Goal: Task Accomplishment & Management: Complete application form

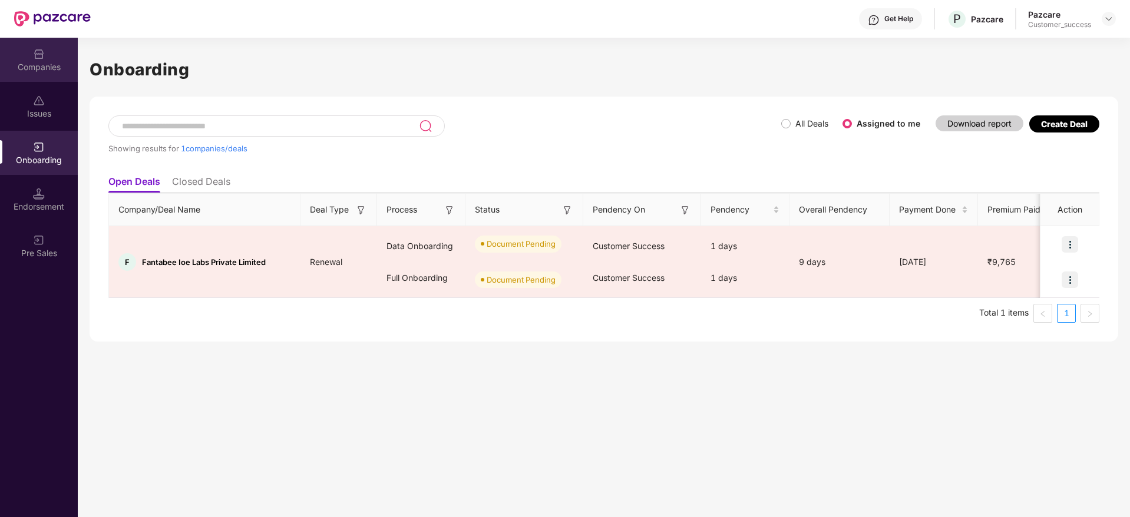
click at [44, 59] on img at bounding box center [39, 54] width 12 height 12
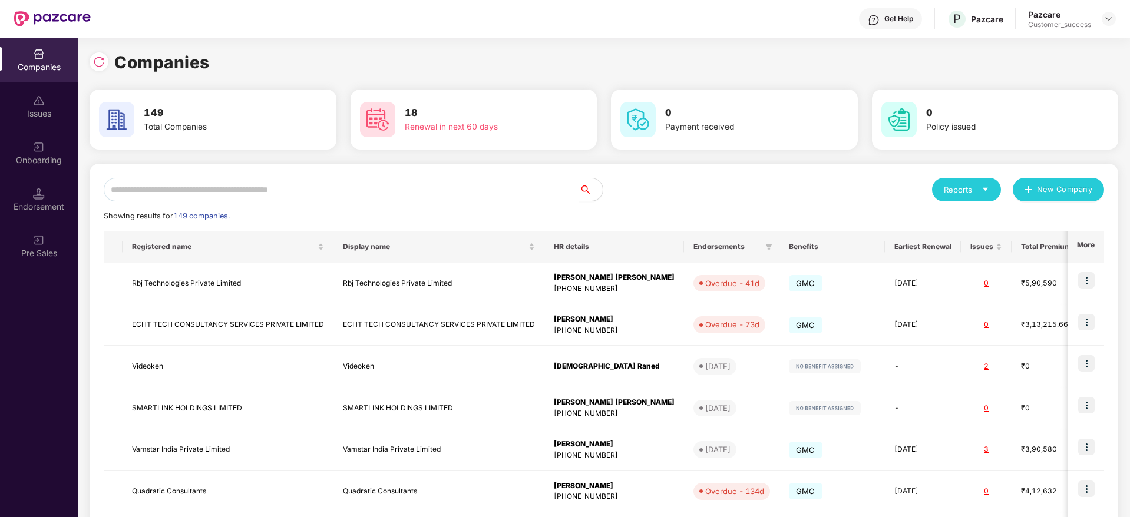
click at [452, 185] on input "text" at bounding box center [341, 190] width 475 height 24
paste input "**********"
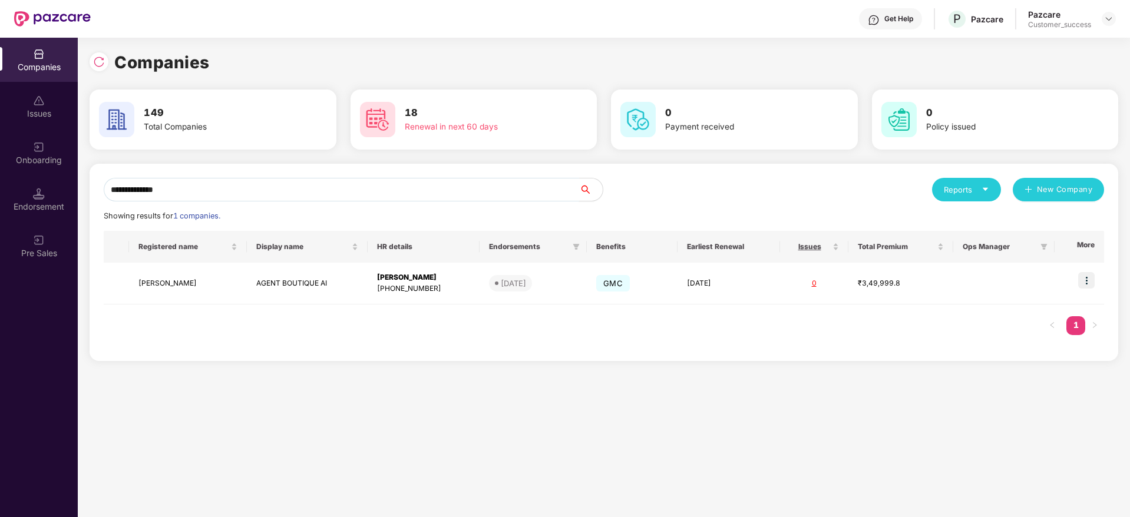
type input "**********"
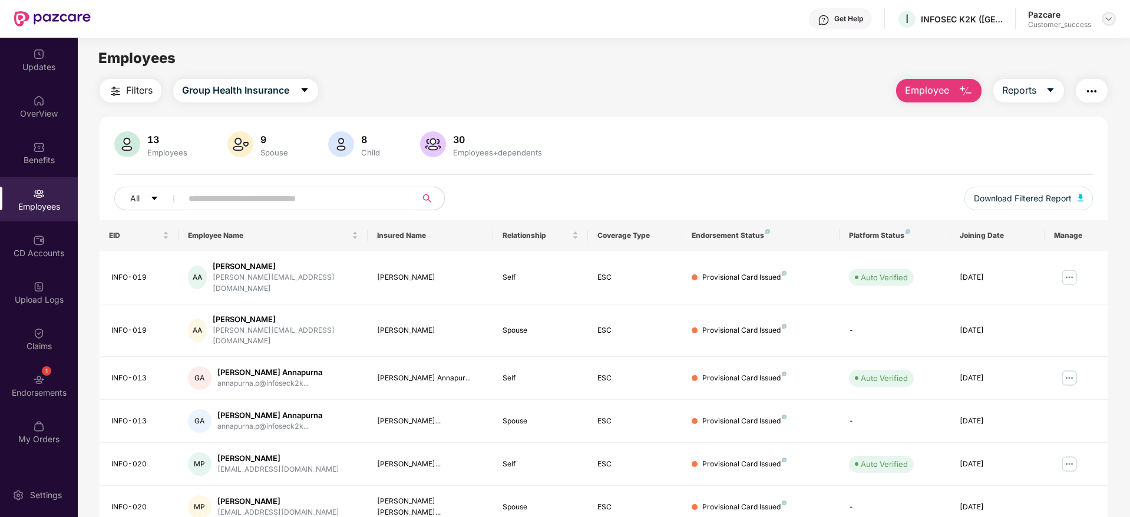
click at [1103, 20] on div at bounding box center [1108, 19] width 14 height 14
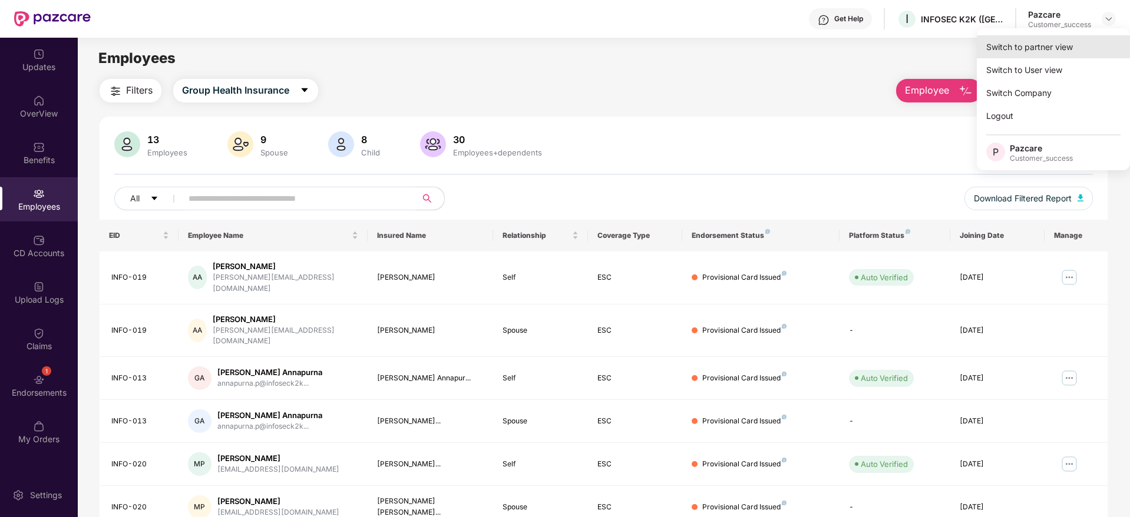
click at [1095, 37] on div "Switch to partner view" at bounding box center [1053, 46] width 153 height 23
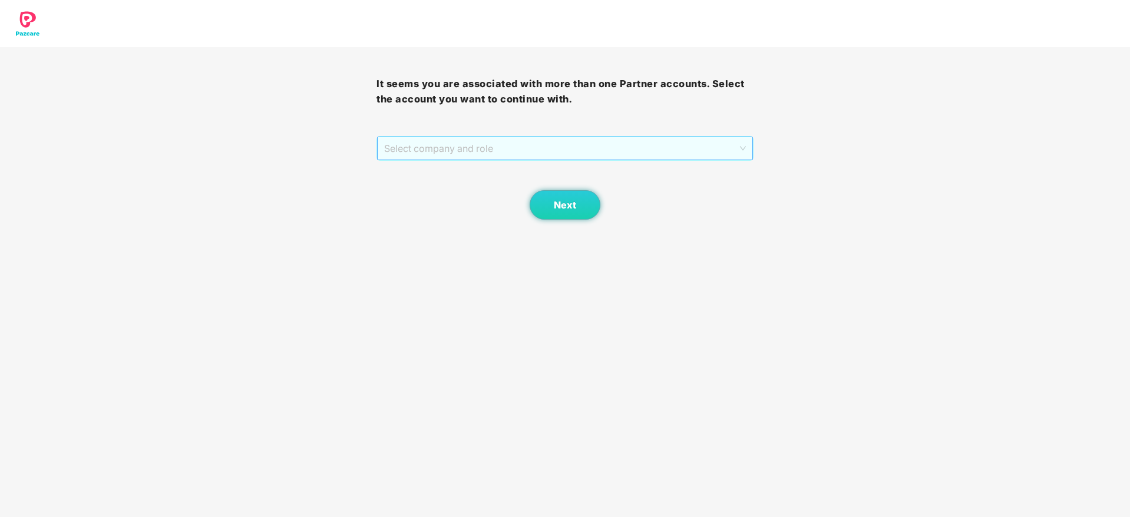
drag, startPoint x: 619, startPoint y: 150, endPoint x: 609, endPoint y: 181, distance: 32.2
click at [619, 154] on span "Select company and role" at bounding box center [564, 148] width 361 height 22
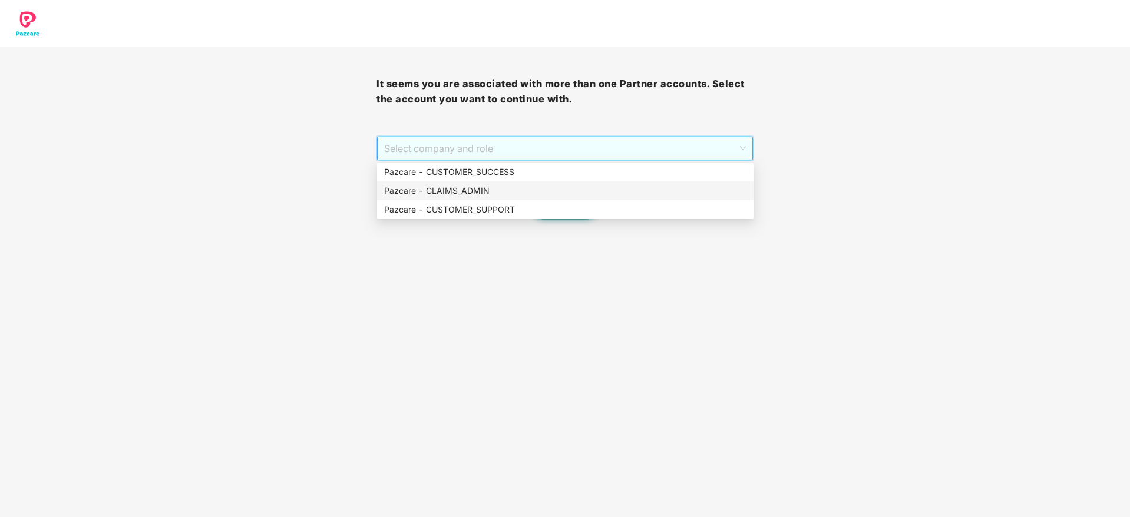
drag, startPoint x: 609, startPoint y: 181, endPoint x: 594, endPoint y: 196, distance: 21.2
click at [609, 181] on div "Pazcare - CLAIMS_ADMIN" at bounding box center [565, 190] width 376 height 19
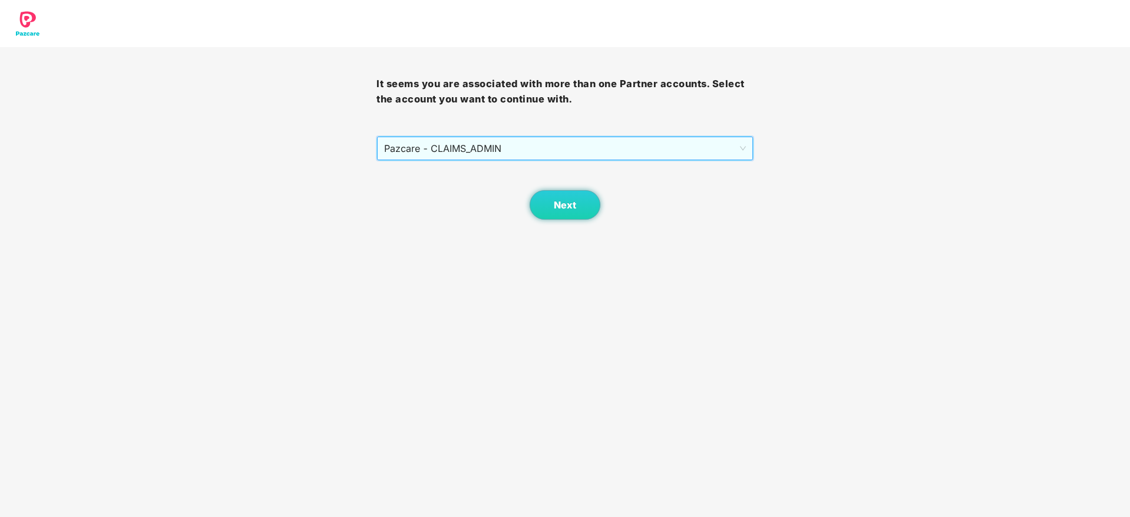
click at [558, 151] on span "Pazcare - CLAIMS_ADMIN" at bounding box center [564, 148] width 361 height 22
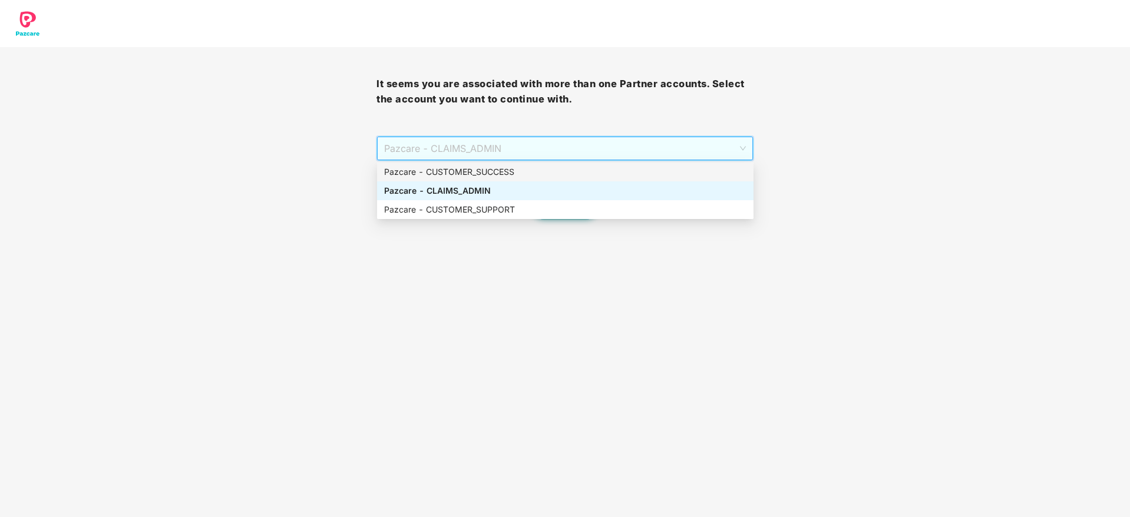
click at [553, 171] on div "Pazcare - CUSTOMER_SUCCESS" at bounding box center [565, 172] width 362 height 13
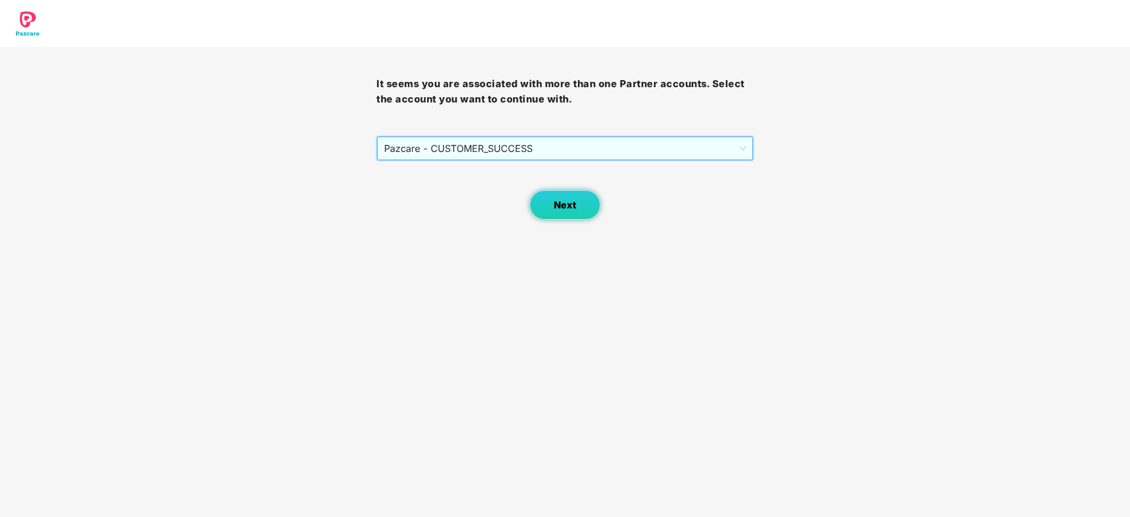
click at [572, 204] on span "Next" at bounding box center [565, 205] width 22 height 11
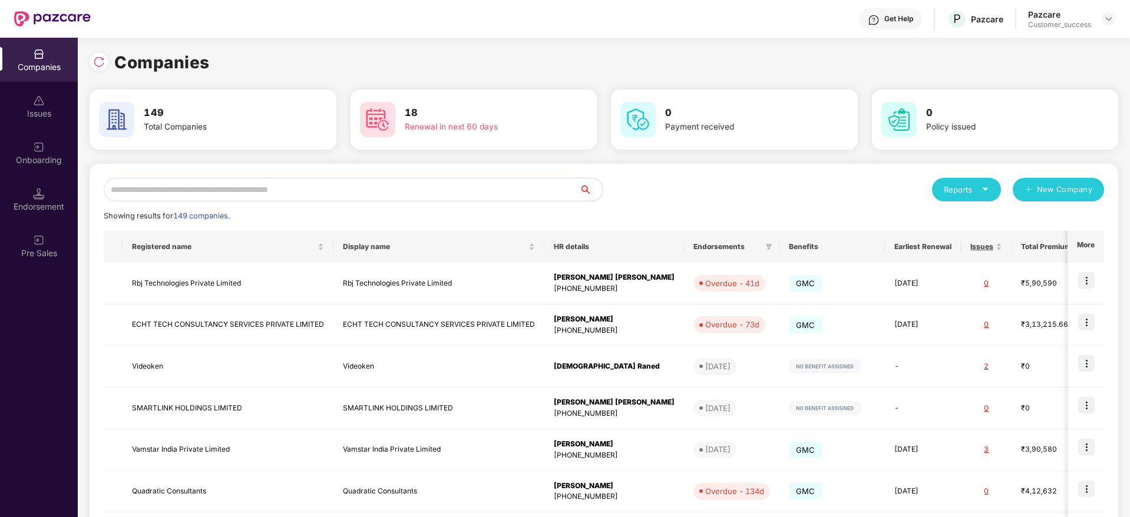
click at [489, 192] on input "text" at bounding box center [341, 190] width 475 height 24
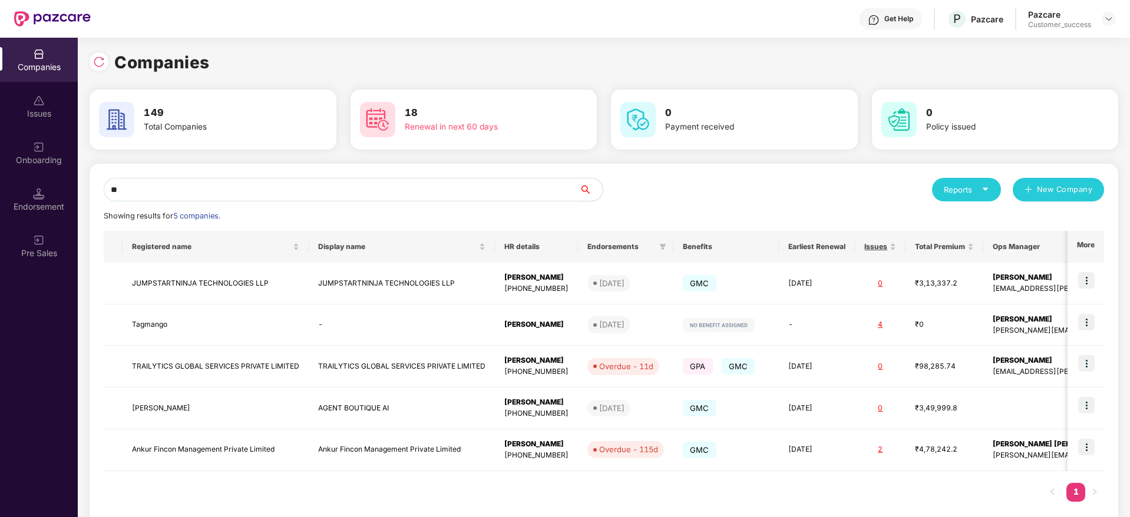
type input "*"
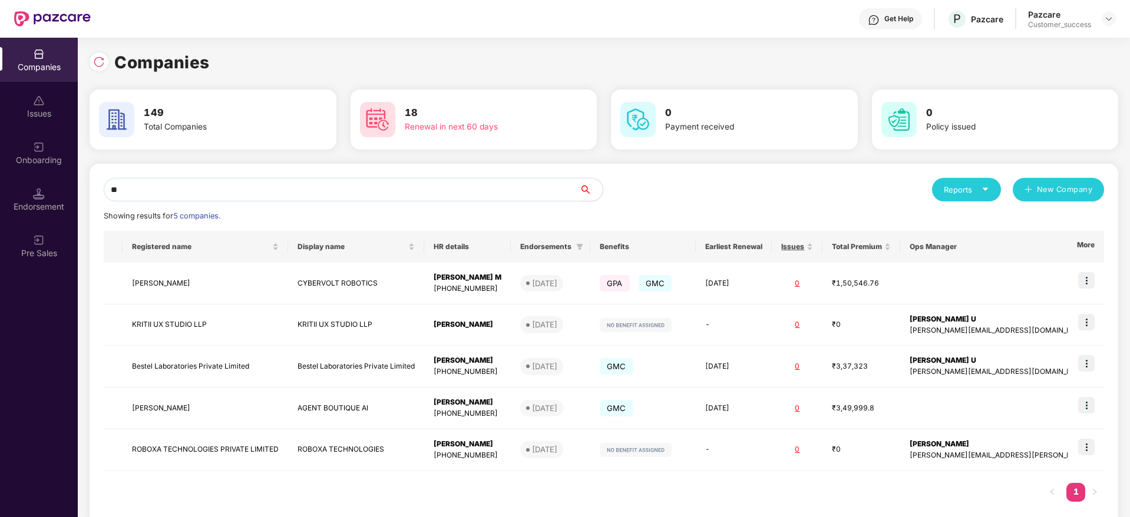
type input "*"
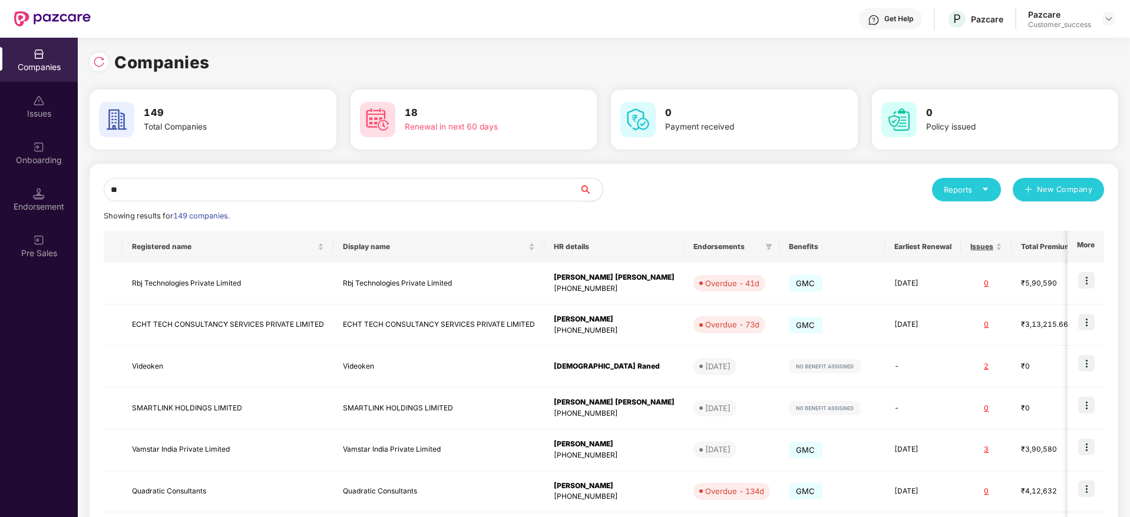
type input "*"
click at [349, 194] on input "text" at bounding box center [341, 190] width 475 height 24
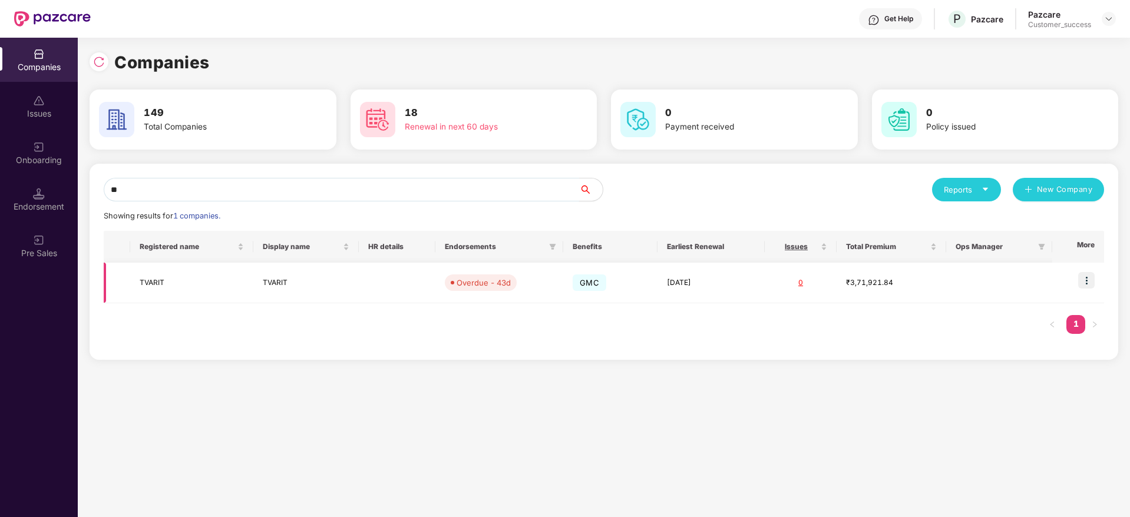
type input "**"
click at [405, 291] on td at bounding box center [397, 283] width 77 height 41
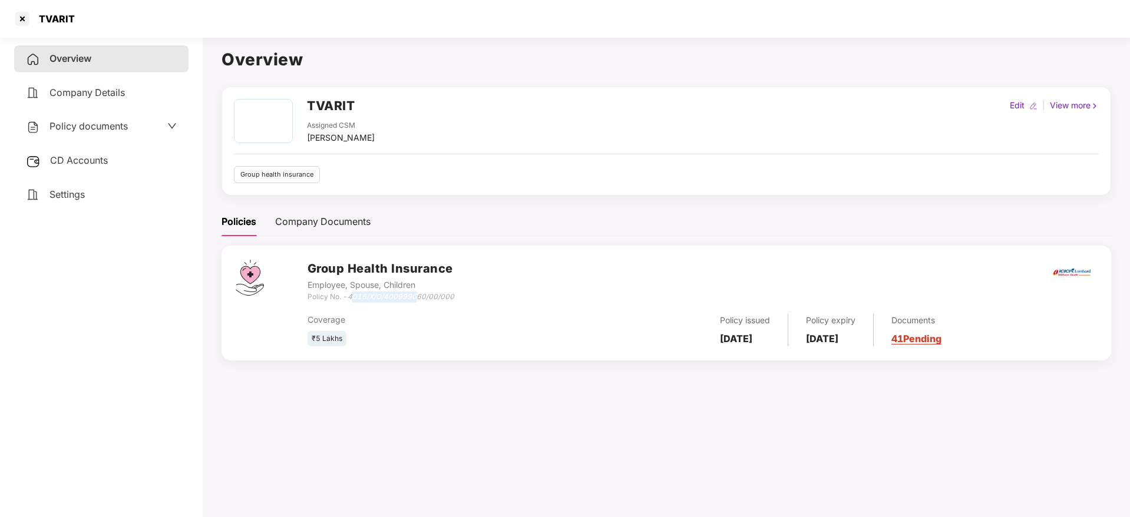
drag, startPoint x: 352, startPoint y: 298, endPoint x: 451, endPoint y: 298, distance: 99.0
click at [419, 299] on icon "4016/X/O/400999060/00/000" at bounding box center [401, 296] width 107 height 9
drag, startPoint x: 462, startPoint y: 298, endPoint x: 350, endPoint y: 298, distance: 111.9
click at [350, 298] on div "Group Health Insurance Employee, Spouse, Children Policy No. - 4016/X/O/4009990…" at bounding box center [701, 281] width 789 height 42
copy icon "4016/X/O/400999060/00/000"
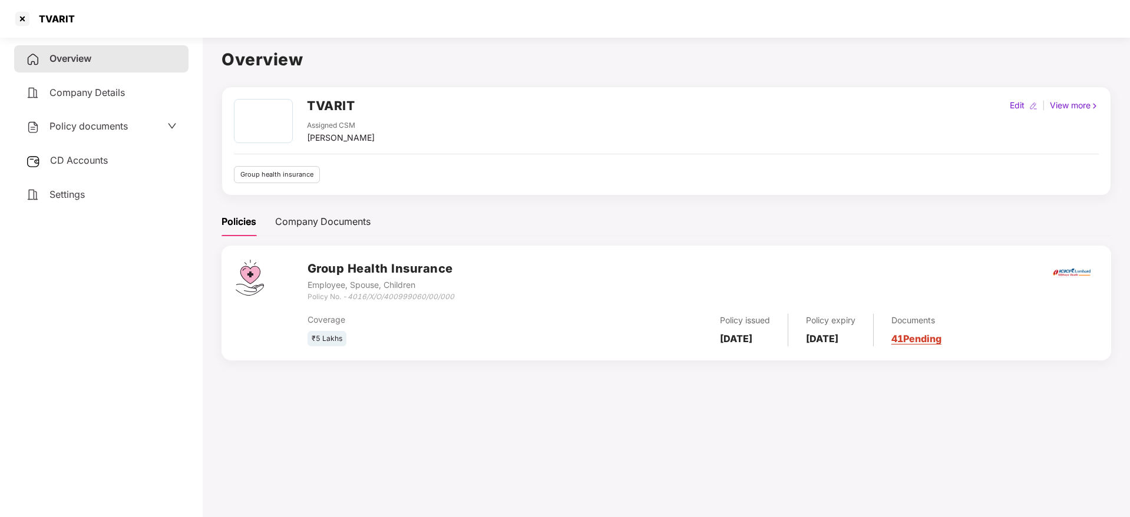
click at [51, 16] on div "TVARIT" at bounding box center [53, 19] width 43 height 12
copy div "TVARIT"
click at [21, 19] on div at bounding box center [22, 18] width 19 height 19
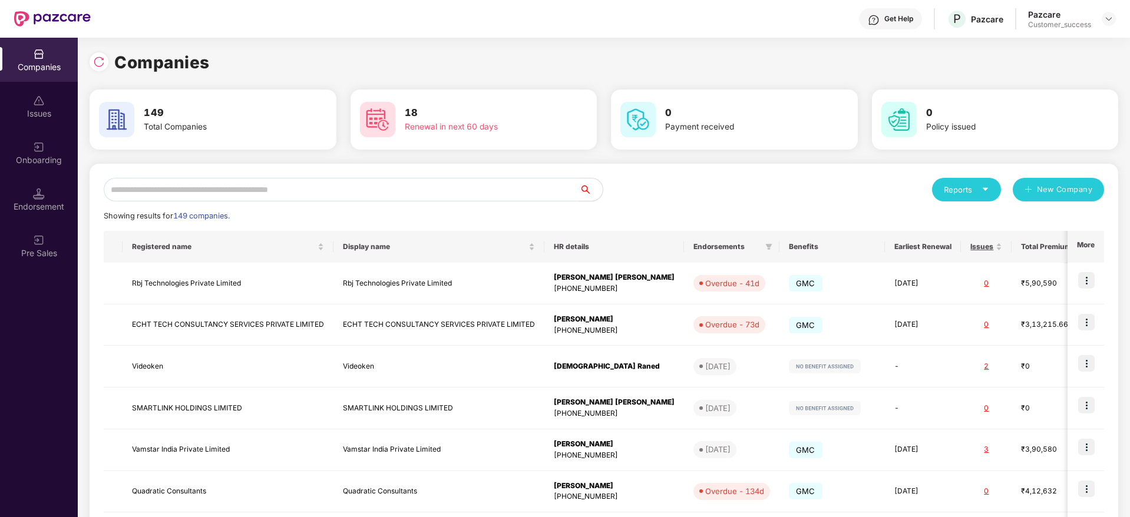
click at [316, 198] on input "text" at bounding box center [341, 190] width 475 height 24
paste input "******"
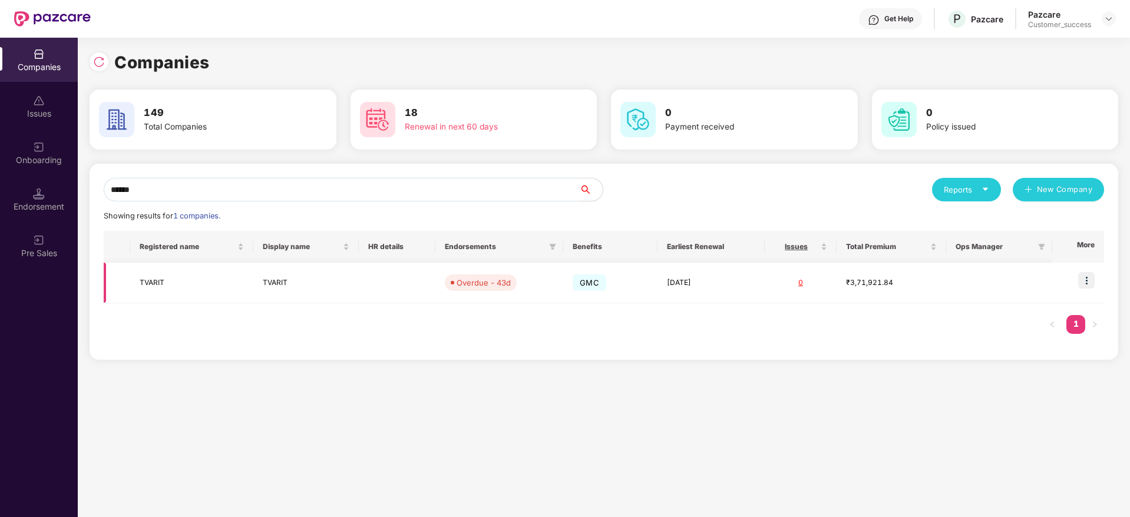
type input "******"
click at [1091, 280] on img at bounding box center [1086, 280] width 16 height 16
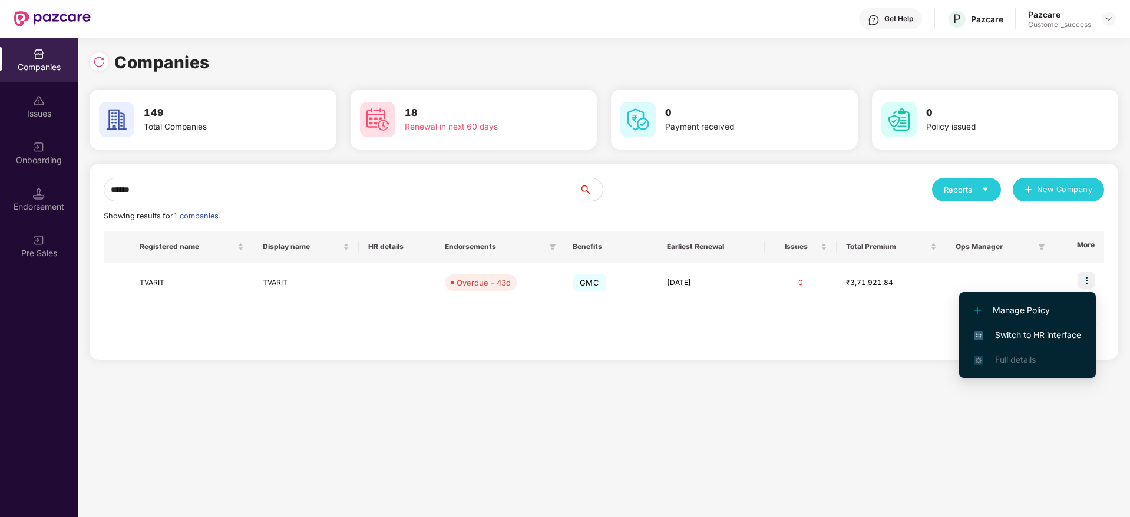
click at [1044, 330] on span "Switch to HR interface" at bounding box center [1027, 335] width 107 height 13
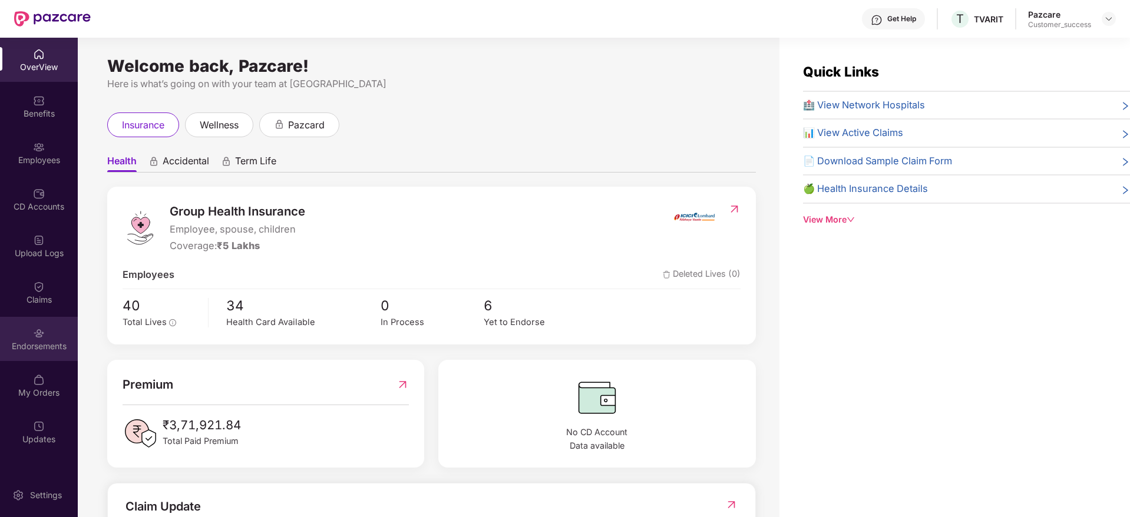
click at [28, 332] on div "Endorsements" at bounding box center [39, 339] width 78 height 44
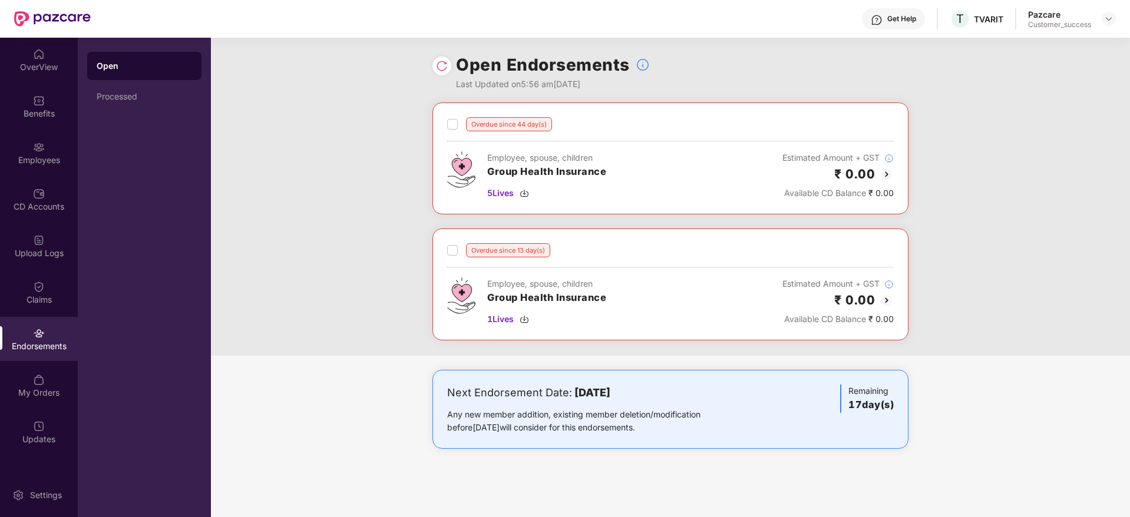
click at [889, 177] on img at bounding box center [886, 174] width 14 height 14
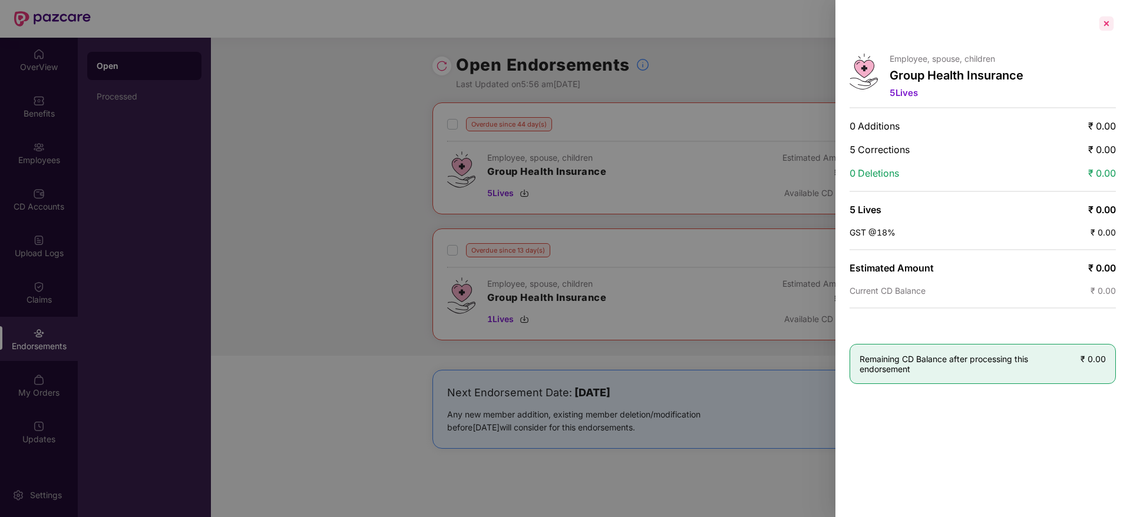
click at [1098, 21] on div at bounding box center [1106, 23] width 19 height 19
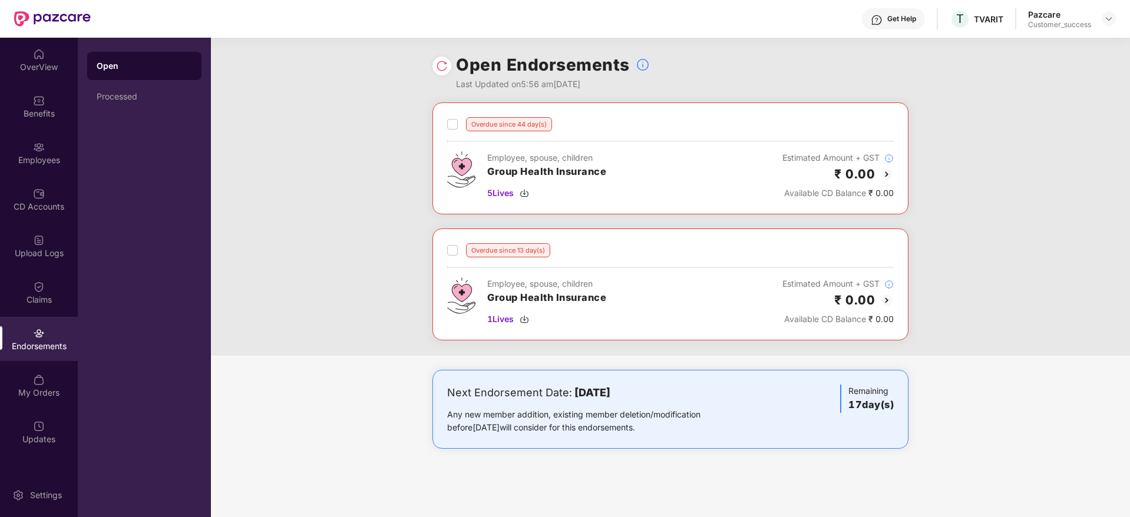
click at [888, 299] on img at bounding box center [886, 300] width 14 height 14
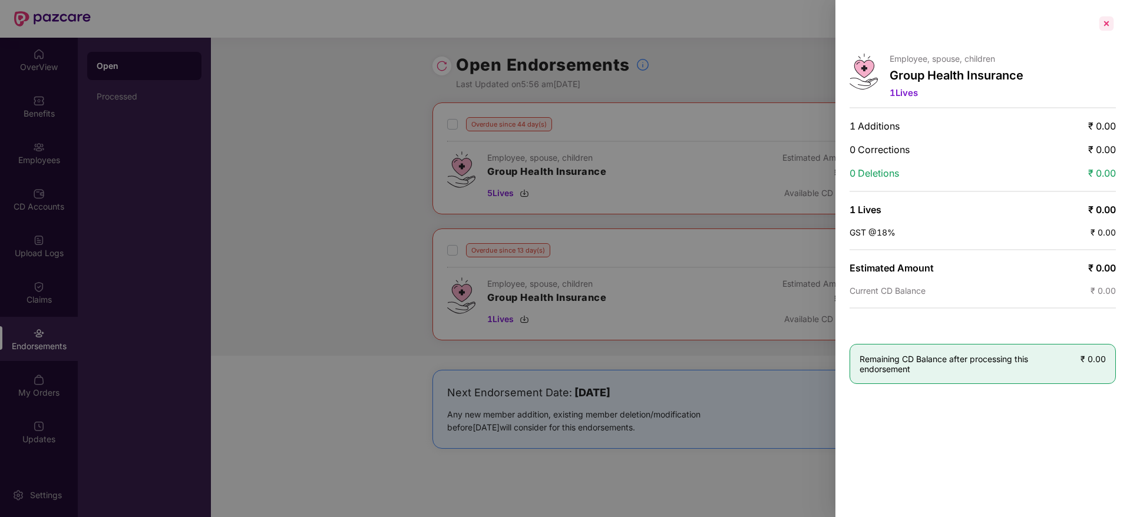
click at [1104, 25] on div at bounding box center [1106, 23] width 19 height 19
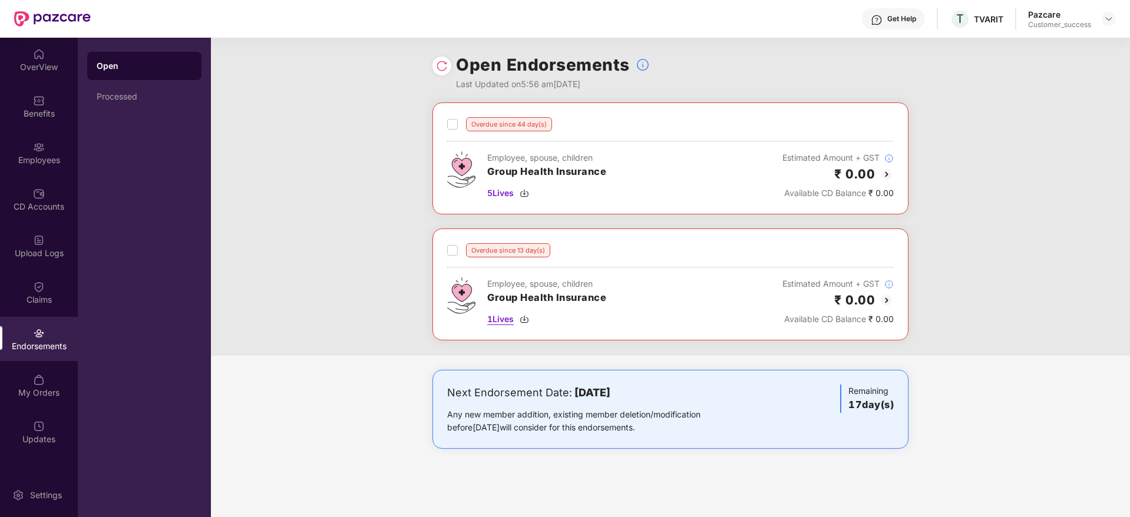
click at [509, 322] on span "1 Lives" at bounding box center [500, 319] width 27 height 13
drag, startPoint x: 1113, startPoint y: 22, endPoint x: 1103, endPoint y: 30, distance: 12.6
click at [1112, 22] on img at bounding box center [1108, 18] width 9 height 9
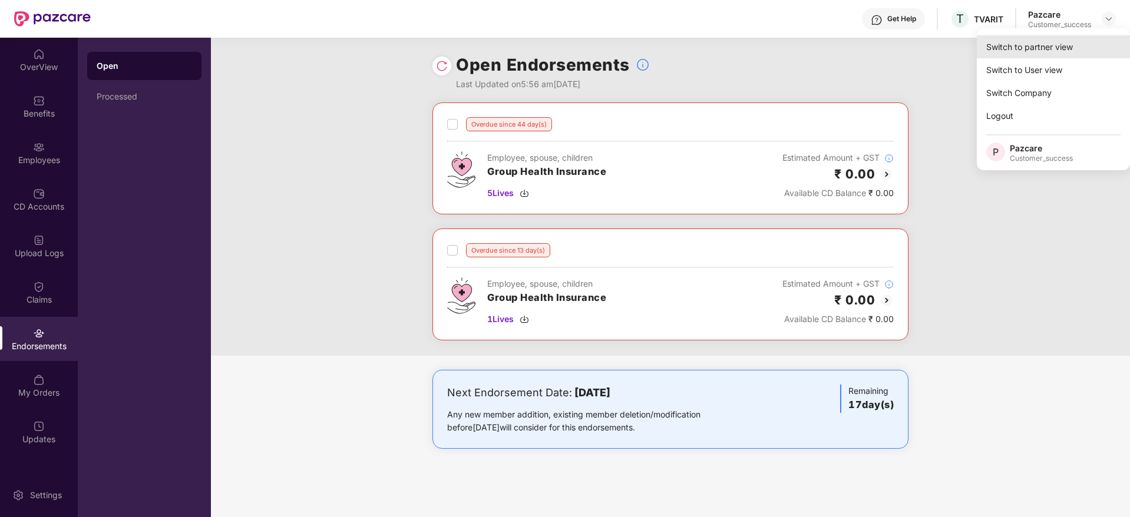
click at [1085, 42] on div "Switch to partner view" at bounding box center [1053, 46] width 153 height 23
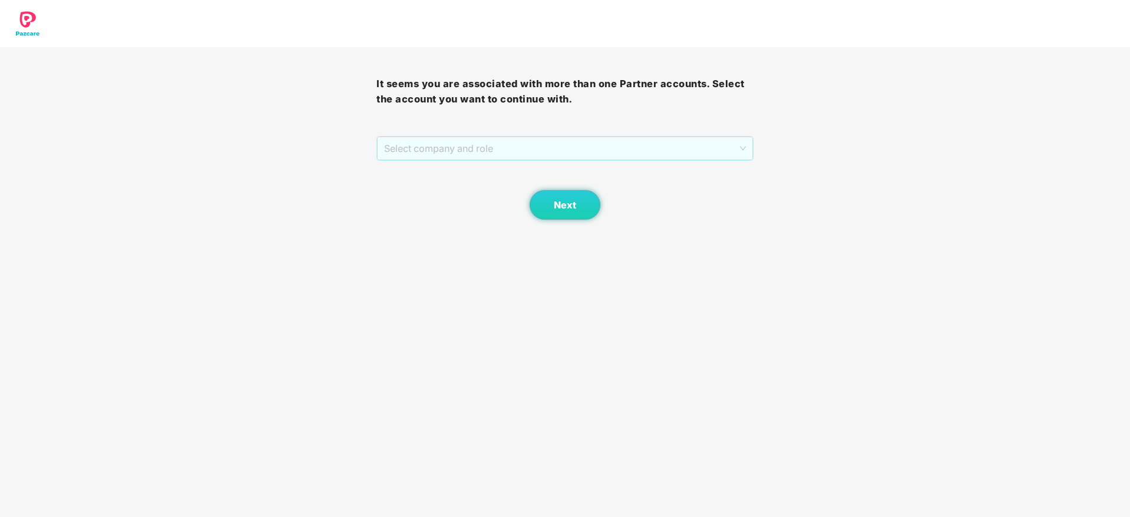
drag, startPoint x: 654, startPoint y: 148, endPoint x: 639, endPoint y: 172, distance: 28.6
click at [654, 148] on span "Select company and role" at bounding box center [564, 148] width 361 height 22
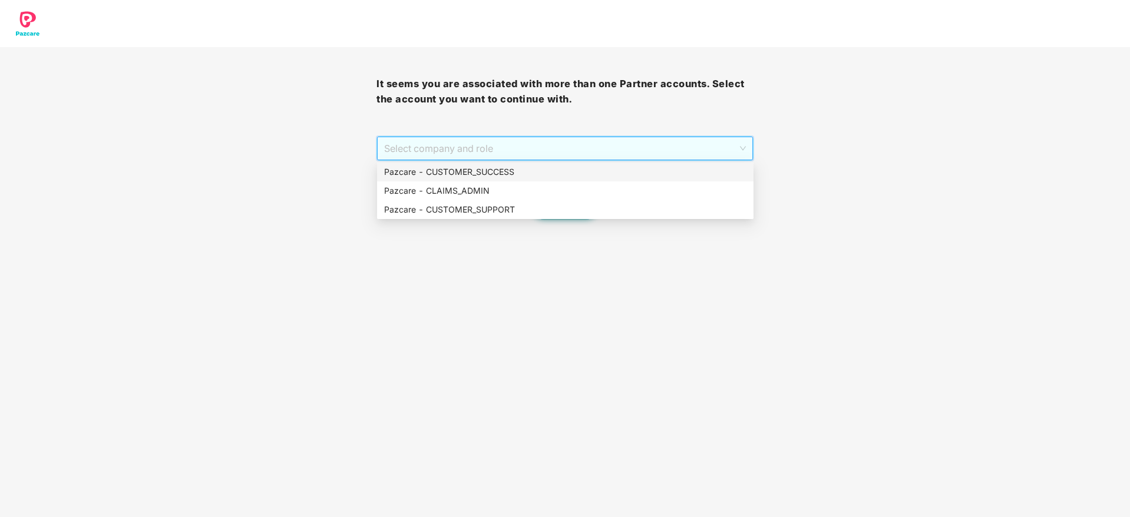
click at [639, 173] on div "Pazcare - CUSTOMER_SUCCESS" at bounding box center [565, 172] width 362 height 13
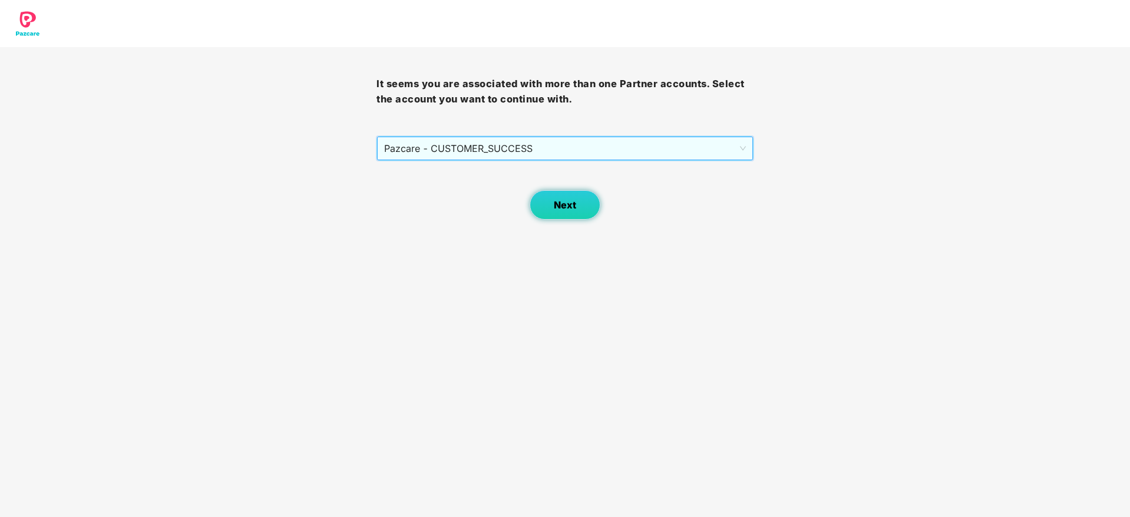
click at [539, 195] on button "Next" at bounding box center [565, 204] width 71 height 29
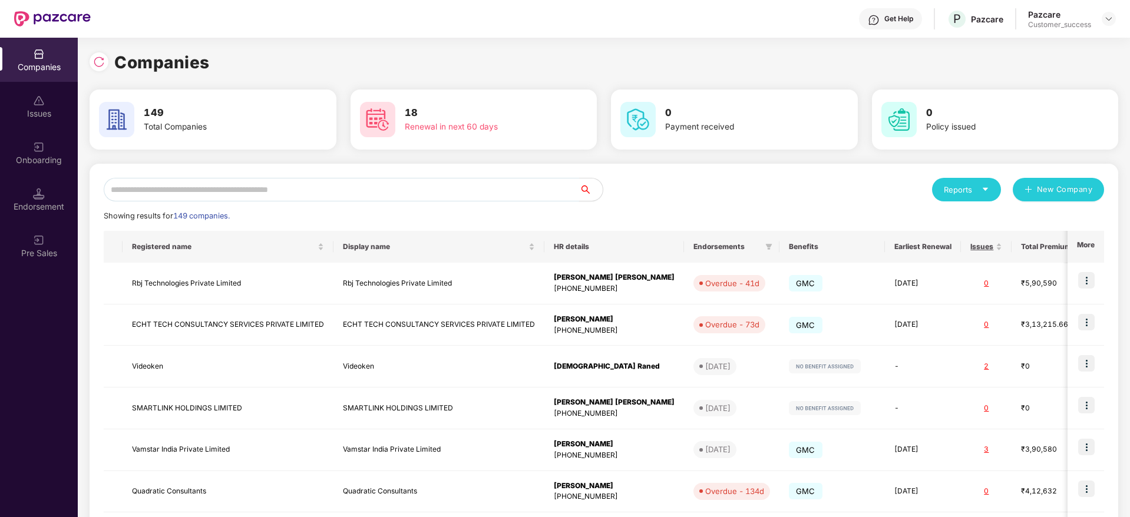
click at [444, 188] on input "text" at bounding box center [341, 190] width 475 height 24
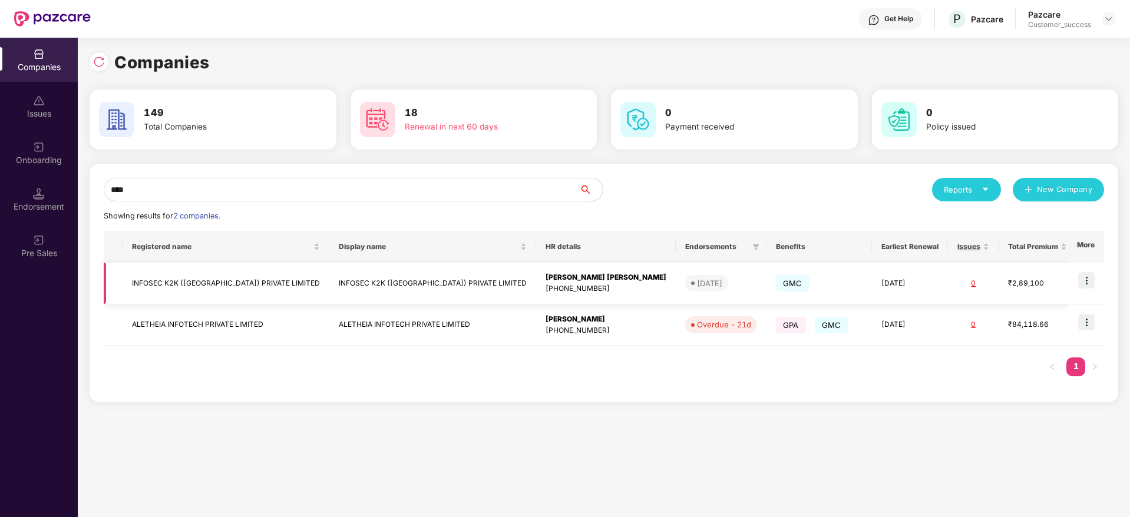
type input "****"
click at [1081, 277] on img at bounding box center [1086, 280] width 16 height 16
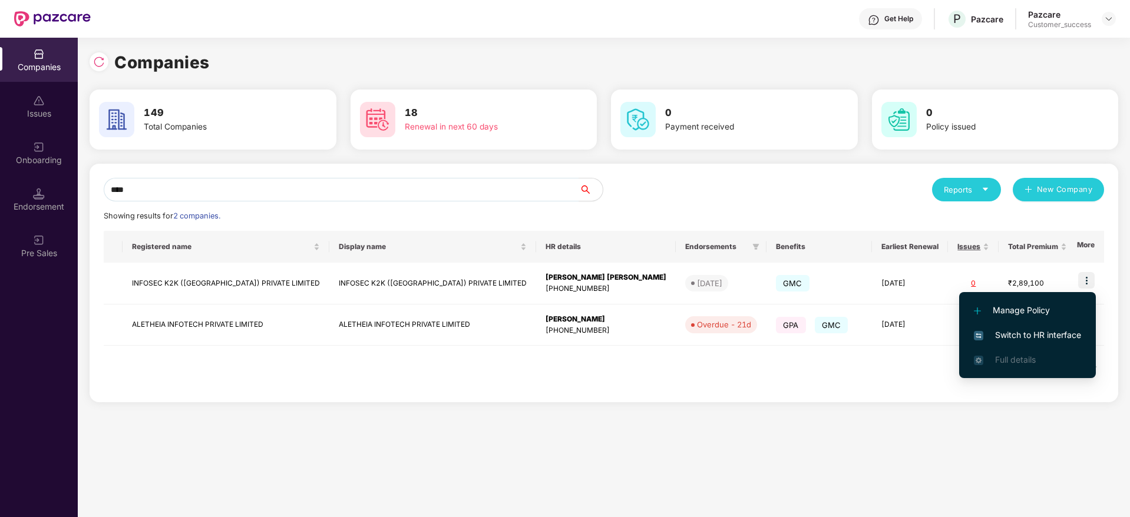
click at [1054, 333] on span "Switch to HR interface" at bounding box center [1027, 335] width 107 height 13
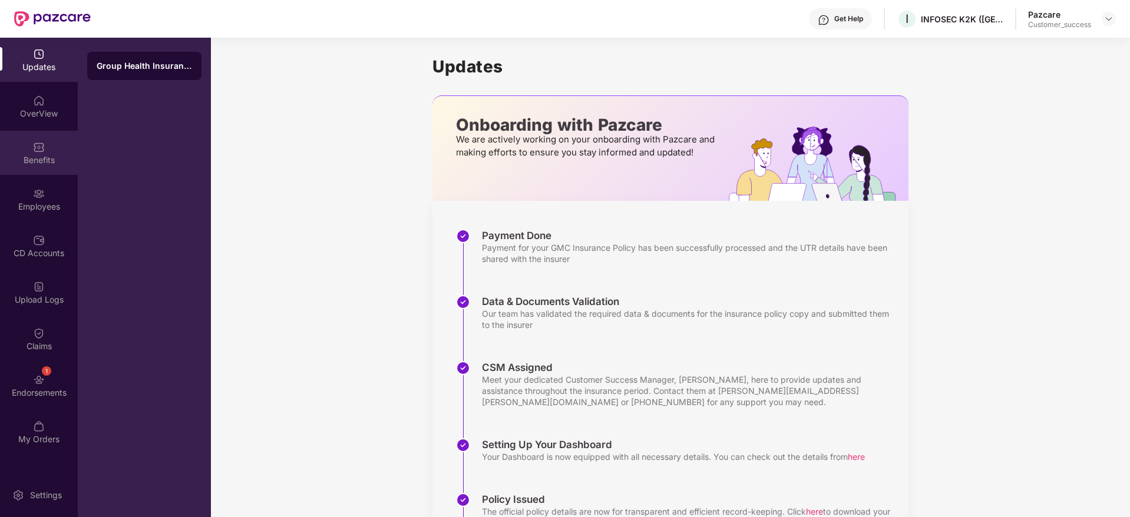
click at [35, 156] on div "Benefits" at bounding box center [39, 160] width 78 height 12
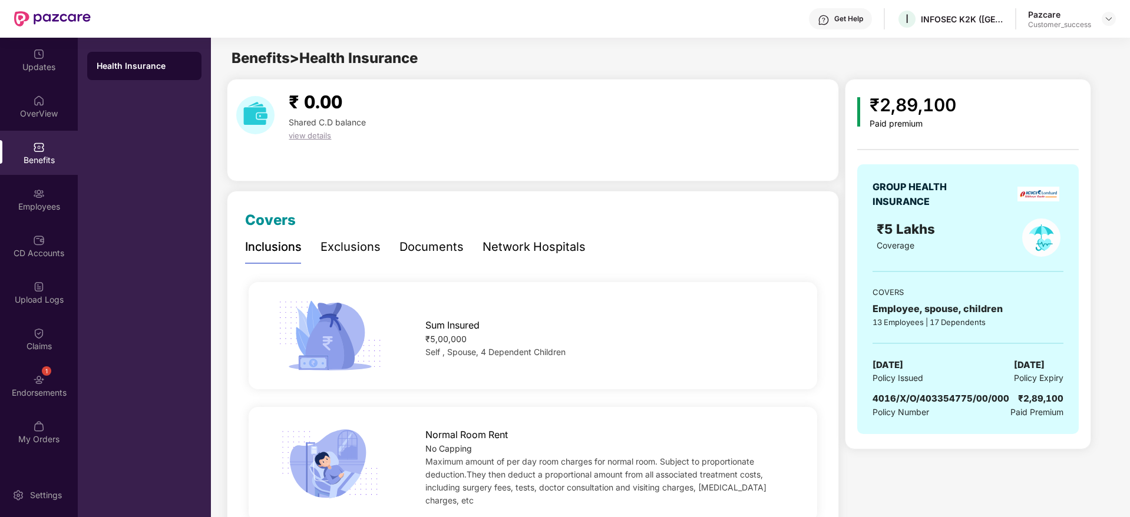
click at [912, 402] on span "4016/X/O/403354775/00/000" at bounding box center [940, 398] width 137 height 11
copy span "4016/X/O/403354775/00/000"
click at [1111, 14] on img at bounding box center [1108, 18] width 9 height 9
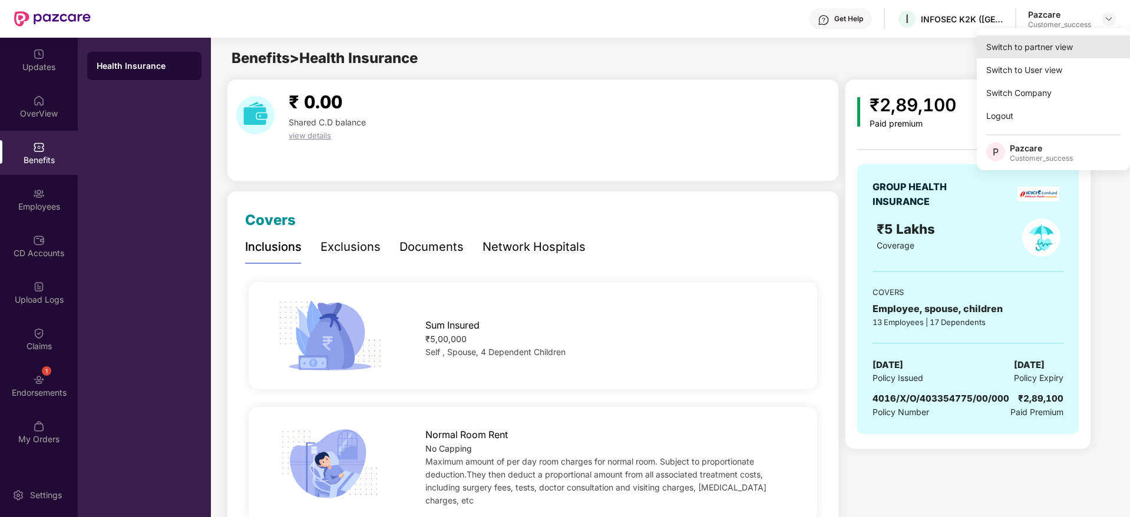
click at [1093, 39] on div "Switch to partner view" at bounding box center [1053, 46] width 153 height 23
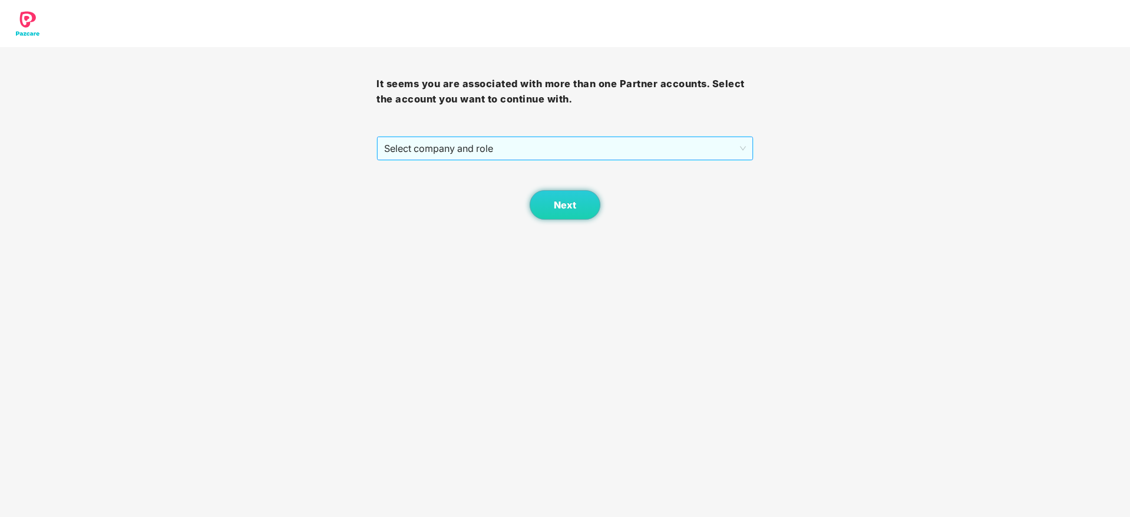
click at [676, 144] on span "Select company and role" at bounding box center [564, 148] width 361 height 22
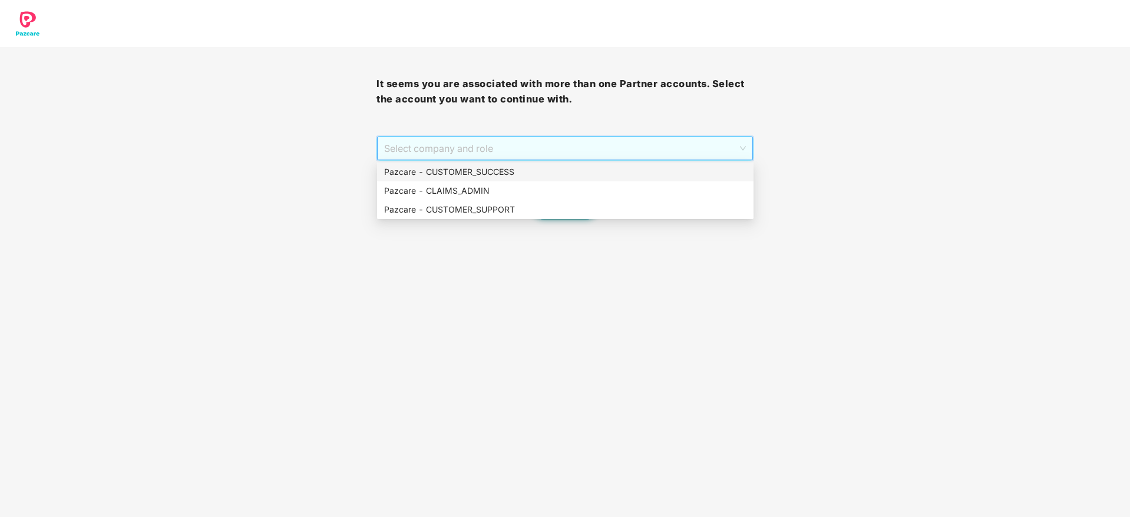
click at [660, 170] on div "Pazcare - CUSTOMER_SUCCESS" at bounding box center [565, 172] width 362 height 13
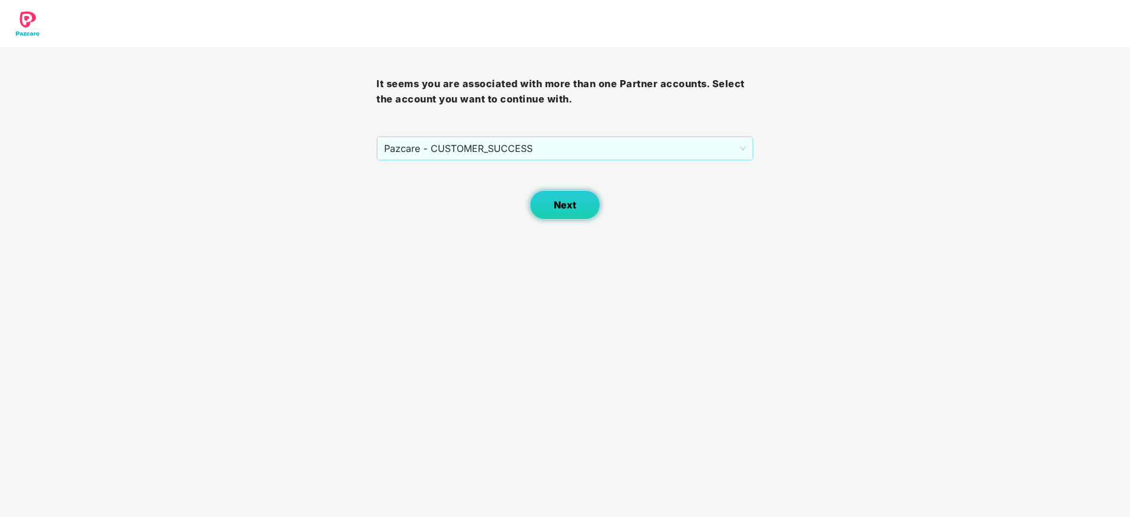
click at [561, 200] on span "Next" at bounding box center [565, 205] width 22 height 11
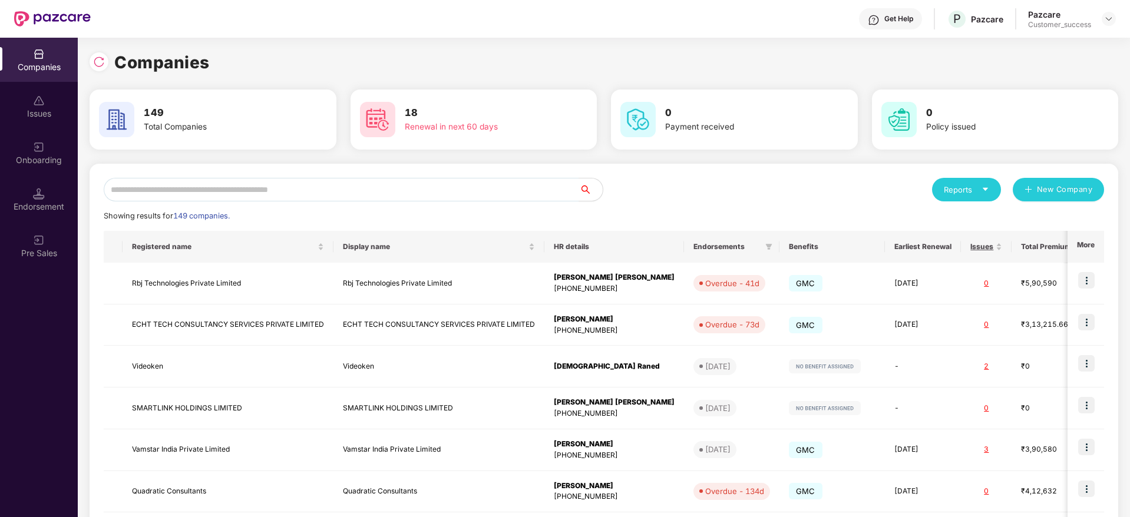
click at [34, 164] on div "Onboarding" at bounding box center [39, 160] width 78 height 12
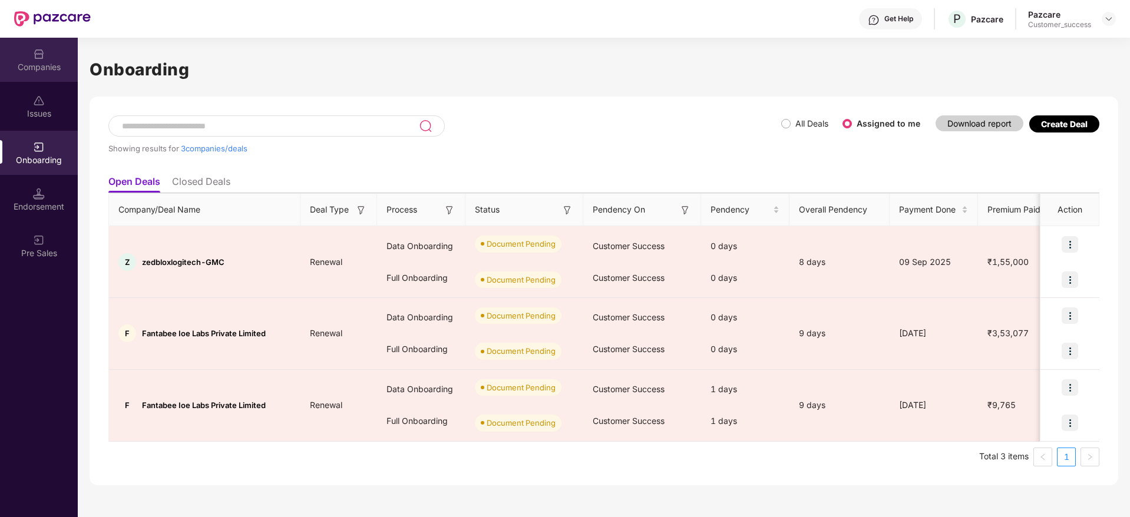
click at [27, 58] on div "Companies" at bounding box center [39, 60] width 78 height 44
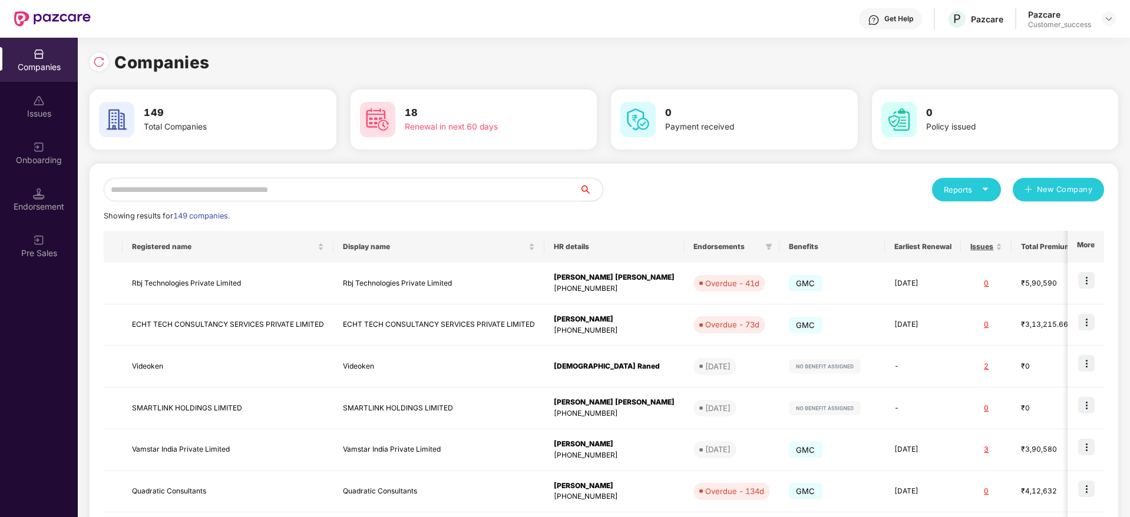
click at [430, 186] on input "text" at bounding box center [341, 190] width 475 height 24
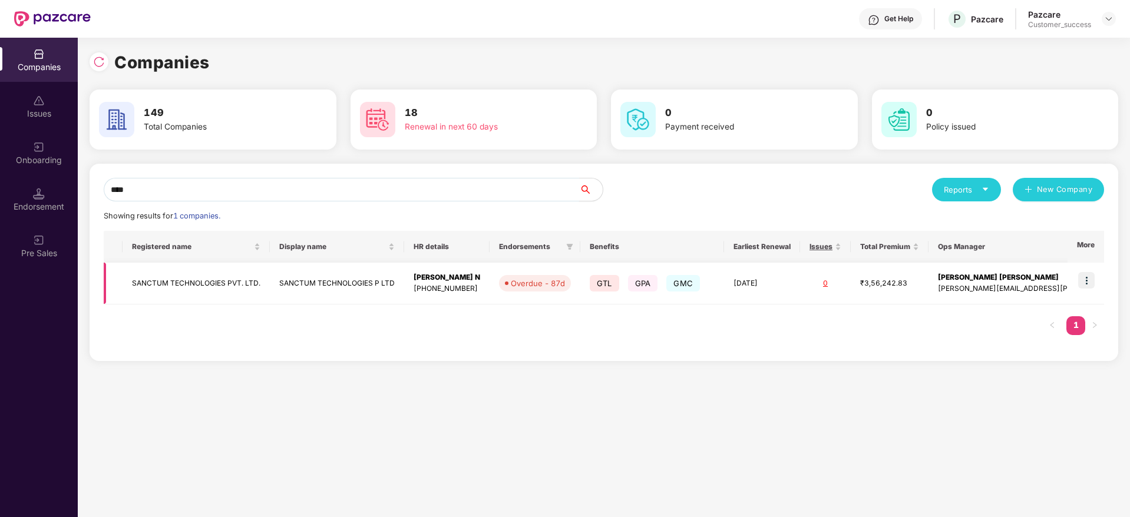
type input "****"
click at [434, 275] on div "Vinodh N" at bounding box center [447, 277] width 67 height 11
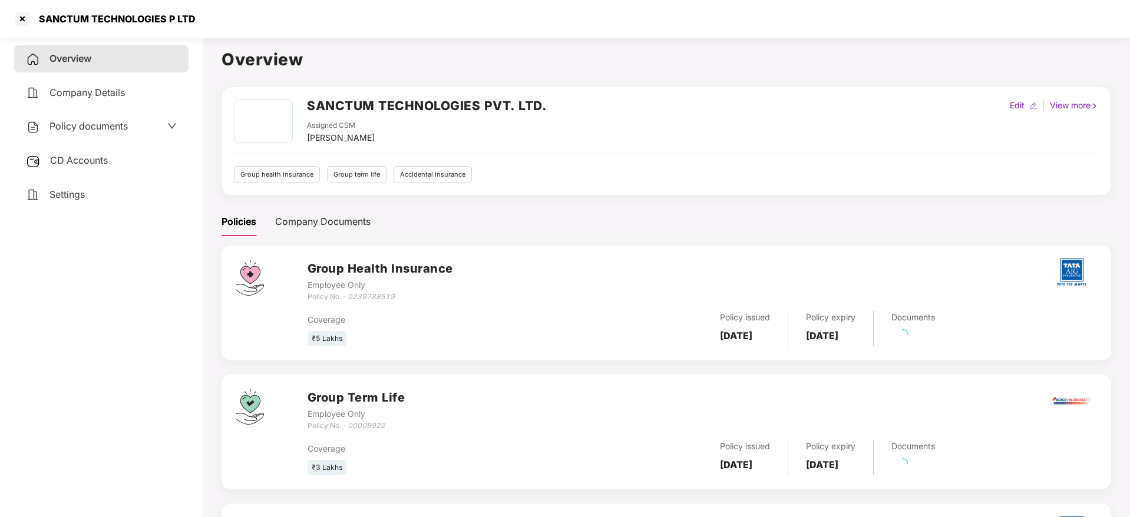
click at [90, 127] on span "Policy documents" at bounding box center [88, 126] width 78 height 12
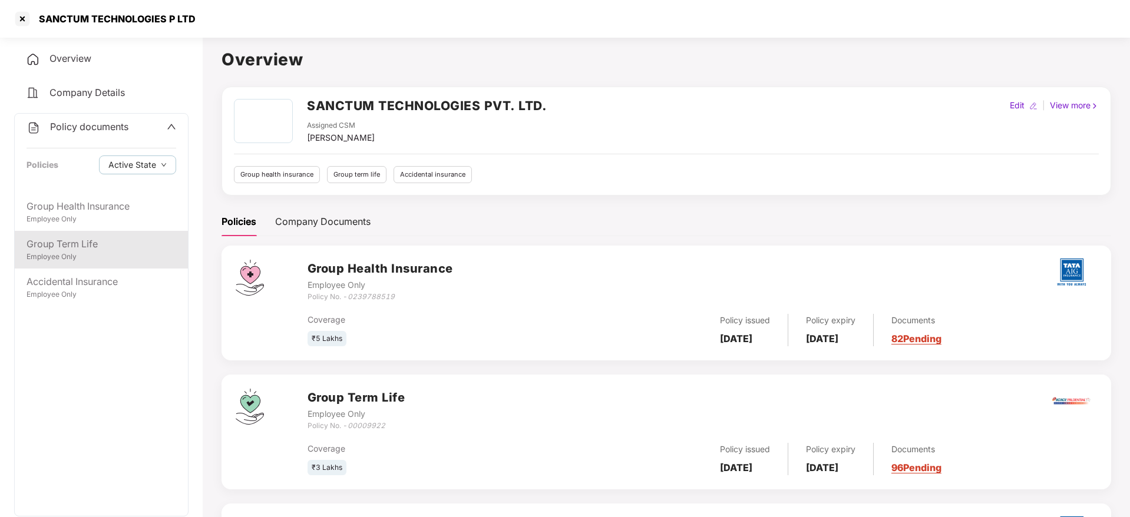
click at [111, 264] on div "Group Term Life Employee Only" at bounding box center [101, 250] width 173 height 38
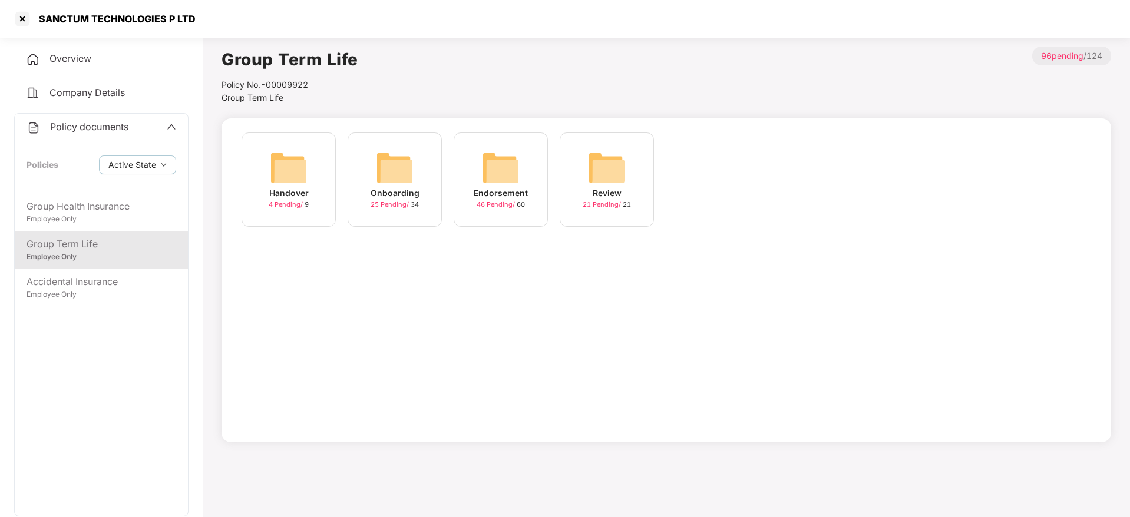
click at [485, 201] on span "46 Pending /" at bounding box center [497, 204] width 40 height 8
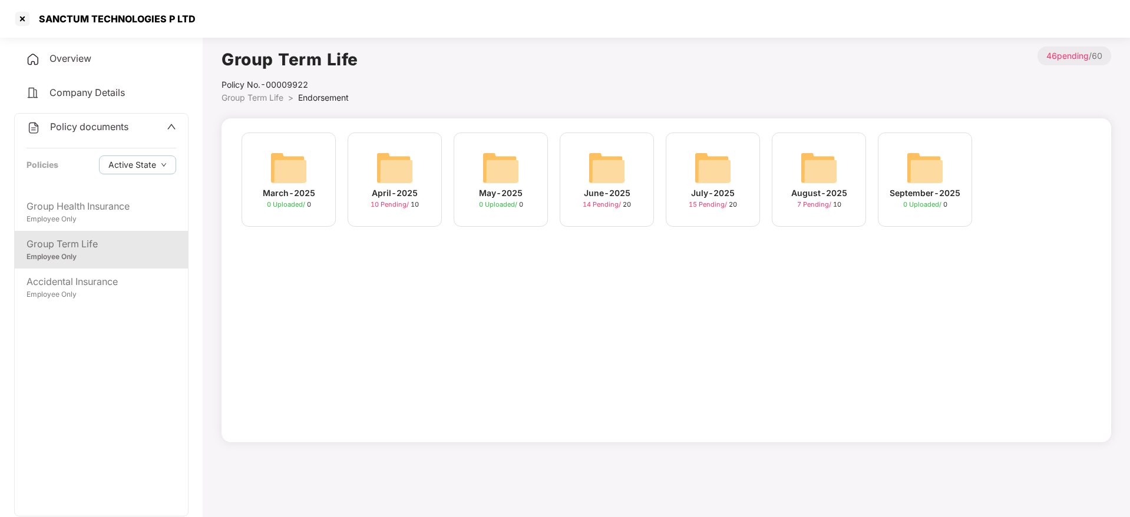
click at [798, 186] on div "August-2025 7 Pending / 10" at bounding box center [819, 180] width 94 height 94
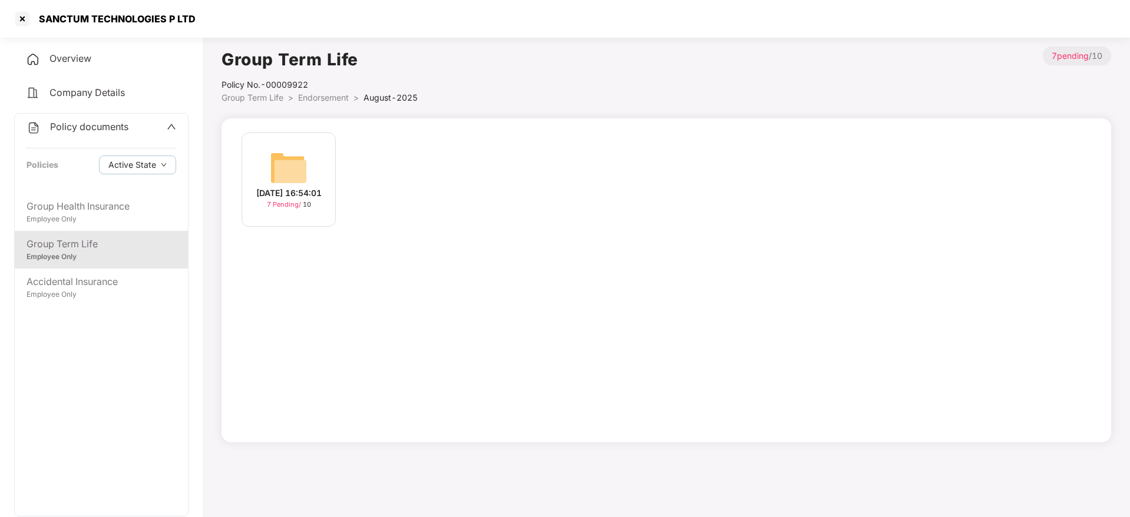
click at [253, 177] on div "20-Aug-2025 16:54:01 7 Pending / 10" at bounding box center [289, 180] width 94 height 94
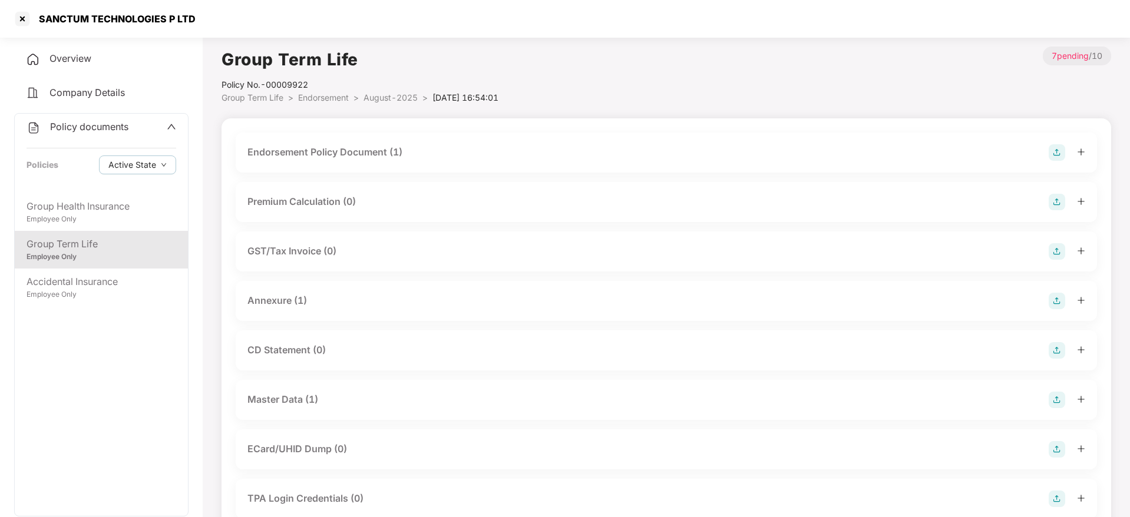
click at [386, 150] on div "Endorsement Policy Document (1)" at bounding box center [324, 152] width 155 height 15
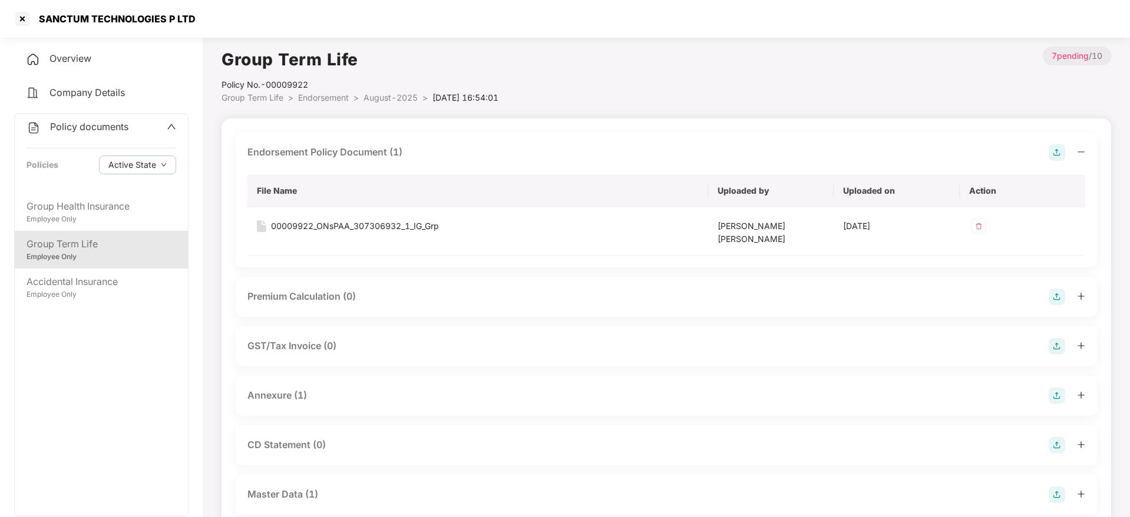
click at [386, 150] on div "Endorsement Policy Document (1)" at bounding box center [324, 152] width 155 height 15
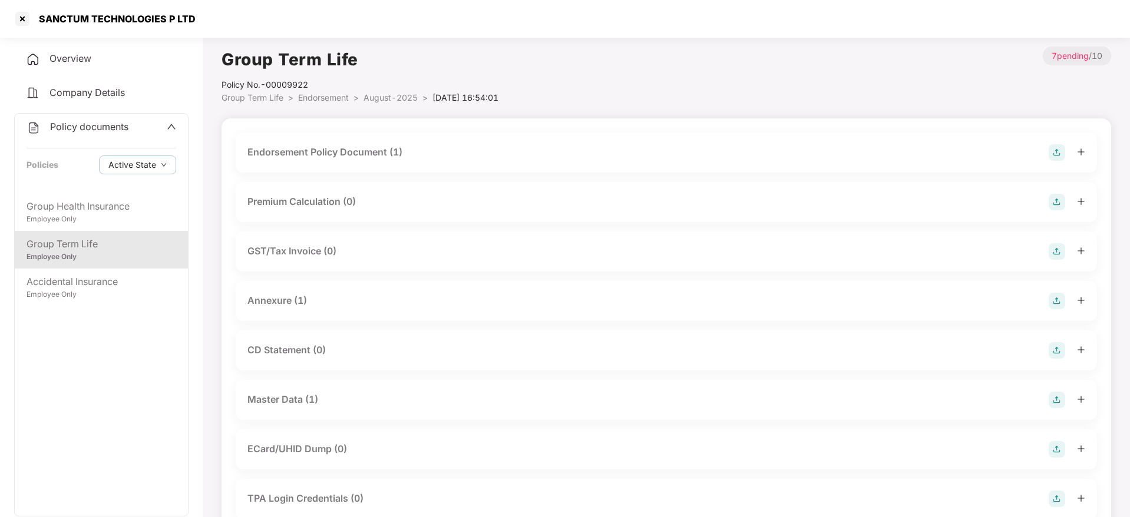
click at [98, 25] on div "SANCTUM TECHNOLOGIES P LTD" at bounding box center [104, 18] width 183 height 19
copy div "SANCTUM TECHNOLOGIES P LTD"
click at [33, 15] on div "SANCTUM TECHNOLOGIES P LTD" at bounding box center [114, 19] width 164 height 12
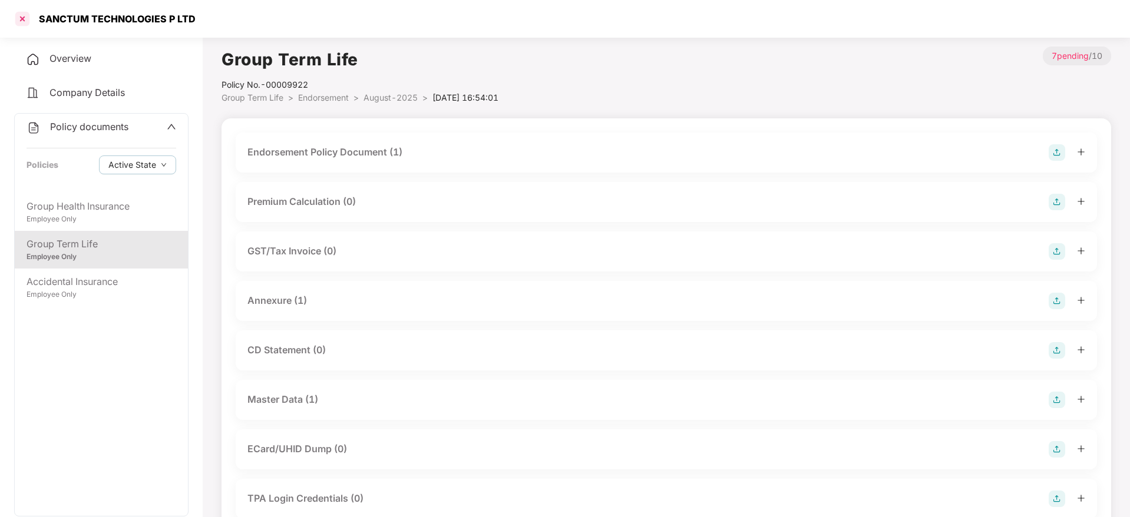
click at [29, 16] on div at bounding box center [22, 18] width 19 height 19
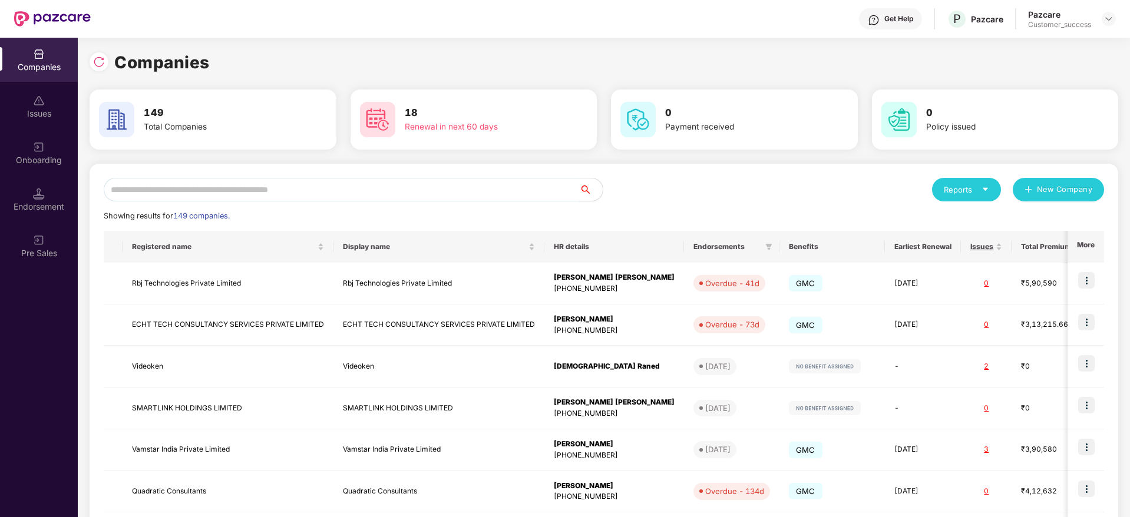
click at [303, 179] on input "text" at bounding box center [341, 190] width 475 height 24
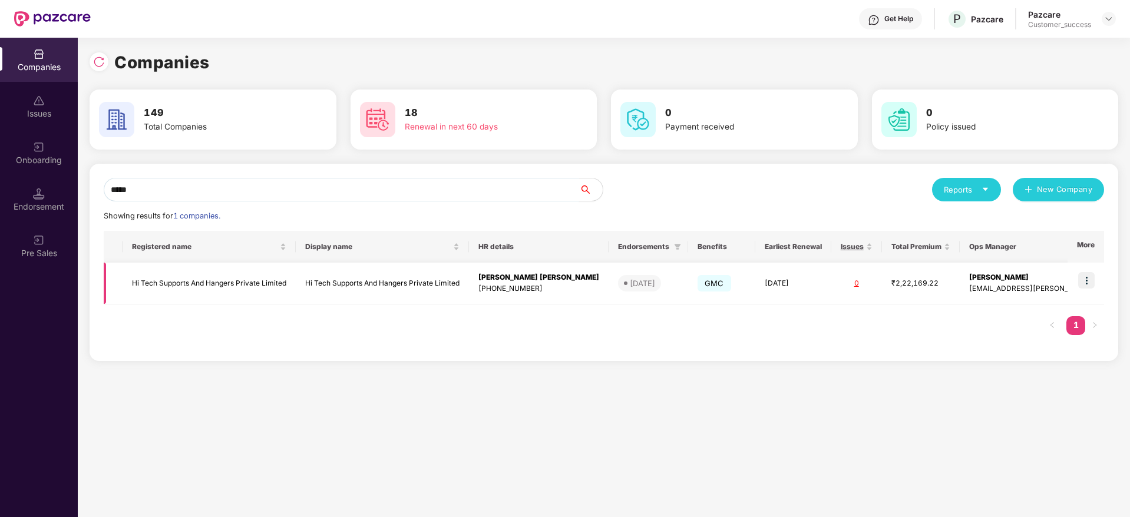
type input "*****"
click at [373, 280] on td "Hi Tech Supports And Hangers Private Limited" at bounding box center [382, 284] width 173 height 42
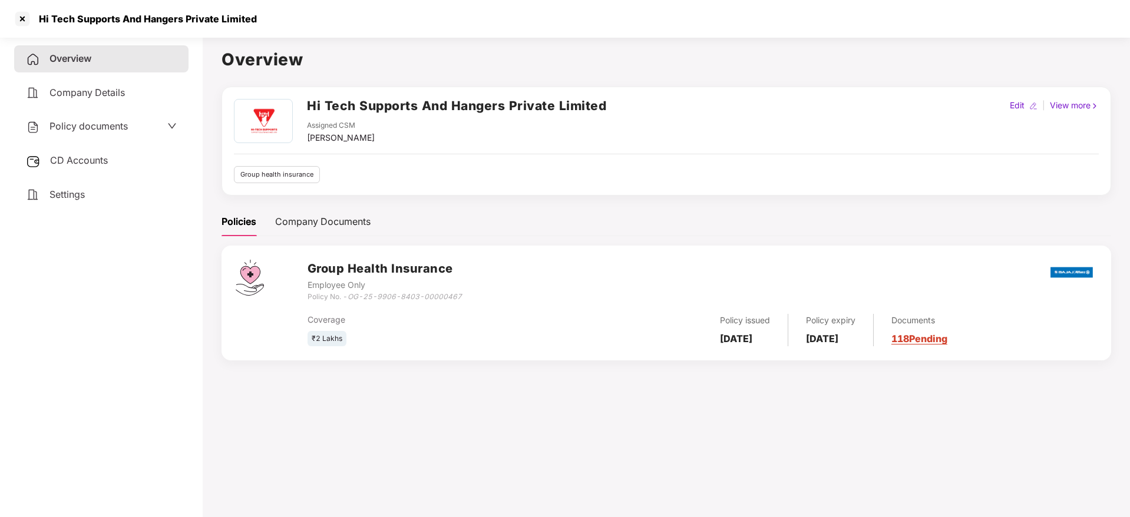
click at [107, 117] on div "Policy documents" at bounding box center [101, 126] width 174 height 27
click at [107, 131] on span "Policy documents" at bounding box center [88, 126] width 78 height 12
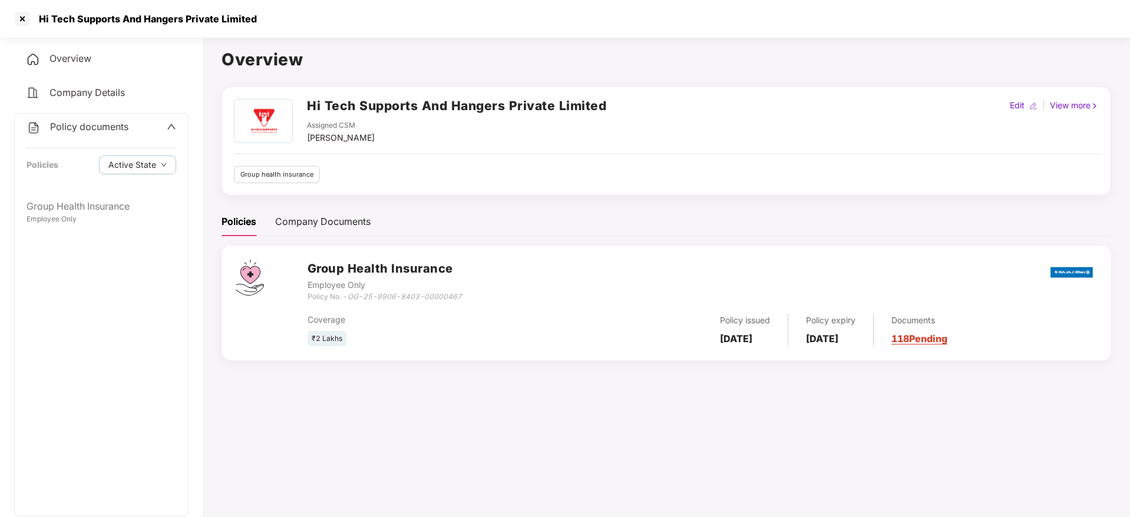
click at [108, 188] on div "Policy documents Policies Active State" at bounding box center [101, 154] width 173 height 80
click at [107, 201] on div "Group Health Insurance" at bounding box center [102, 206] width 150 height 15
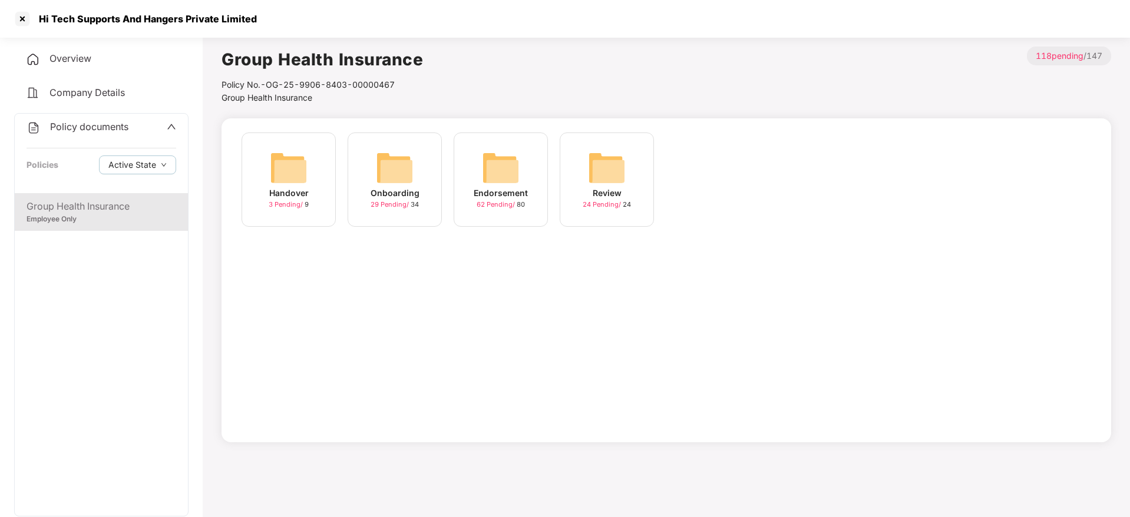
click at [494, 193] on div "Endorsement" at bounding box center [501, 193] width 54 height 13
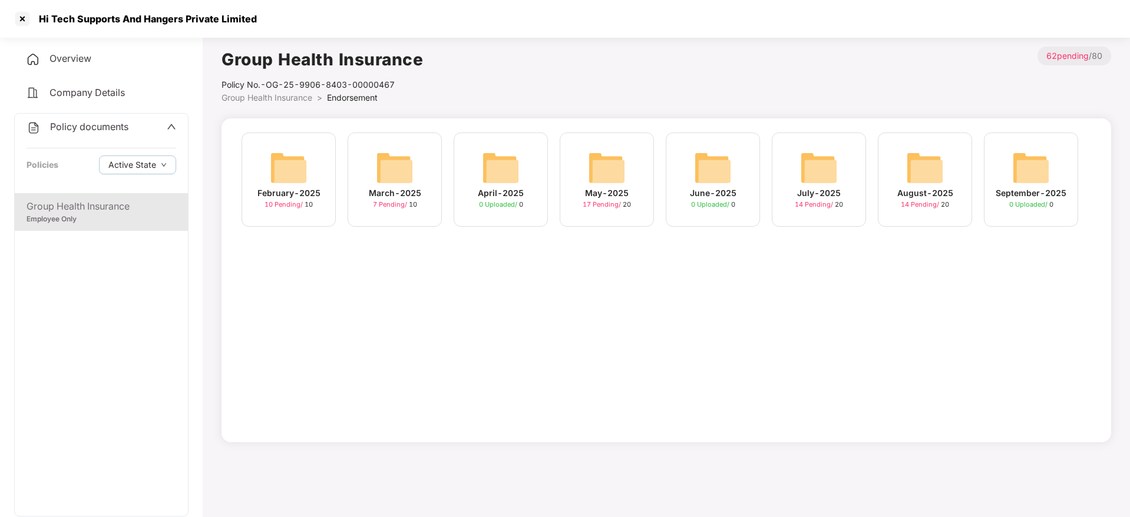
click at [918, 186] on img at bounding box center [925, 168] width 38 height 38
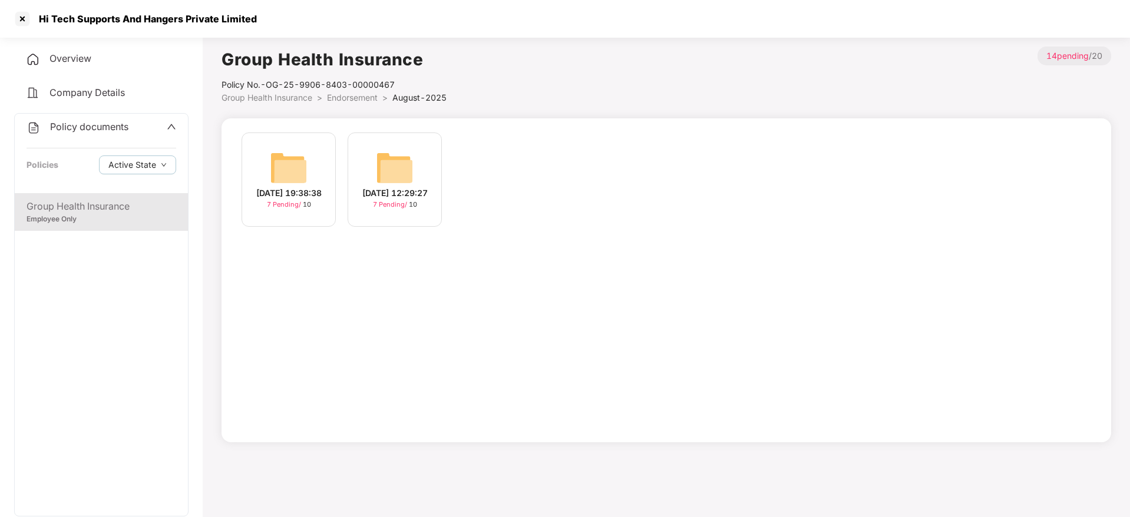
click at [305, 190] on div "29-Aug-2025 19:38:38" at bounding box center [288, 193] width 65 height 13
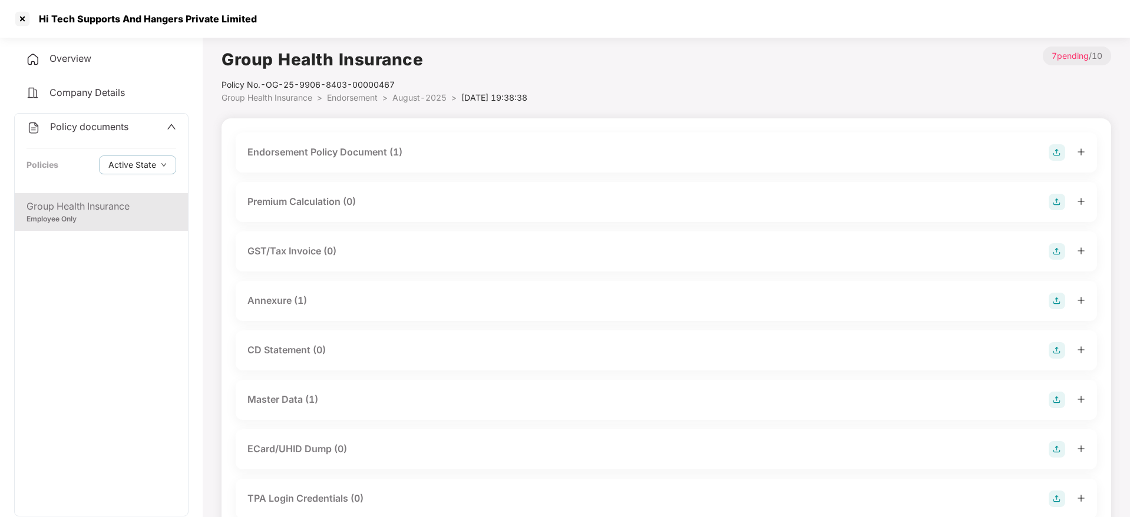
click at [333, 152] on div "Endorsement Policy Document (1)" at bounding box center [324, 152] width 155 height 15
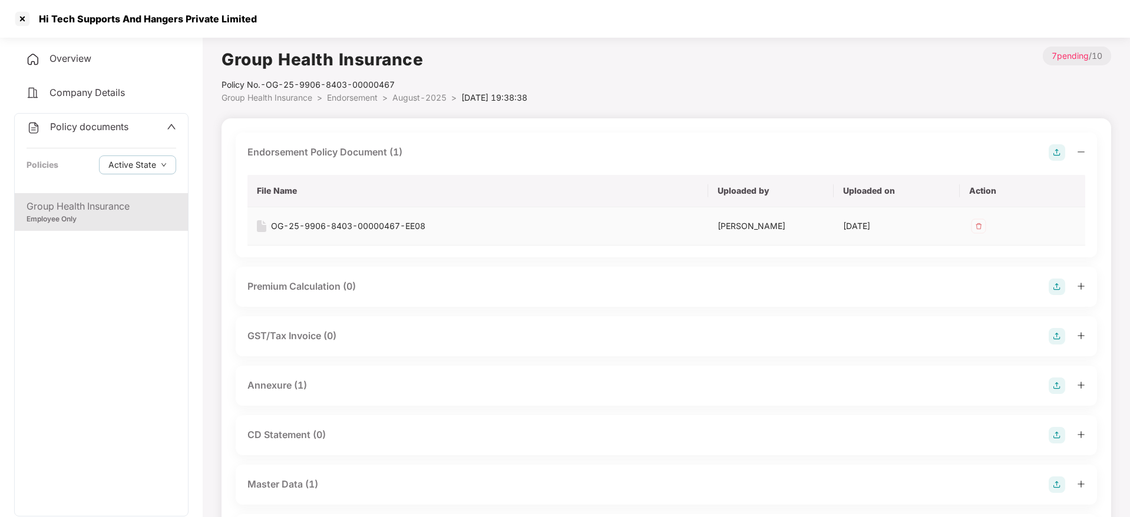
click at [354, 221] on div "OG-25-9906-8403-00000467-EE08" at bounding box center [348, 226] width 154 height 13
click at [361, 91] on li "Endorsement >" at bounding box center [359, 97] width 65 height 13
click at [358, 99] on span "Endorsement" at bounding box center [352, 97] width 51 height 10
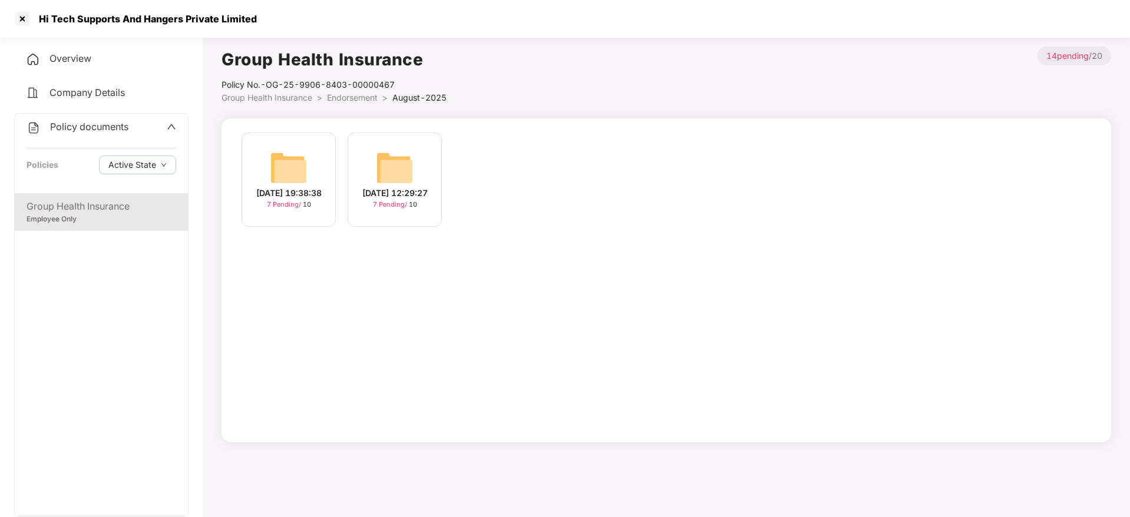
click at [381, 171] on img at bounding box center [395, 168] width 38 height 38
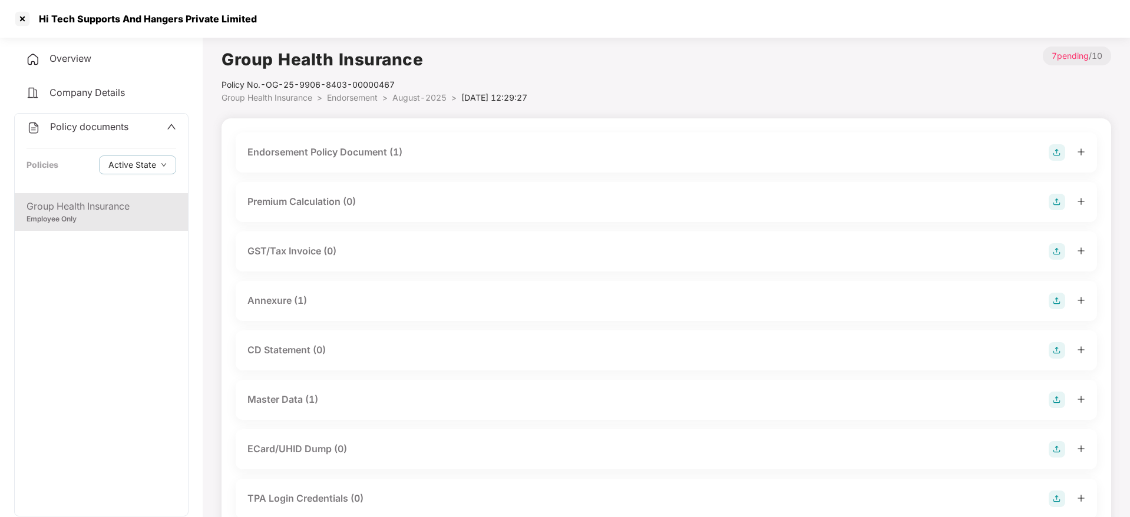
click at [371, 146] on div "Endorsement Policy Document (1)" at bounding box center [324, 152] width 155 height 15
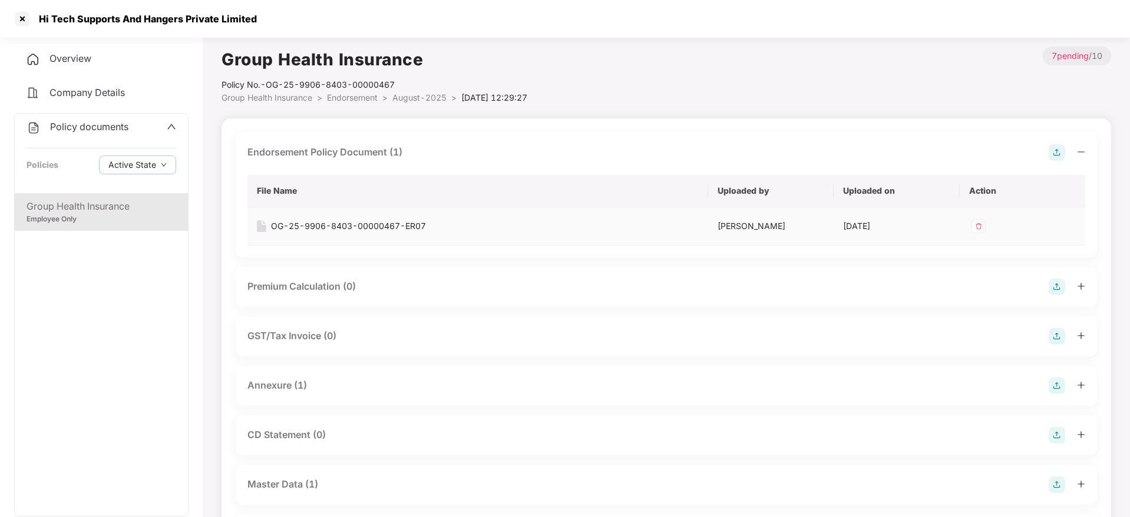
click at [377, 227] on div "OG-25-9906-8403-00000467-ER07" at bounding box center [348, 226] width 155 height 13
click at [24, 17] on div at bounding box center [22, 18] width 19 height 19
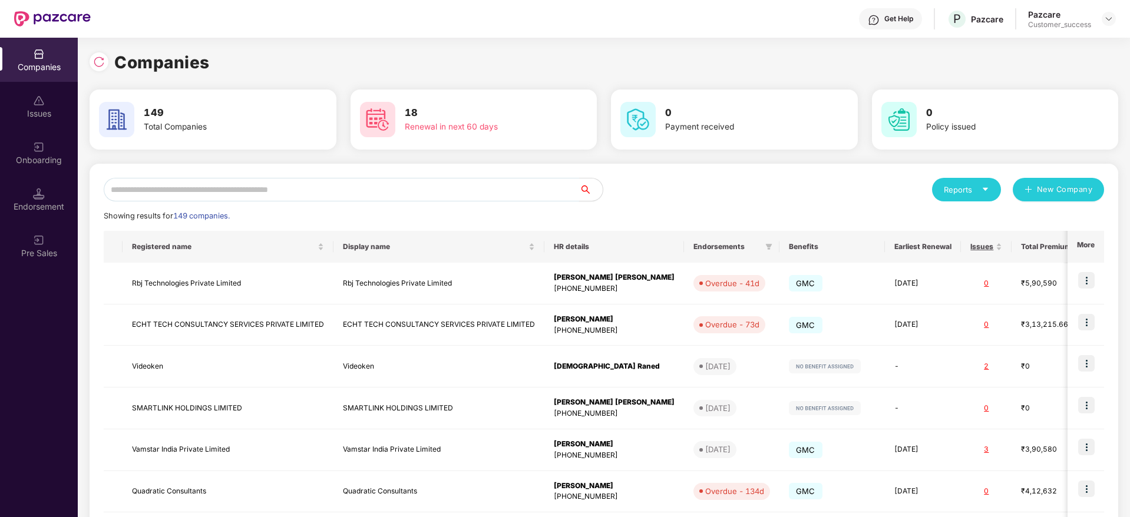
click at [293, 196] on input "text" at bounding box center [341, 190] width 475 height 24
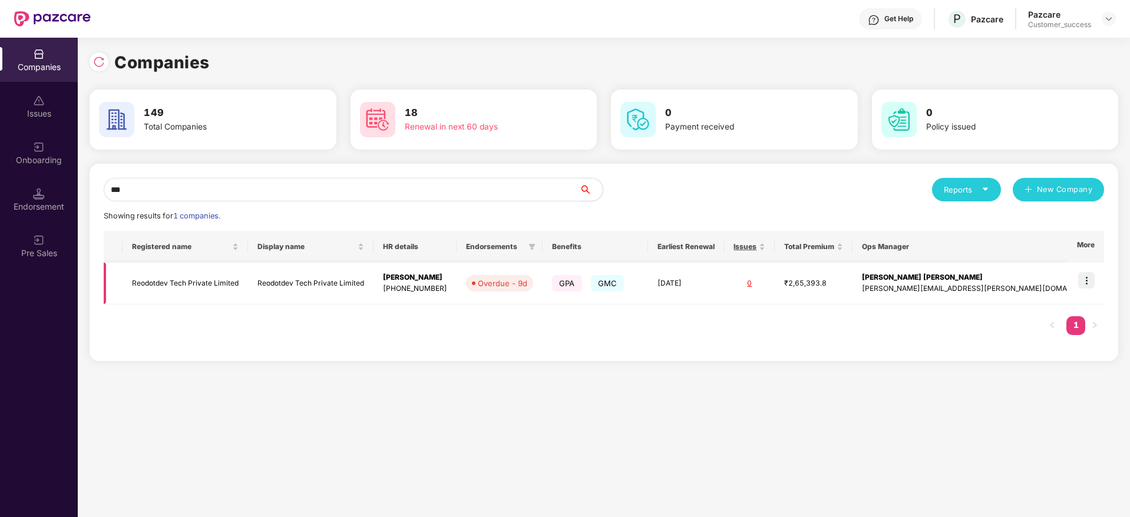
type input "***"
click at [373, 286] on td "Reodotdev Tech Private Limited" at bounding box center [310, 284] width 125 height 42
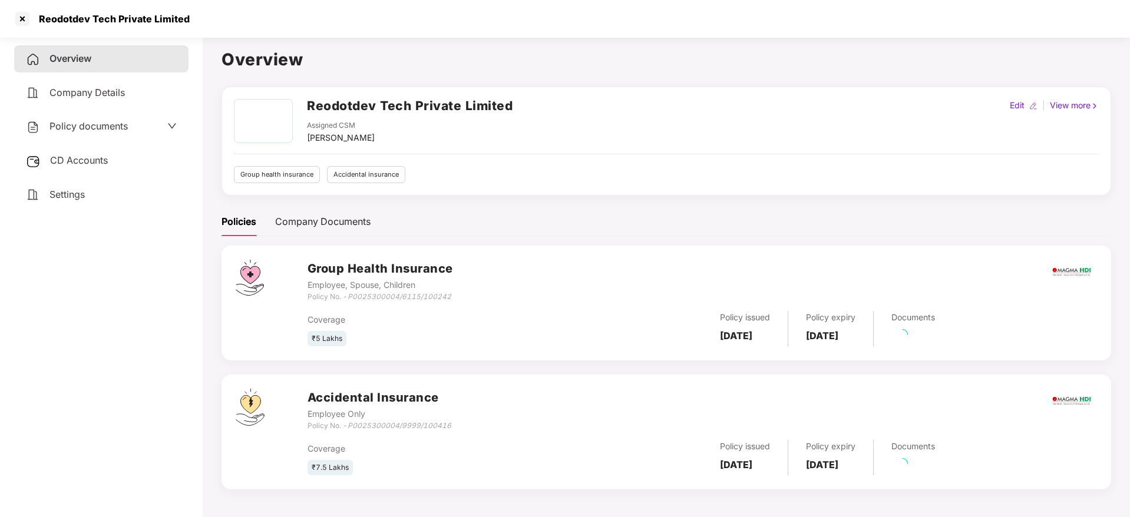
click at [366, 104] on h2 "Reodotdev Tech Private Limited" at bounding box center [410, 105] width 206 height 19
copy h2 "Reodotdev Tech Private Limited"
click at [368, 299] on icon "P0025300004/6115/100242" at bounding box center [400, 296] width 104 height 9
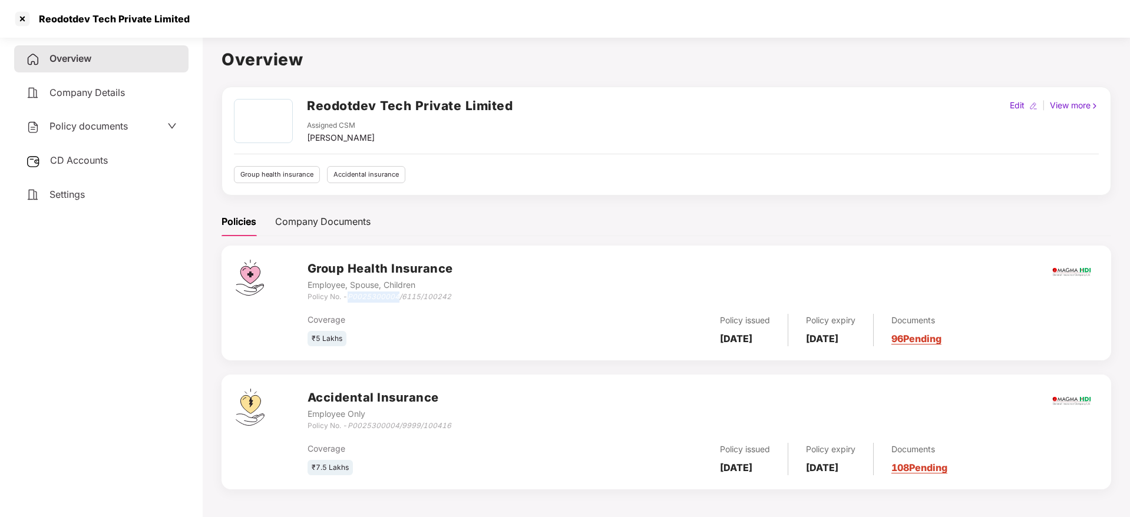
click at [368, 299] on icon "P0025300004/6115/100242" at bounding box center [400, 296] width 104 height 9
copy div "Policy No. - P0025300004/6115/100242"
click at [51, 21] on div "Reodotdev Tech Private Limited" at bounding box center [111, 19] width 158 height 12
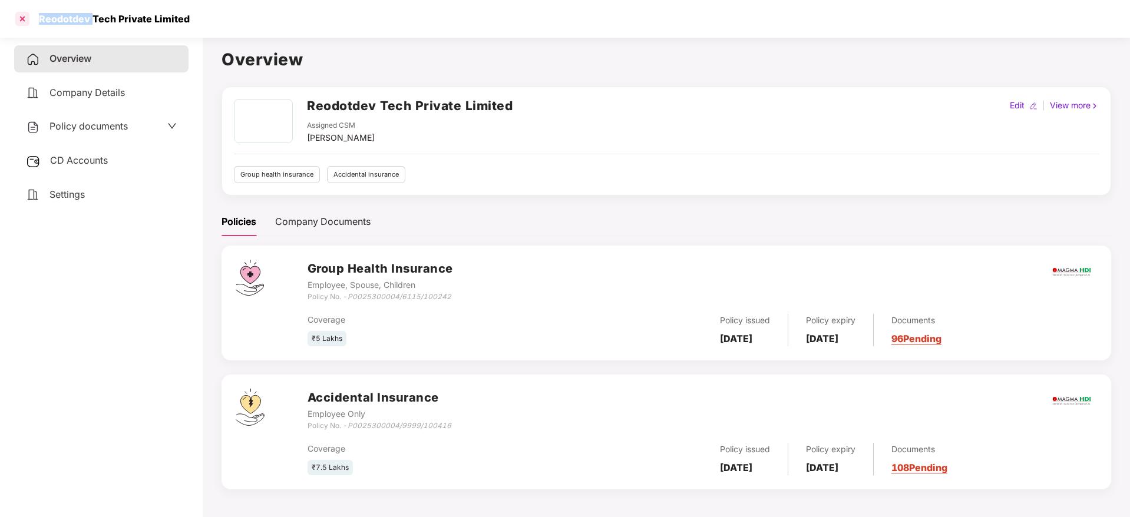
copy div "Reodotdev"
click at [25, 14] on div at bounding box center [22, 18] width 19 height 19
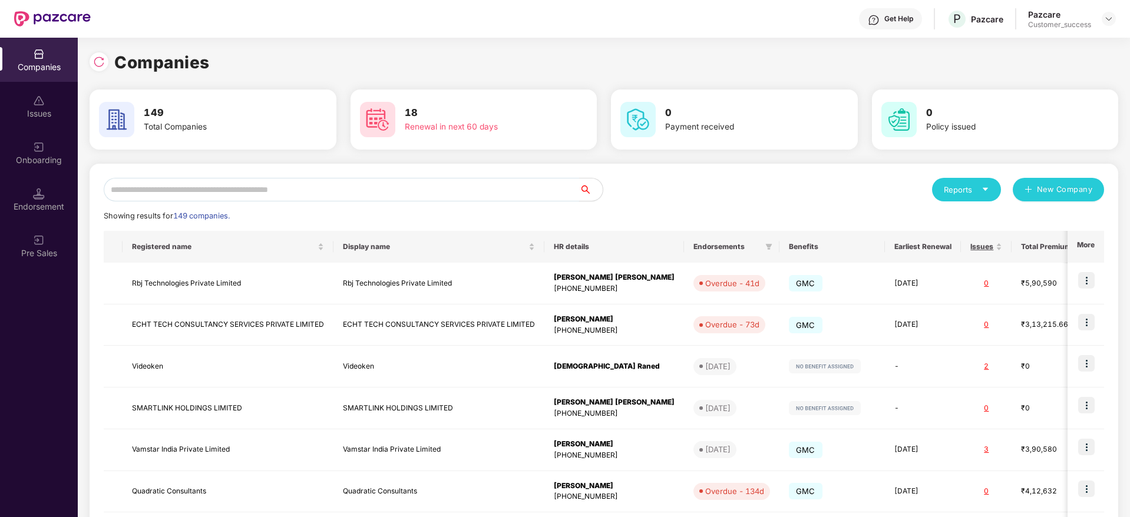
click at [272, 180] on input "text" at bounding box center [341, 190] width 475 height 24
paste input "*********"
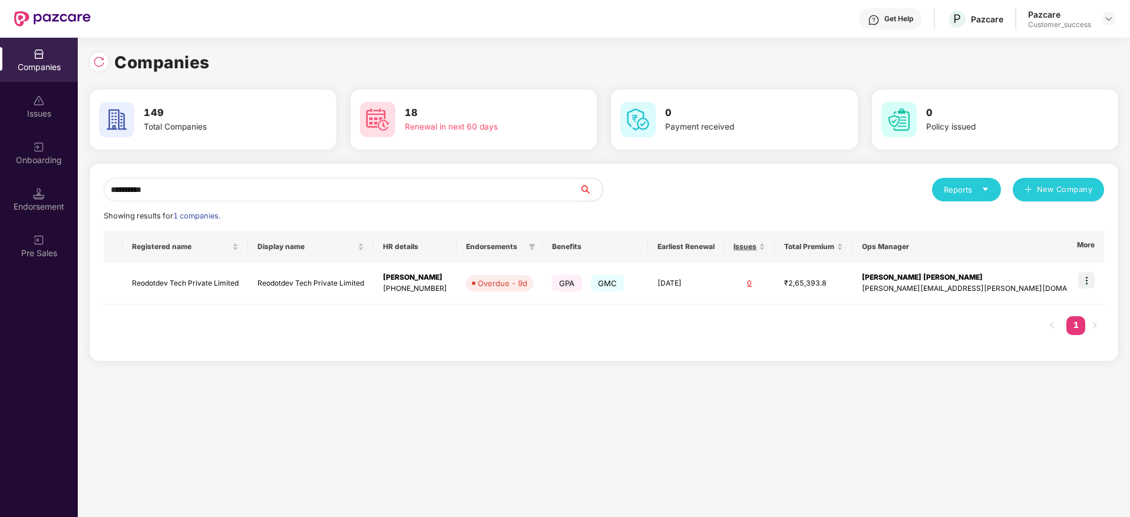
type input "*********"
click at [333, 196] on input "*********" at bounding box center [341, 190] width 475 height 24
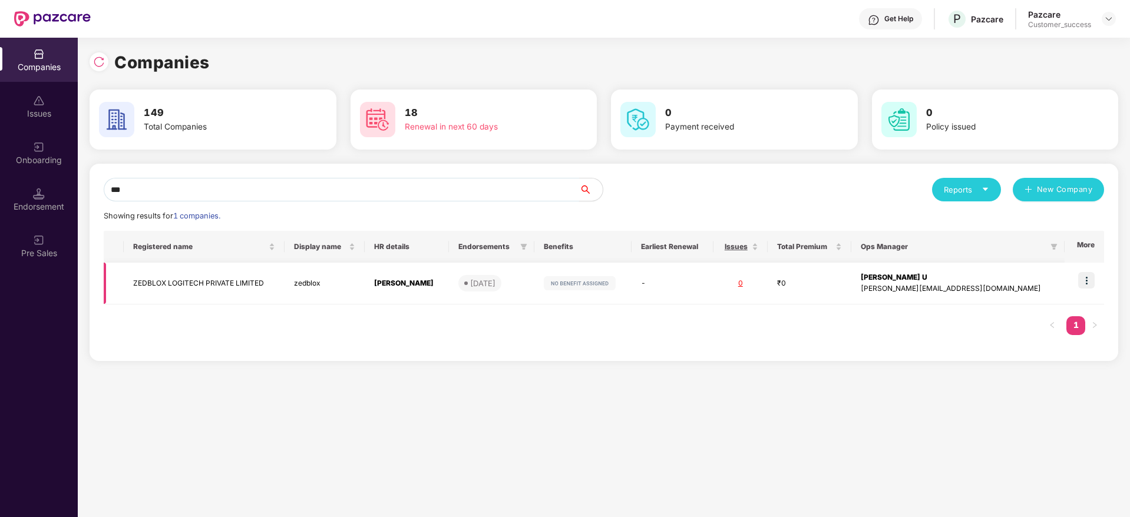
type input "***"
copy tr "[PERSON_NAME]"
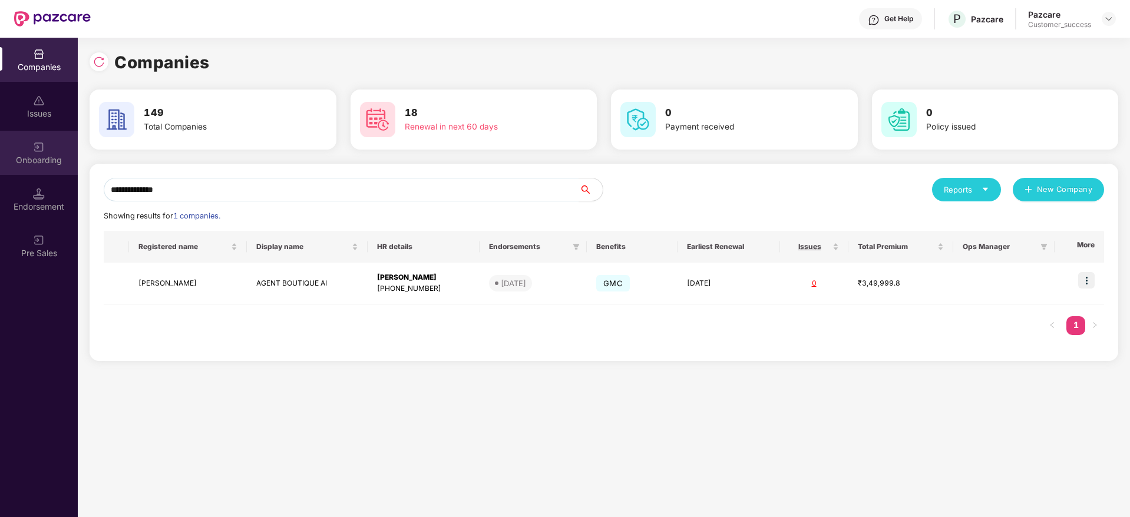
click at [39, 167] on div "Onboarding" at bounding box center [39, 153] width 78 height 44
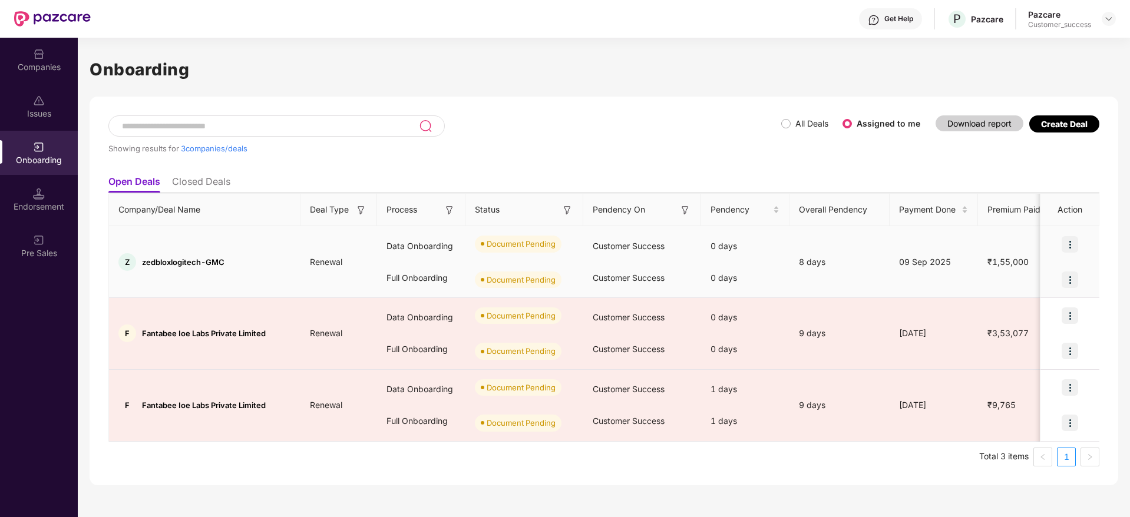
click at [1071, 245] on img at bounding box center [1069, 244] width 16 height 16
click at [1043, 268] on span "Upload Documents" at bounding box center [1015, 274] width 97 height 13
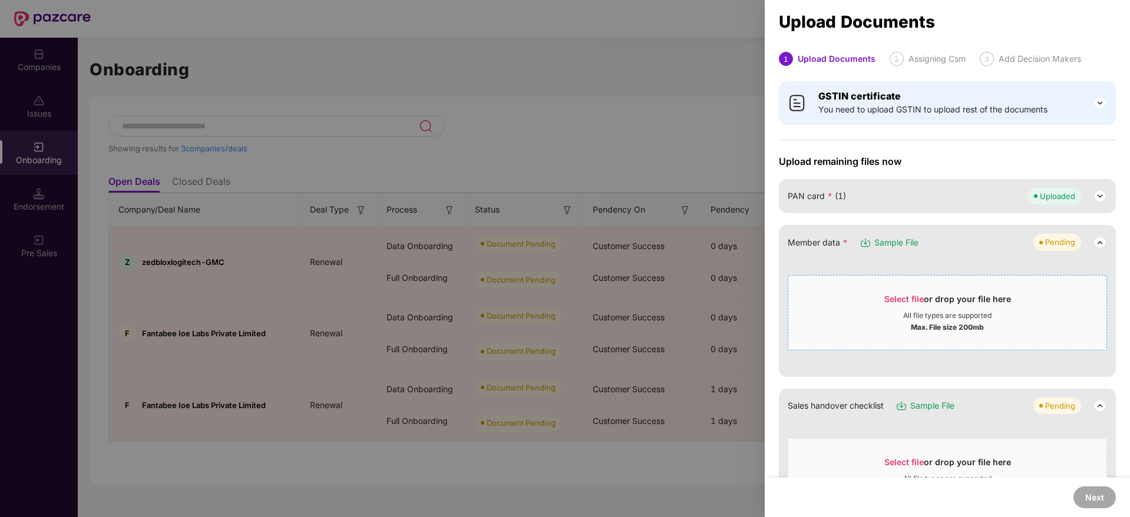
click at [909, 301] on span "Select file" at bounding box center [903, 299] width 39 height 10
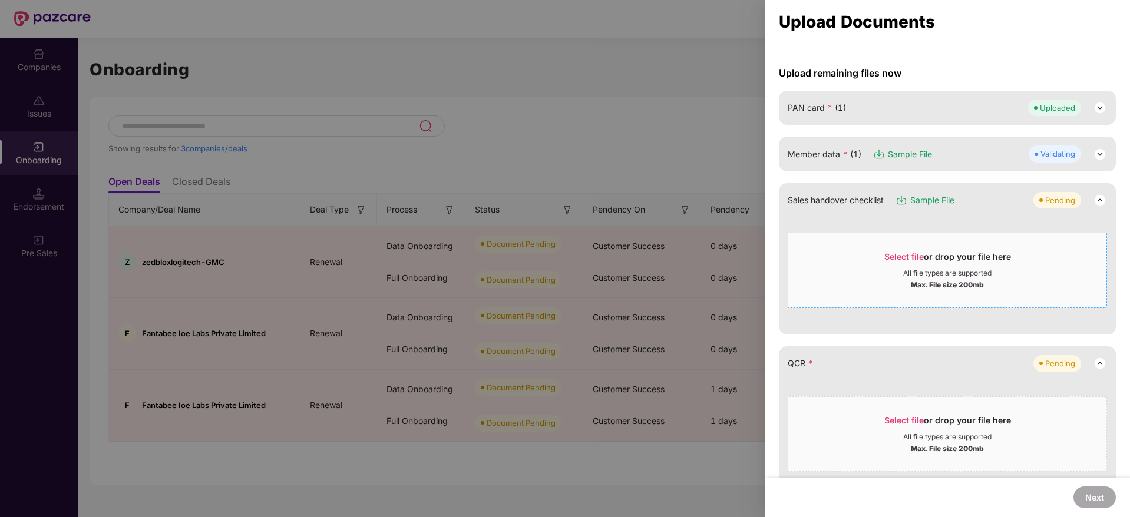
scroll to position [177, 0]
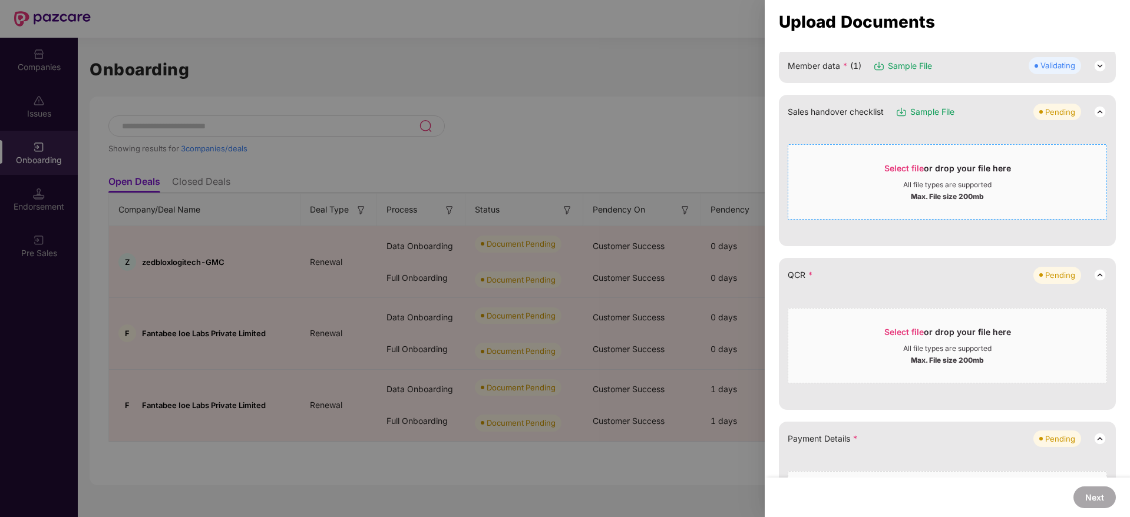
click at [947, 329] on div "Select file or drop your file here" at bounding box center [947, 335] width 127 height 18
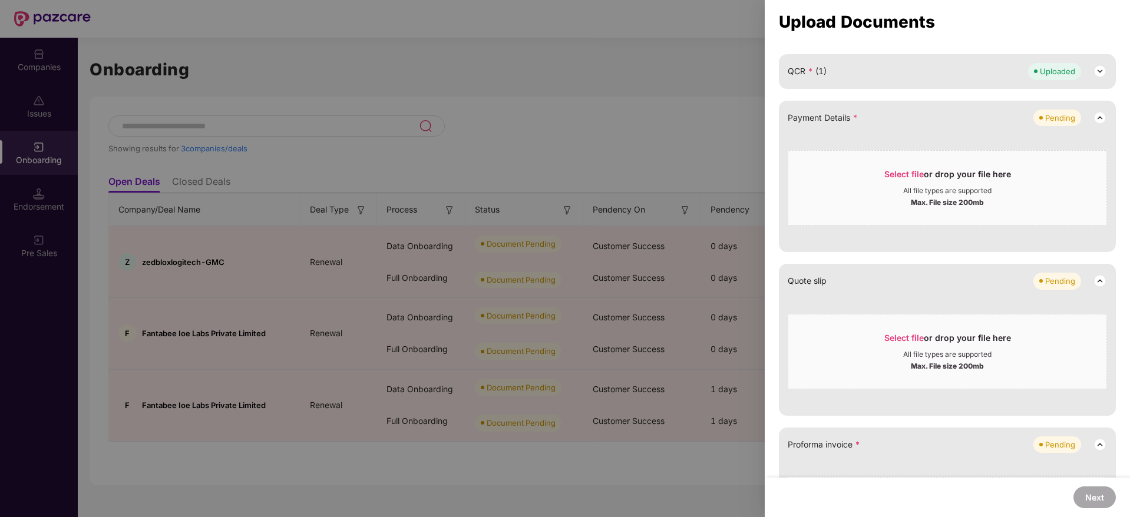
scroll to position [353, 0]
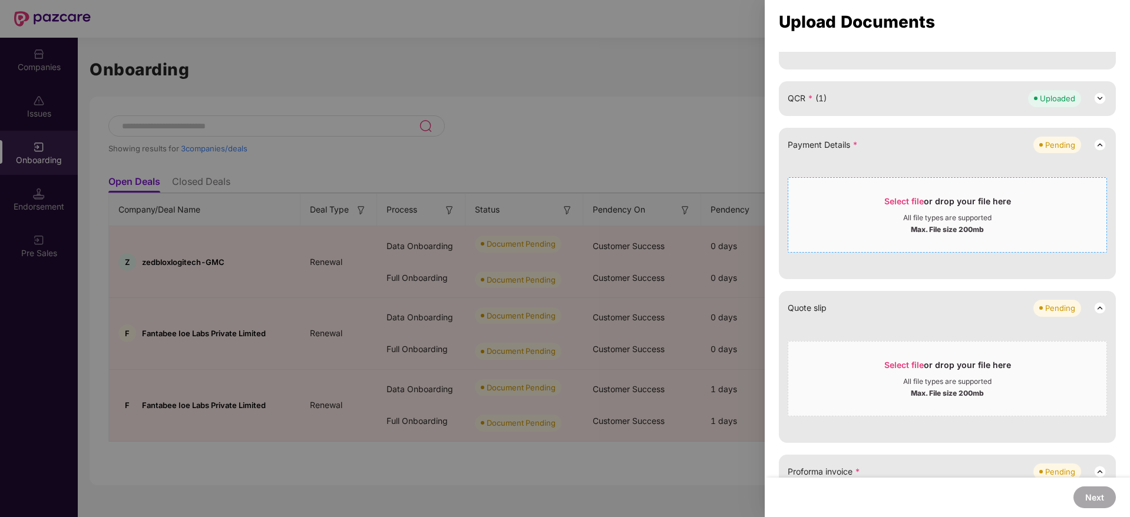
click at [892, 211] on div "Select file or drop your file here" at bounding box center [947, 205] width 127 height 18
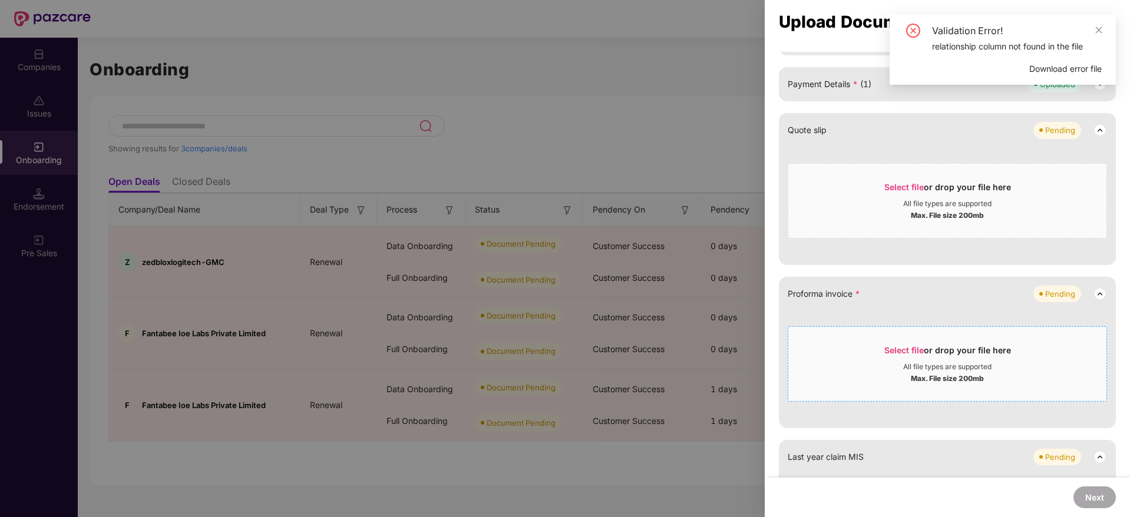
scroll to position [442, 0]
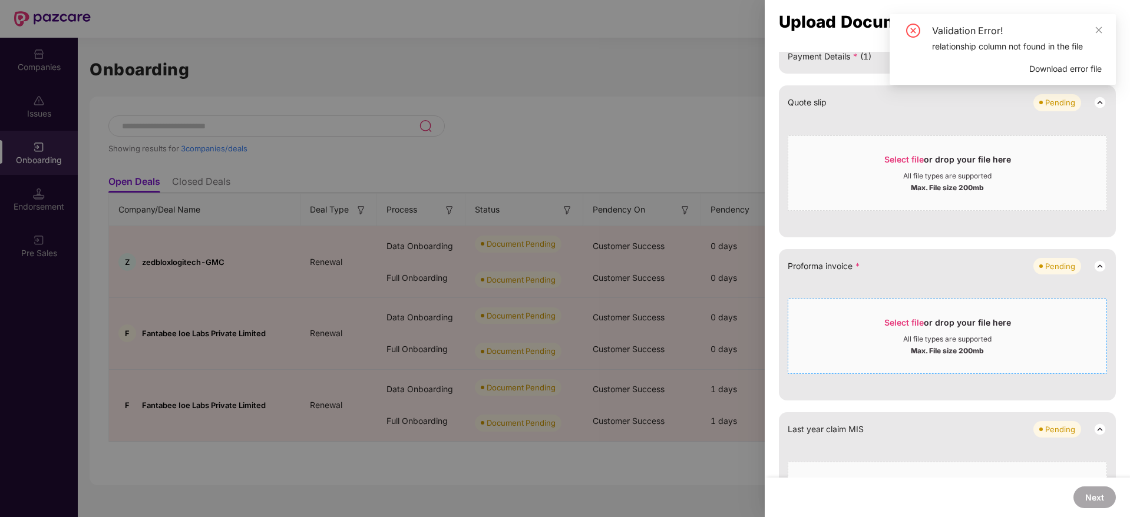
click at [950, 336] on div "All file types are supported" at bounding box center [947, 339] width 88 height 9
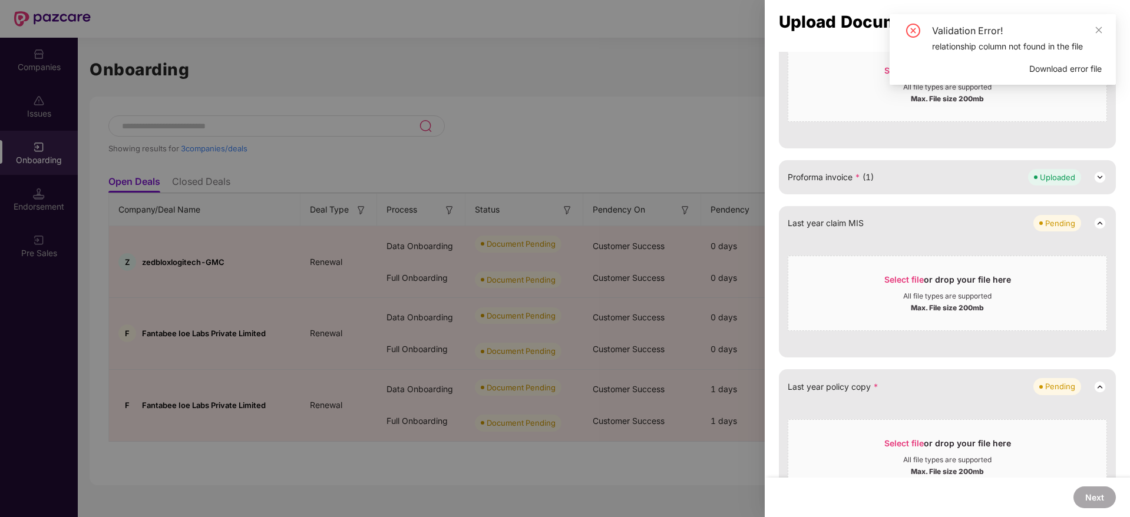
scroll to position [581, 0]
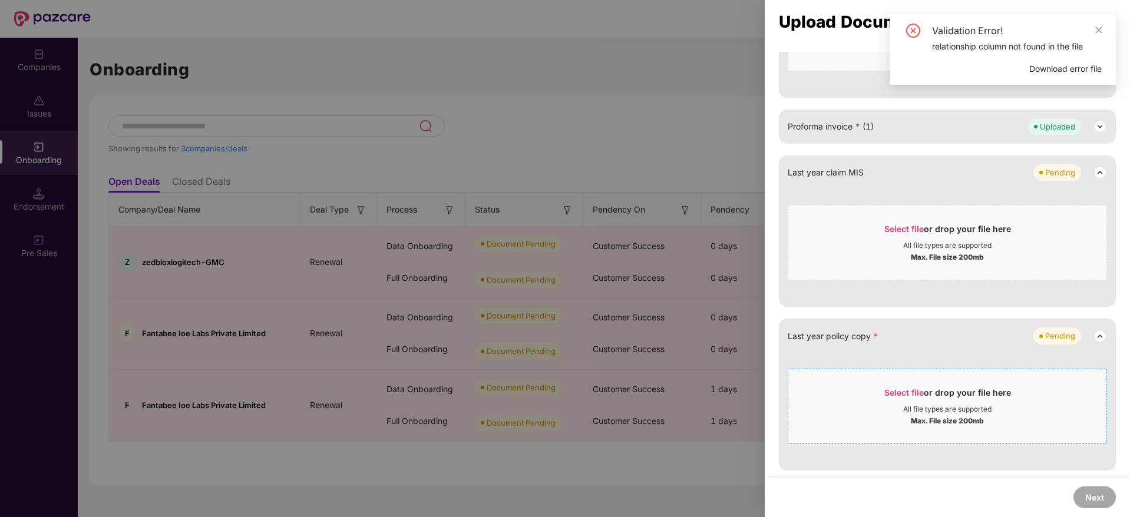
click at [952, 390] on div "Select file or drop your file here" at bounding box center [947, 396] width 127 height 18
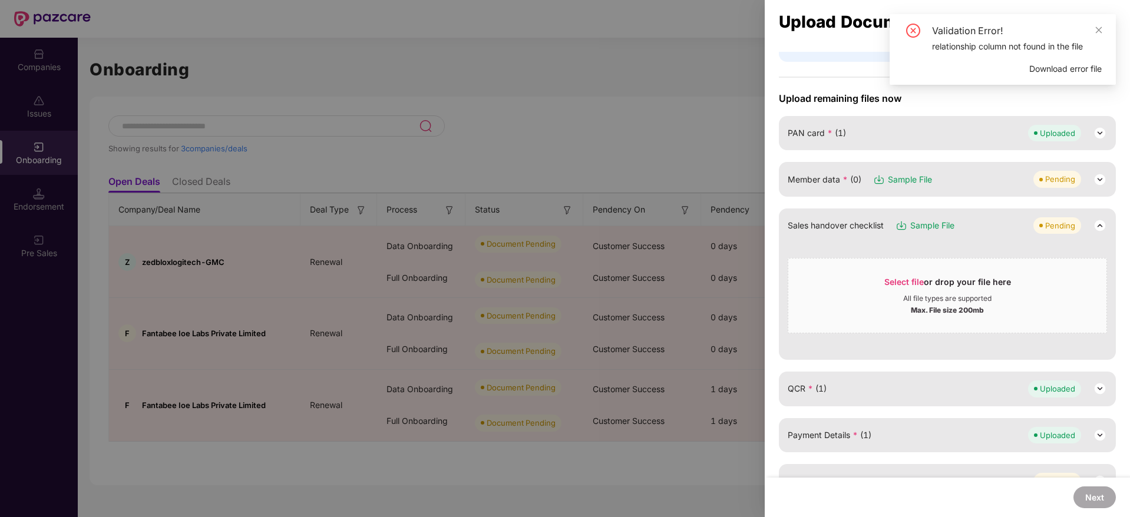
scroll to position [0, 0]
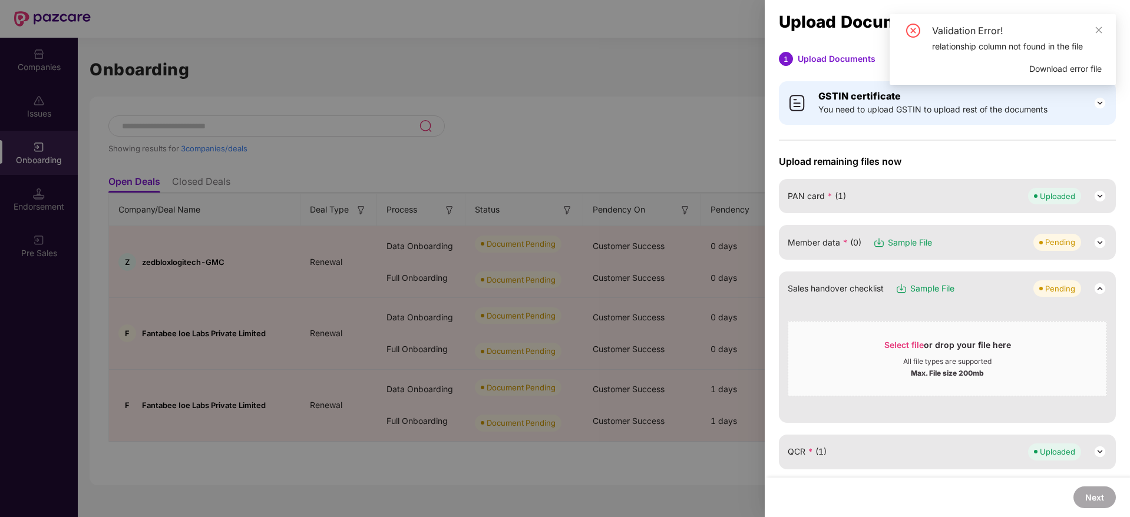
click at [1020, 243] on div "Member data * (0) Sample File Pending" at bounding box center [947, 242] width 319 height 16
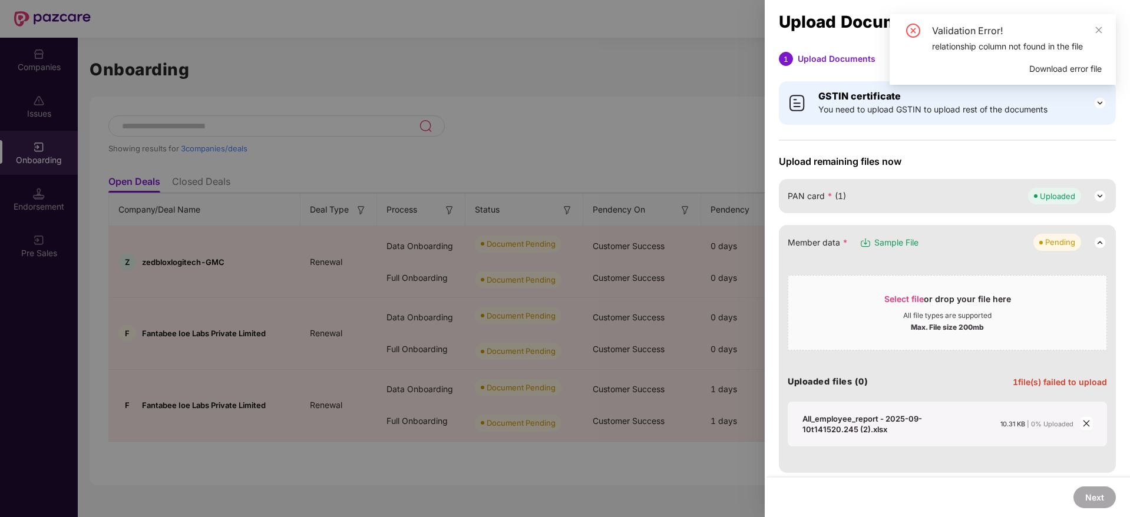
click at [1087, 428] on span "close" at bounding box center [1086, 423] width 13 height 13
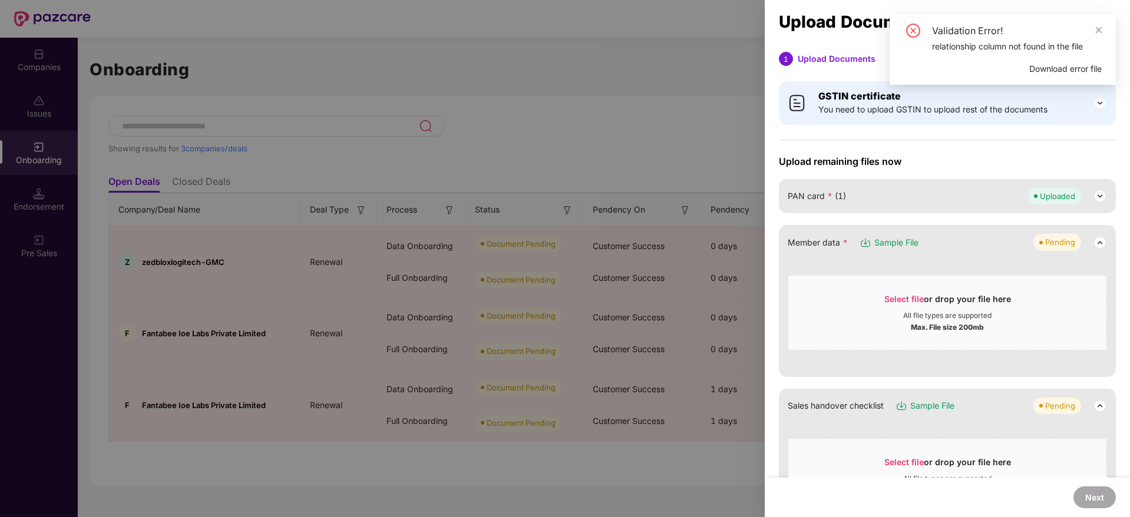
click at [1069, 69] on span "Download error file" at bounding box center [1065, 68] width 72 height 13
click at [952, 308] on div "Select file or drop your file here" at bounding box center [947, 302] width 127 height 18
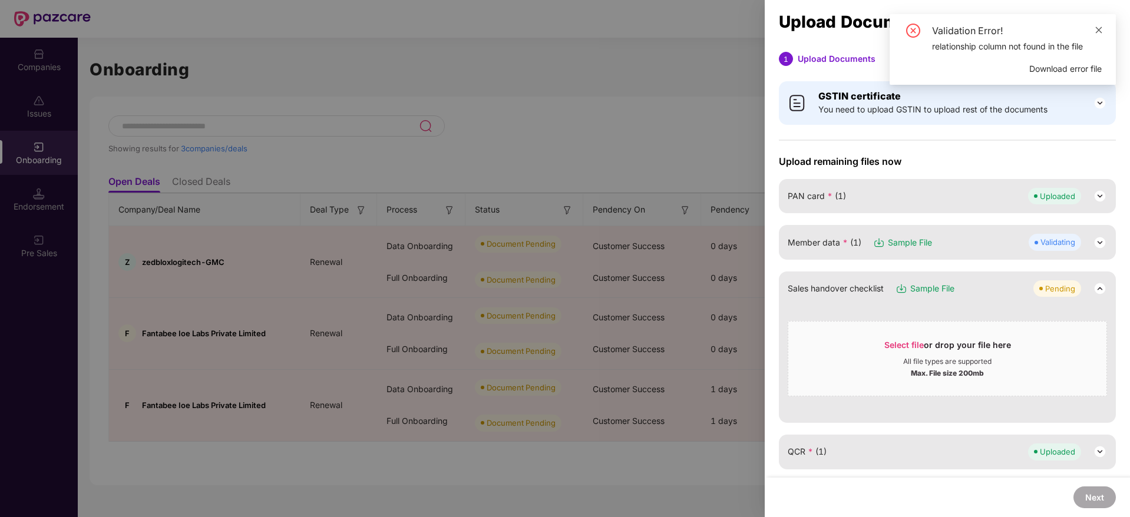
click at [1101, 24] on link at bounding box center [1098, 30] width 8 height 13
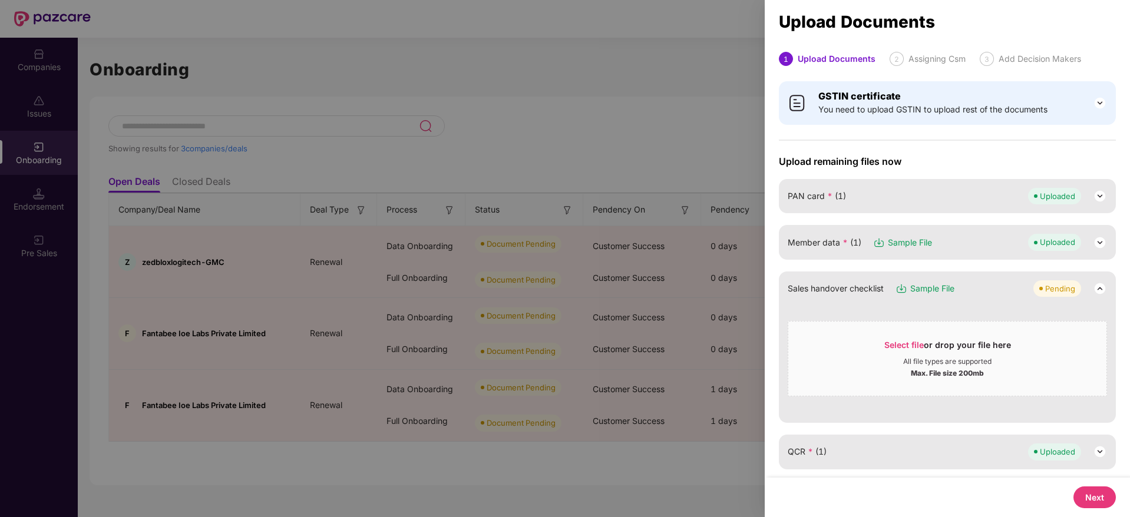
click at [1097, 504] on button "Next" at bounding box center [1094, 498] width 42 height 22
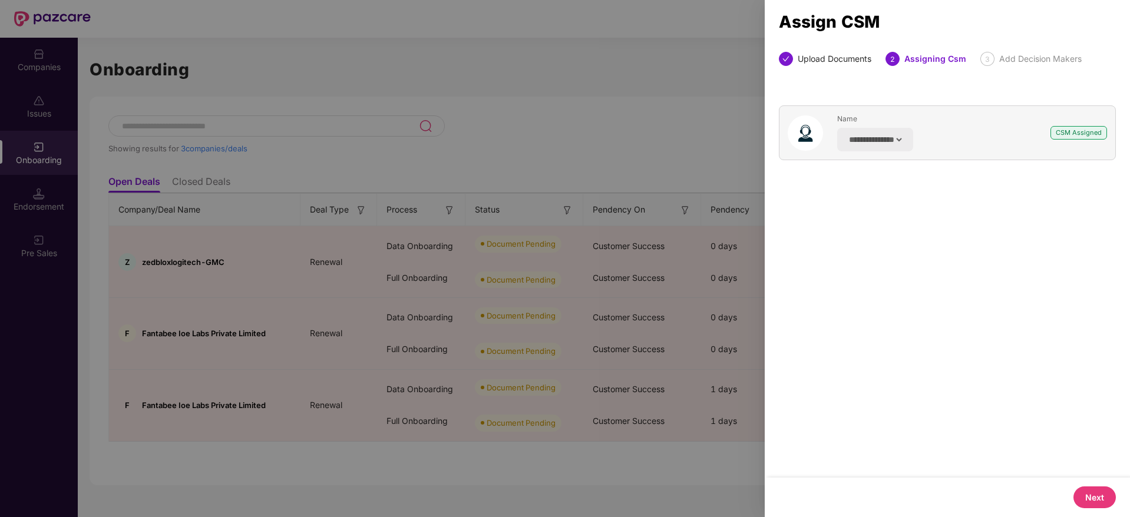
click at [1090, 492] on button "Next" at bounding box center [1094, 498] width 42 height 22
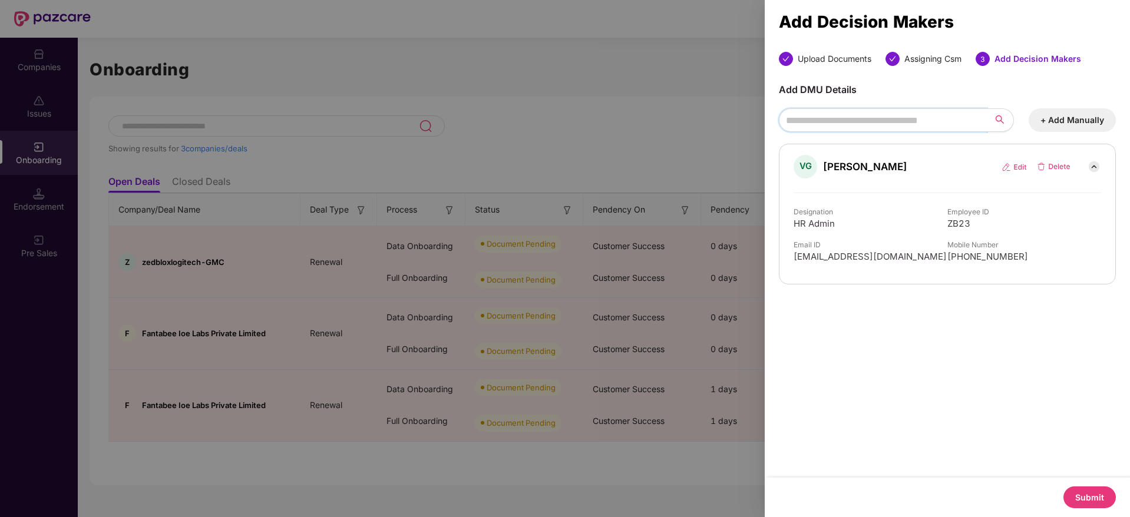
click at [964, 117] on input "search" at bounding box center [883, 120] width 208 height 24
type input "*"
click at [1073, 123] on button "+ Add Manually" at bounding box center [1071, 120] width 87 height 24
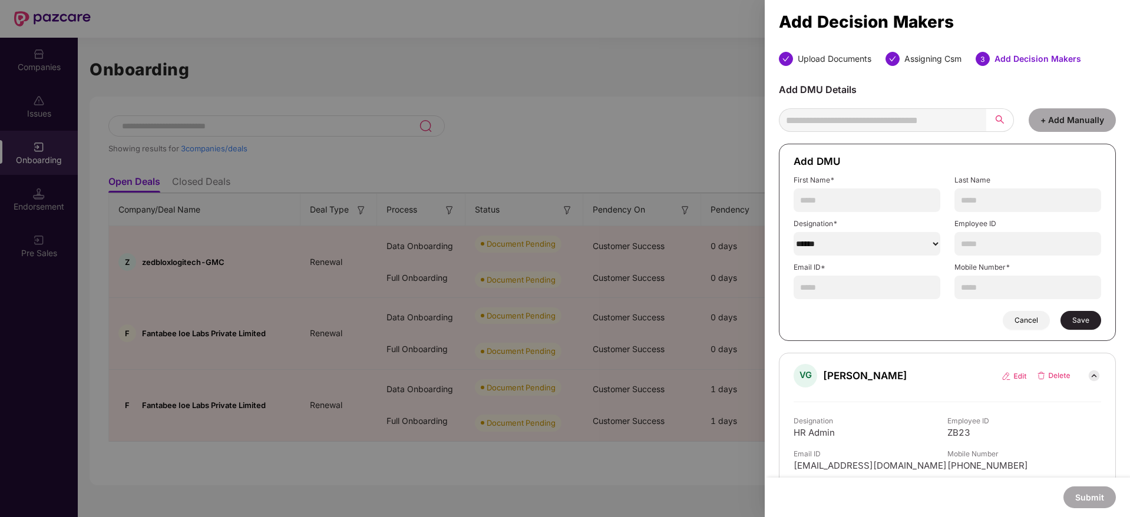
click at [1020, 319] on span "Cancel" at bounding box center [1026, 320] width 24 height 9
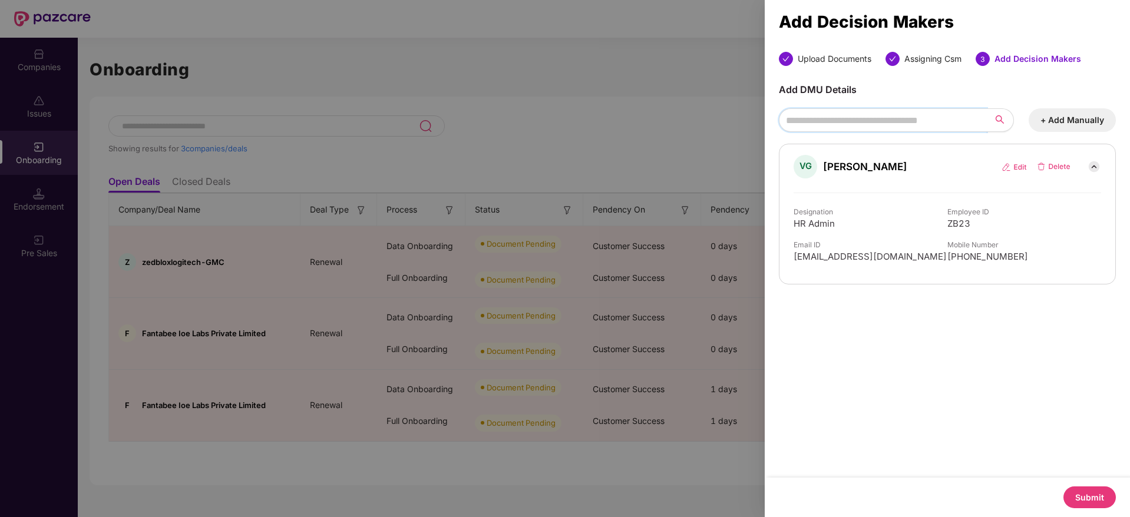
click at [847, 116] on input "search" at bounding box center [883, 120] width 208 height 24
paste input "**********"
type input "**********"
click at [1070, 118] on button "+ Add Manually" at bounding box center [1071, 120] width 87 height 24
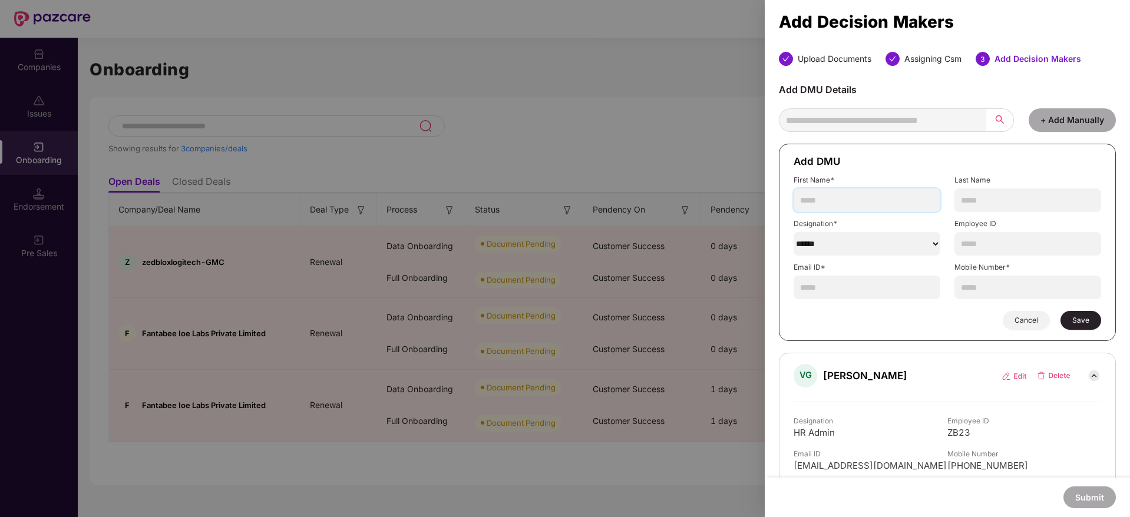
click at [862, 200] on input "text" at bounding box center [866, 200] width 147 height 24
paste input "**********"
type input "**********"
drag, startPoint x: 856, startPoint y: 234, endPoint x: 856, endPoint y: 248, distance: 14.1
click at [856, 237] on select "******" at bounding box center [866, 244] width 147 height 24
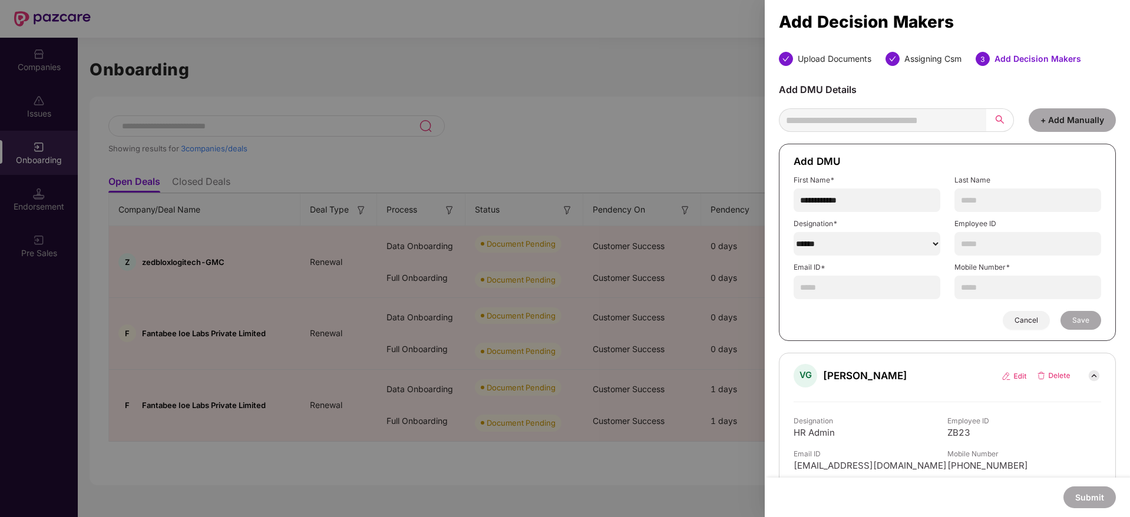
select select "***"
click at [793, 232] on select "******" at bounding box center [866, 244] width 147 height 24
click at [892, 289] on input "text" at bounding box center [866, 288] width 147 height 24
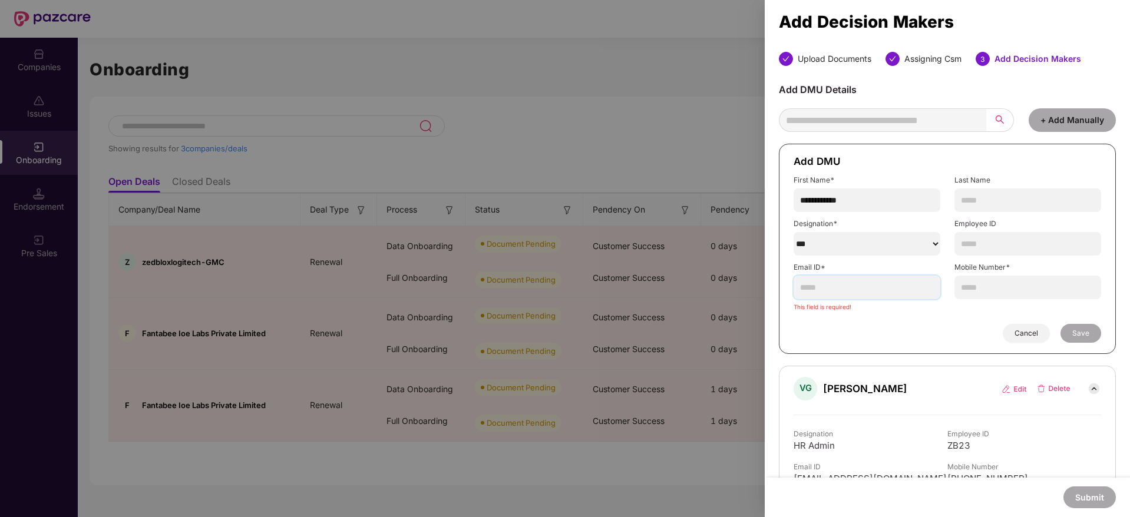
paste input "**********"
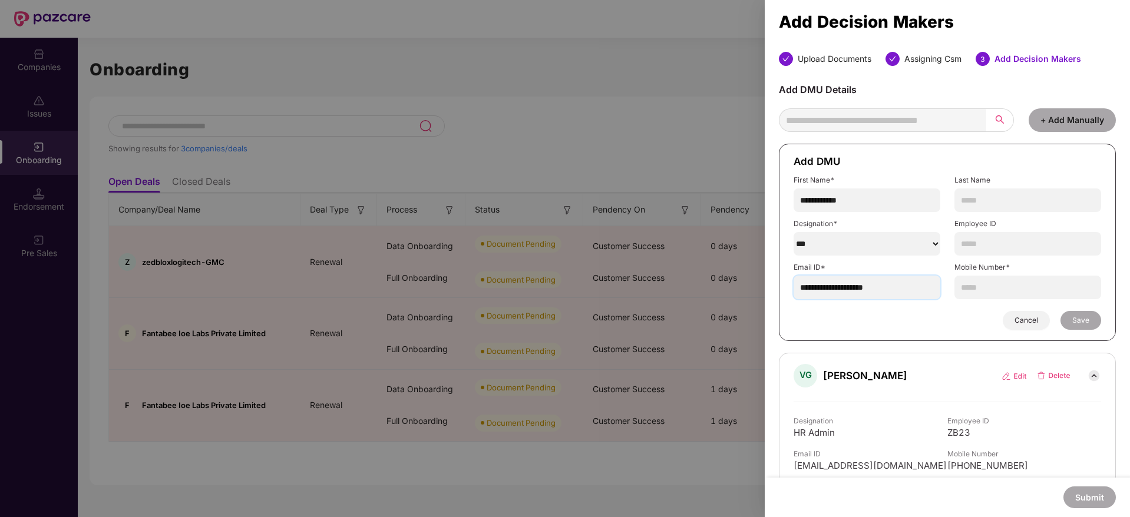
type input "**********"
click at [1023, 295] on input "text" at bounding box center [1027, 288] width 147 height 24
paste input "**********"
type input "**********"
click at [1074, 317] on span "Save" at bounding box center [1080, 320] width 17 height 9
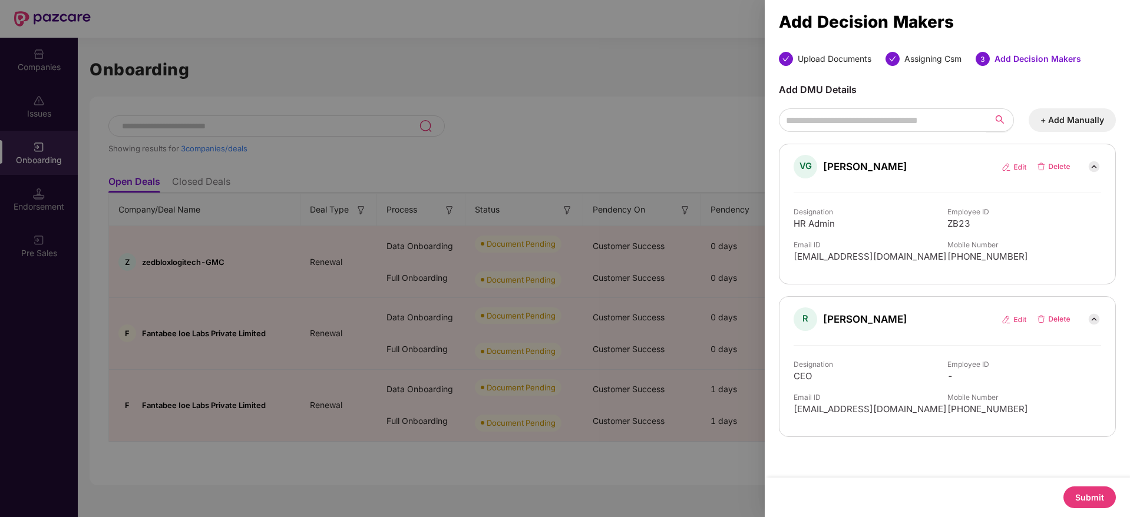
click at [1055, 165] on img at bounding box center [1053, 166] width 34 height 9
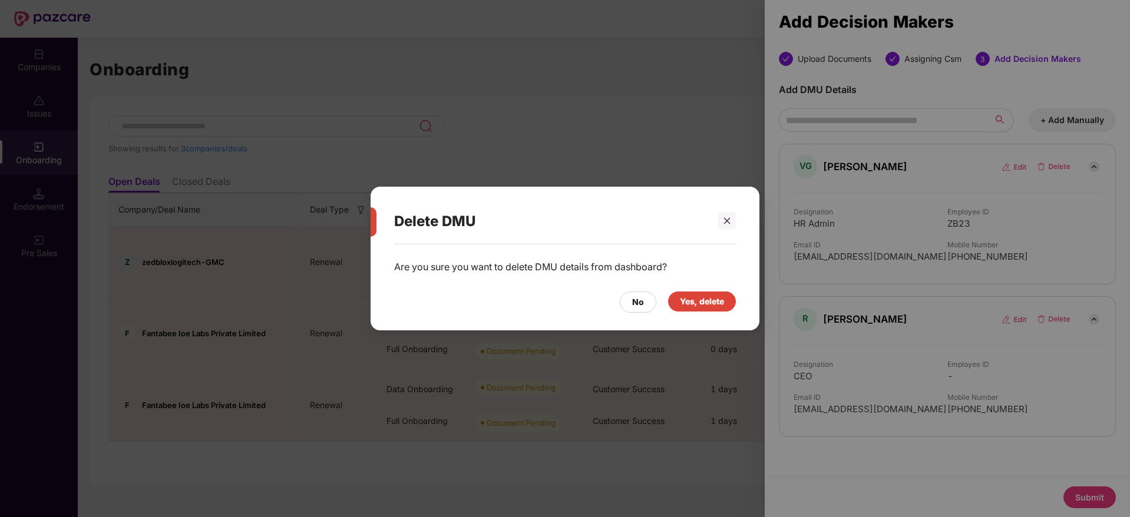
click at [734, 299] on div "Yes, delete" at bounding box center [702, 302] width 68 height 20
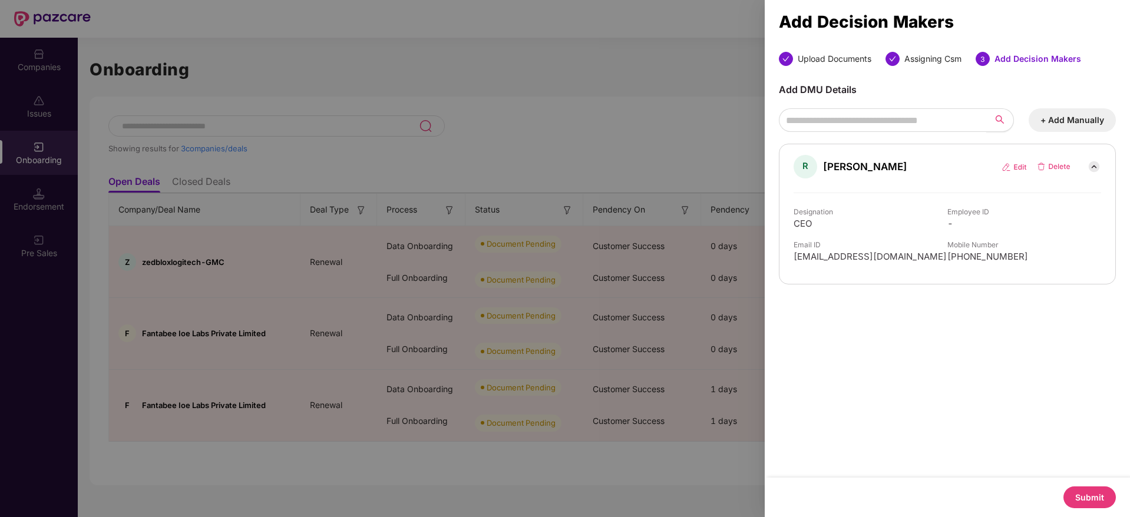
click at [1097, 496] on button "Submit" at bounding box center [1089, 498] width 52 height 22
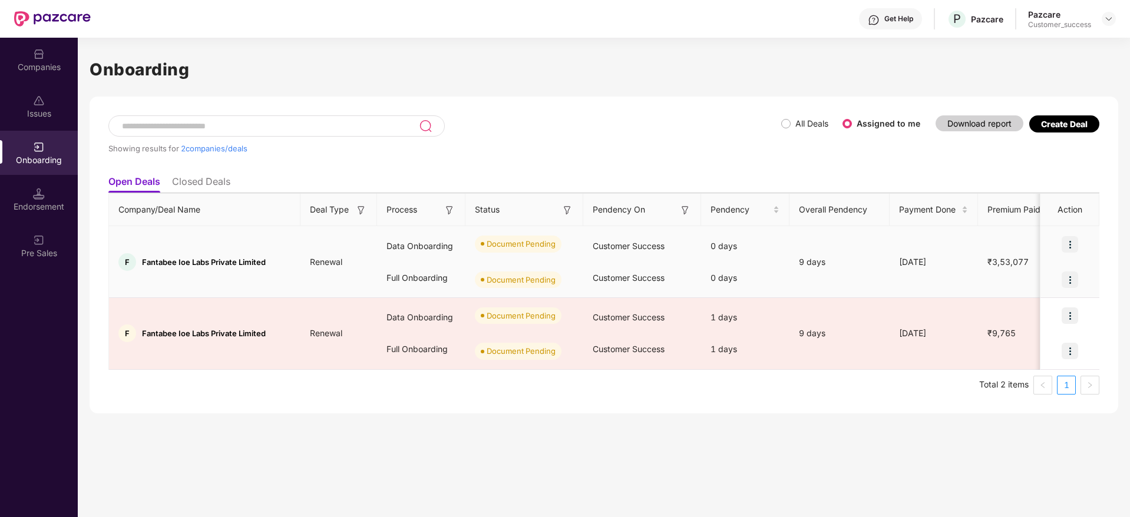
click at [178, 272] on td "F Fantabee Ioe Labs Private Limited" at bounding box center [204, 262] width 191 height 72
copy span "Fantabee Ioe Labs Private Limited"
click at [1063, 247] on img at bounding box center [1069, 244] width 16 height 16
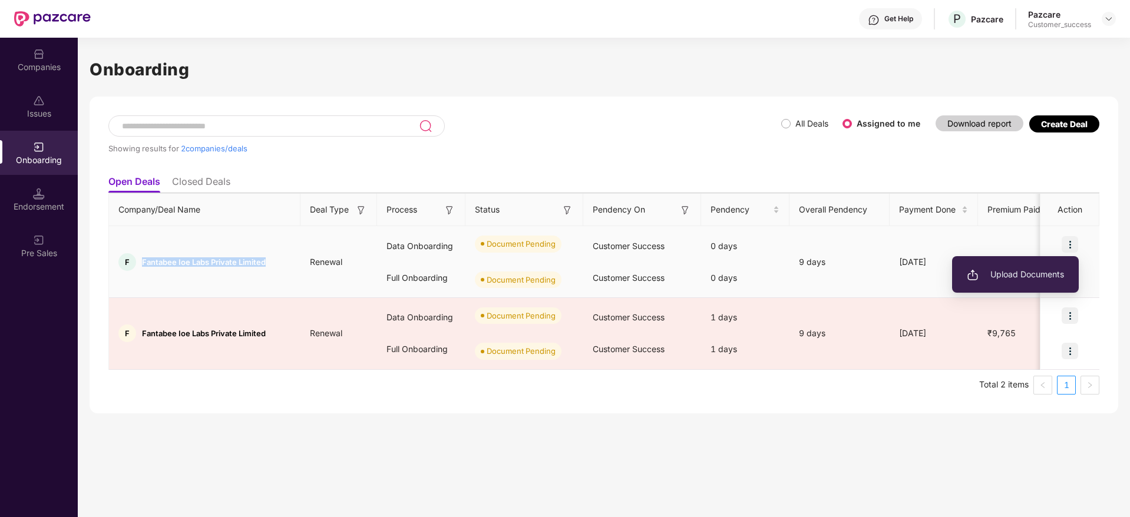
click at [1066, 246] on img at bounding box center [1069, 244] width 16 height 16
click at [1068, 246] on img at bounding box center [1069, 244] width 16 height 16
click at [1034, 279] on span "Upload Documents" at bounding box center [1015, 274] width 97 height 13
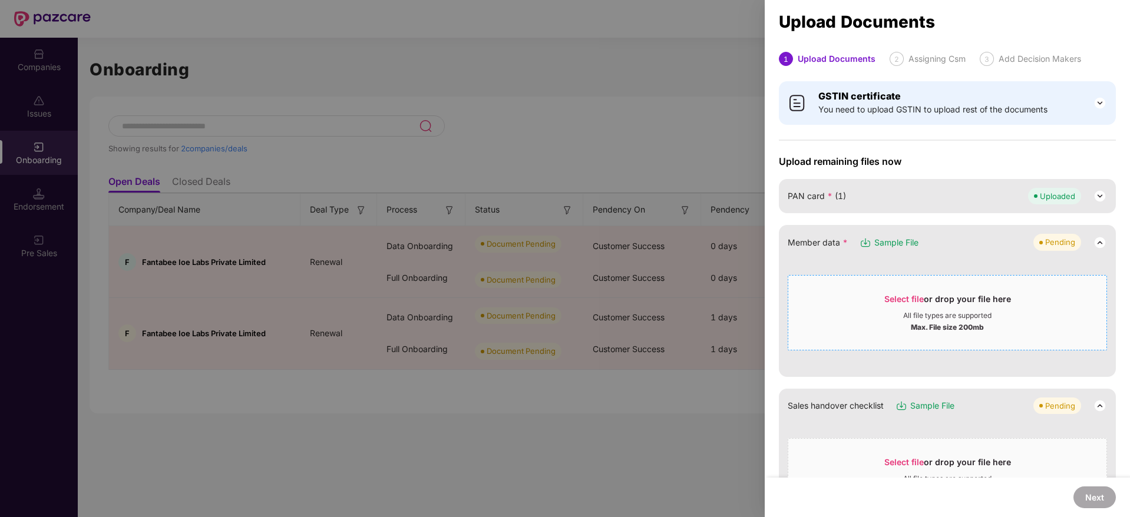
click at [899, 296] on span "Select file" at bounding box center [903, 299] width 39 height 10
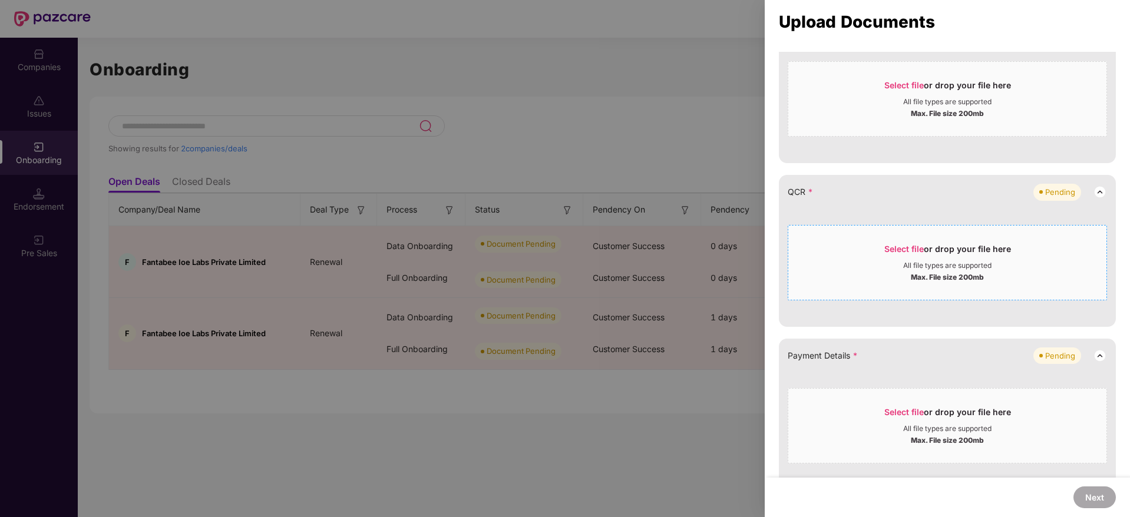
scroll to position [265, 0]
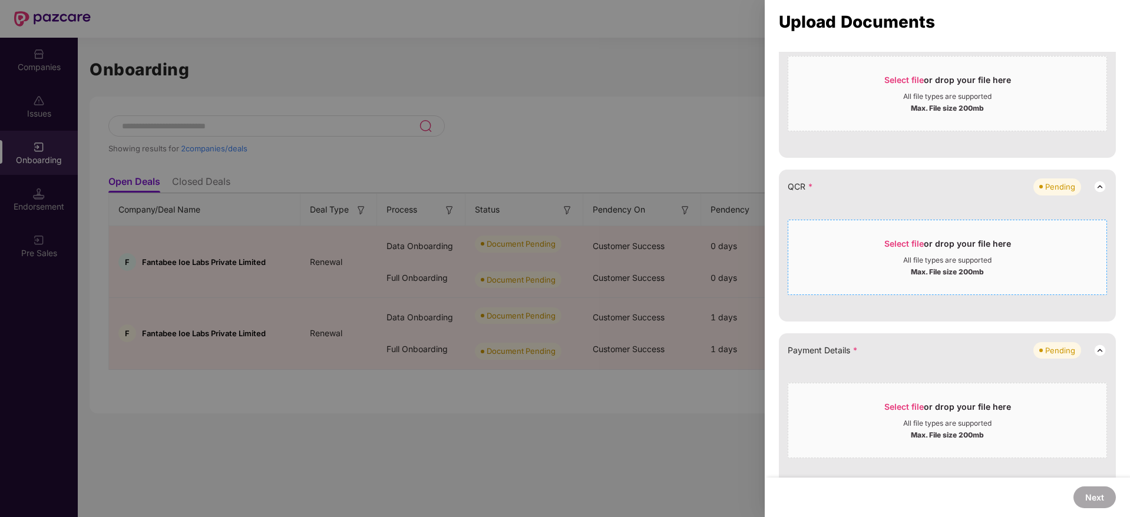
click at [895, 266] on div "Max. File size 200mb" at bounding box center [947, 271] width 318 height 12
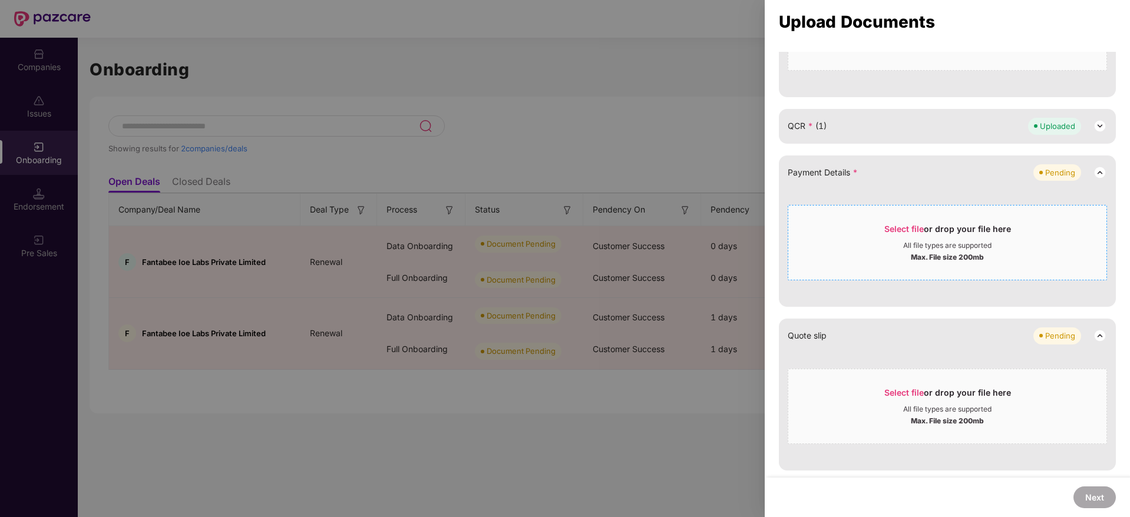
scroll to position [353, 0]
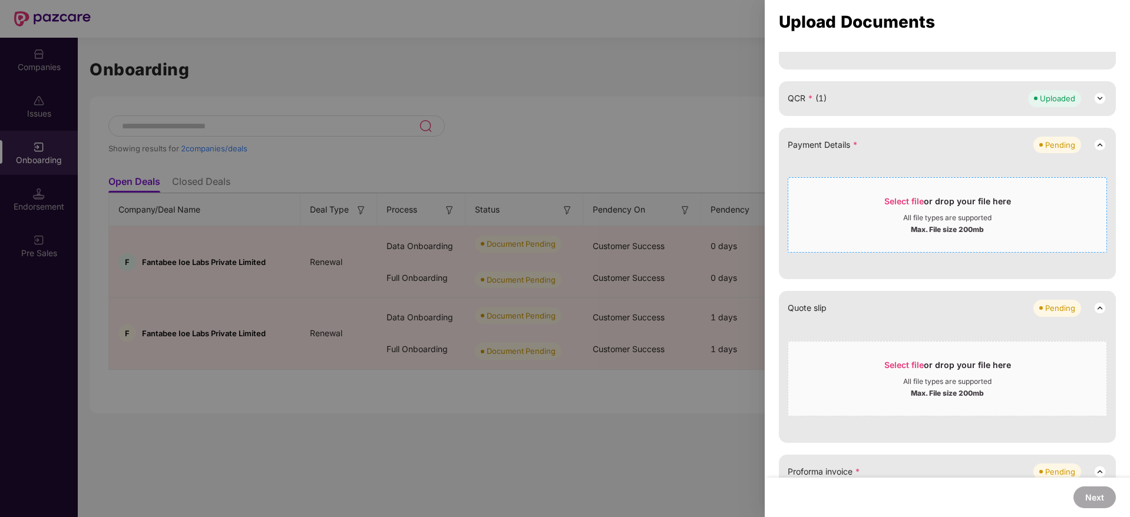
click at [921, 220] on div "All file types are supported" at bounding box center [947, 217] width 88 height 9
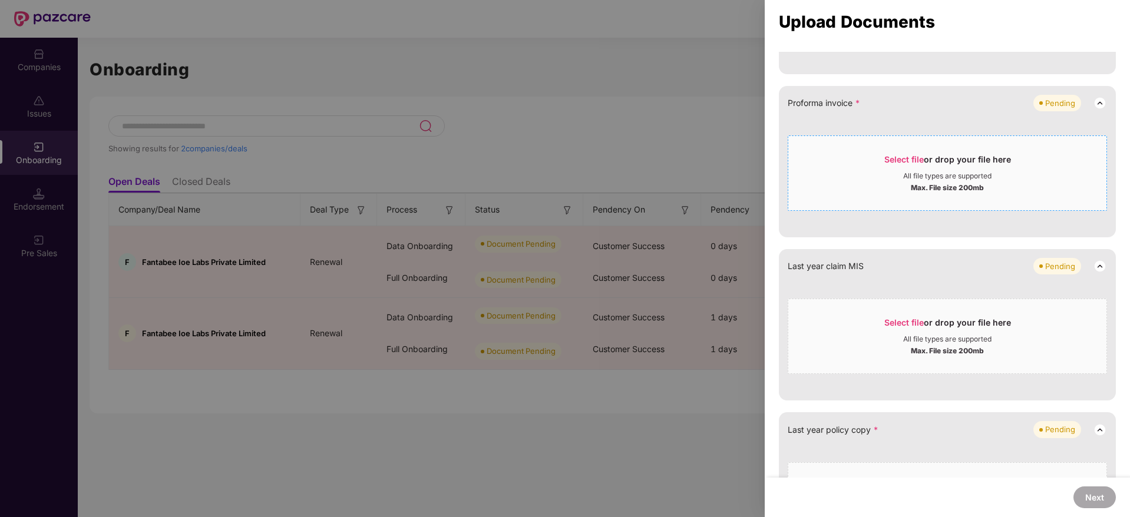
scroll to position [522, 0]
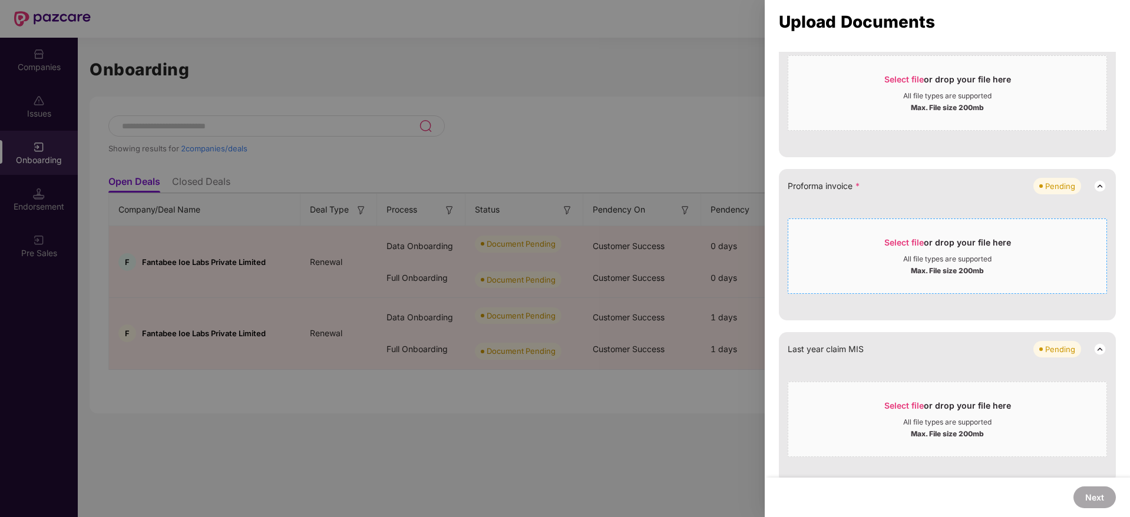
click at [918, 266] on div "Max. File size 200mb" at bounding box center [947, 270] width 73 height 12
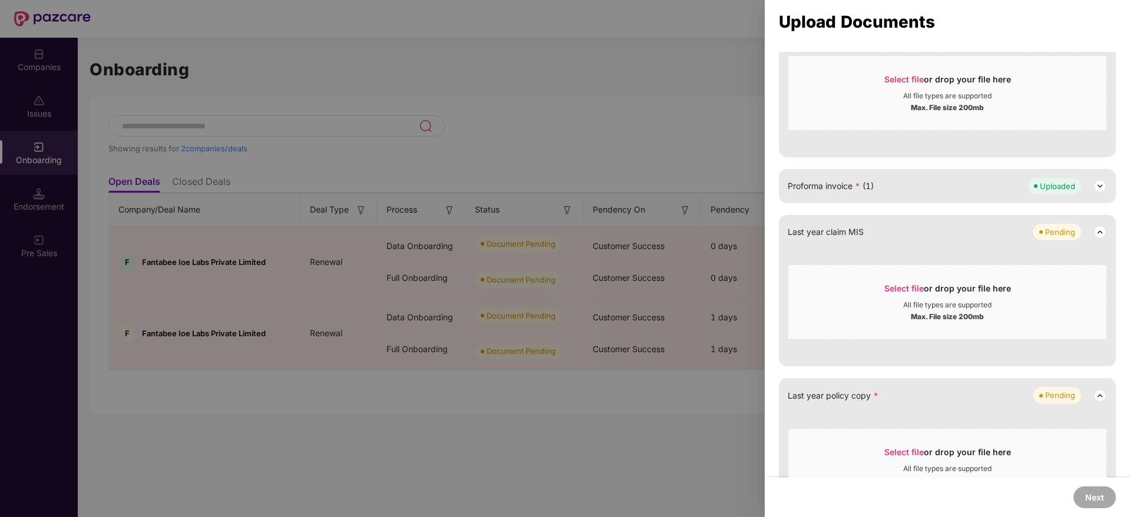
scroll to position [581, 0]
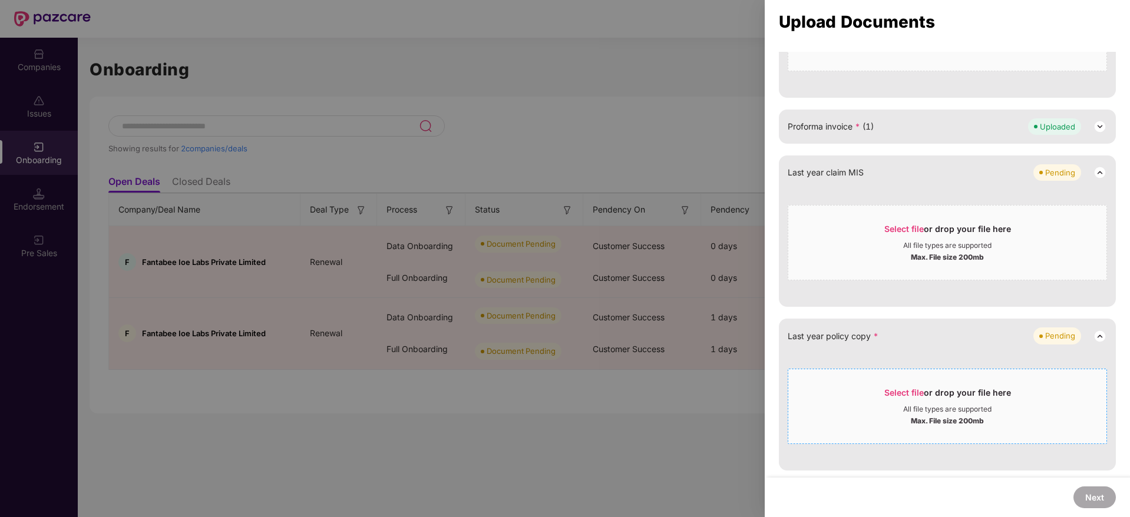
click at [938, 401] on div "Select file or drop your file here" at bounding box center [947, 396] width 127 height 18
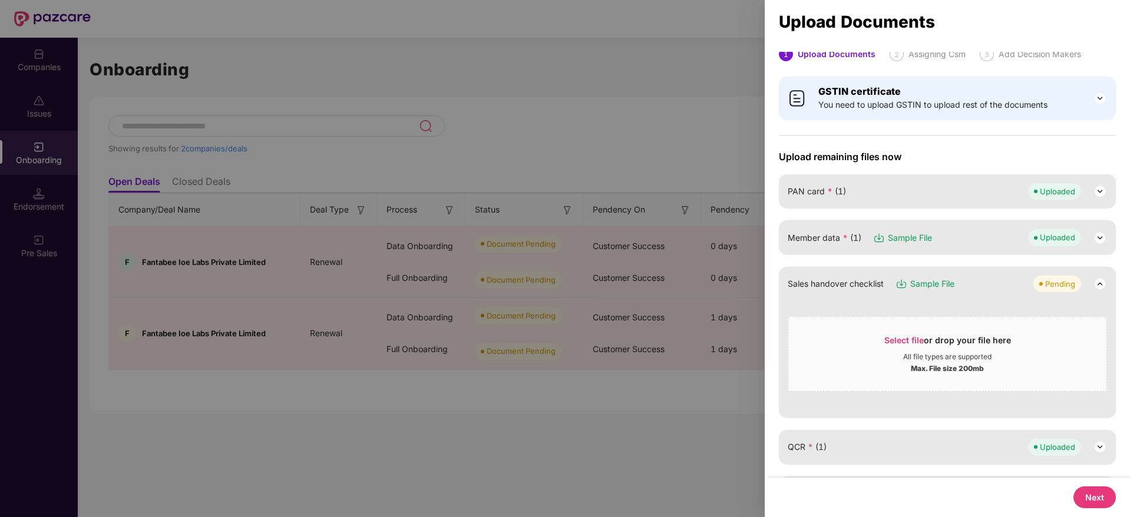
scroll to position [0, 0]
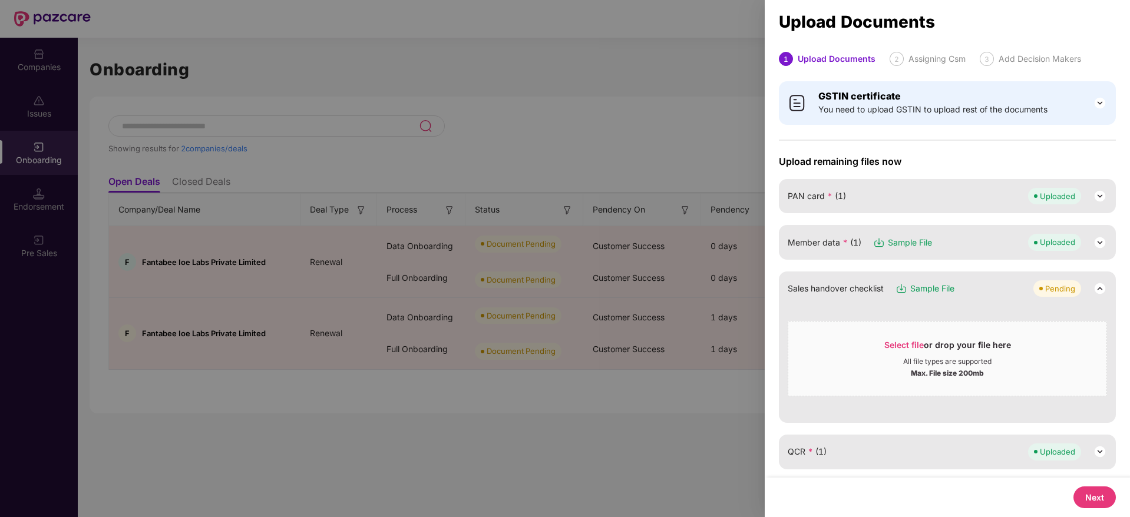
click at [826, 242] on span "Member data * (1)" at bounding box center [825, 242] width 74 height 13
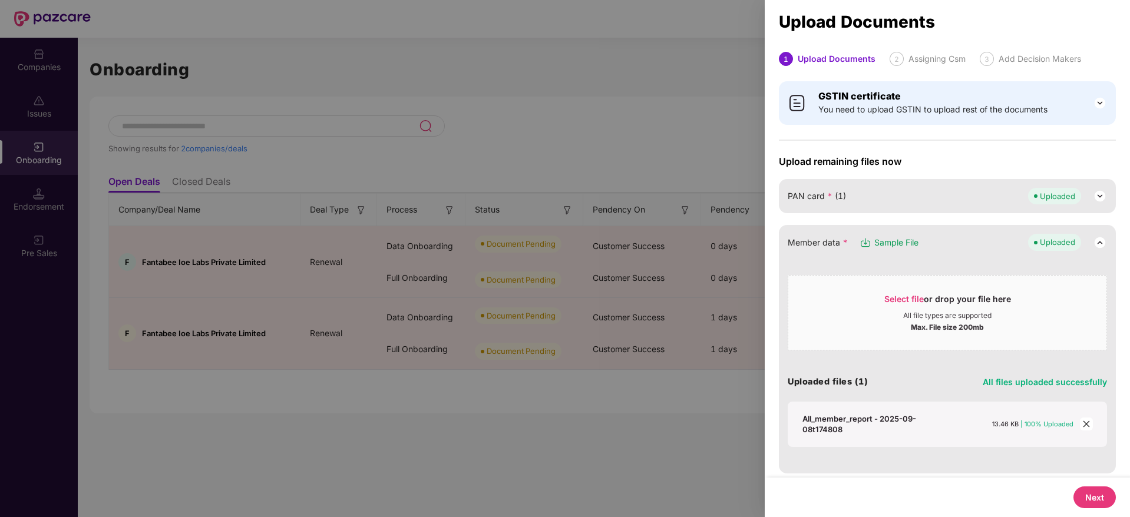
click at [826, 242] on span "Member data *" at bounding box center [818, 242] width 60 height 13
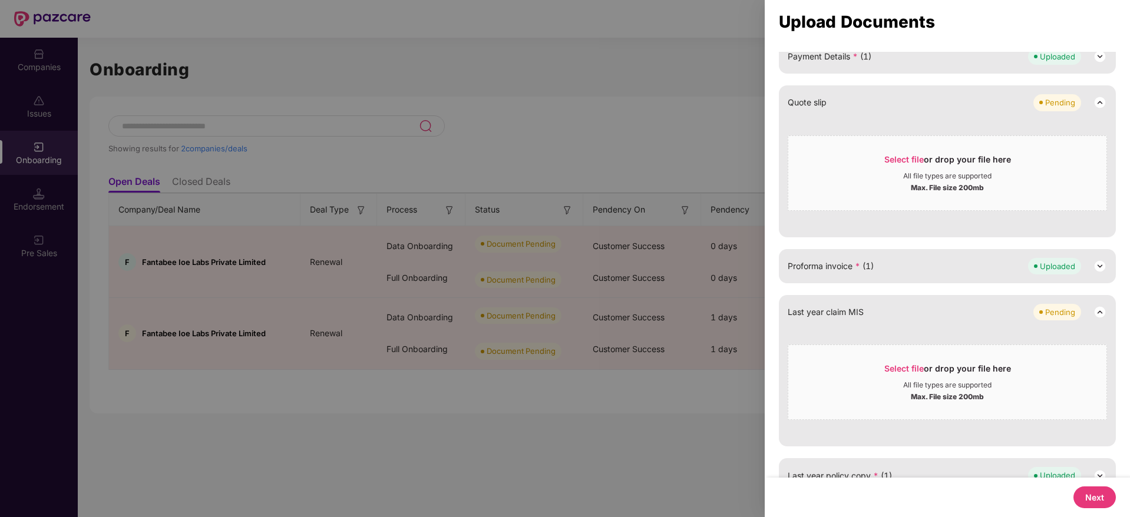
scroll to position [464, 0]
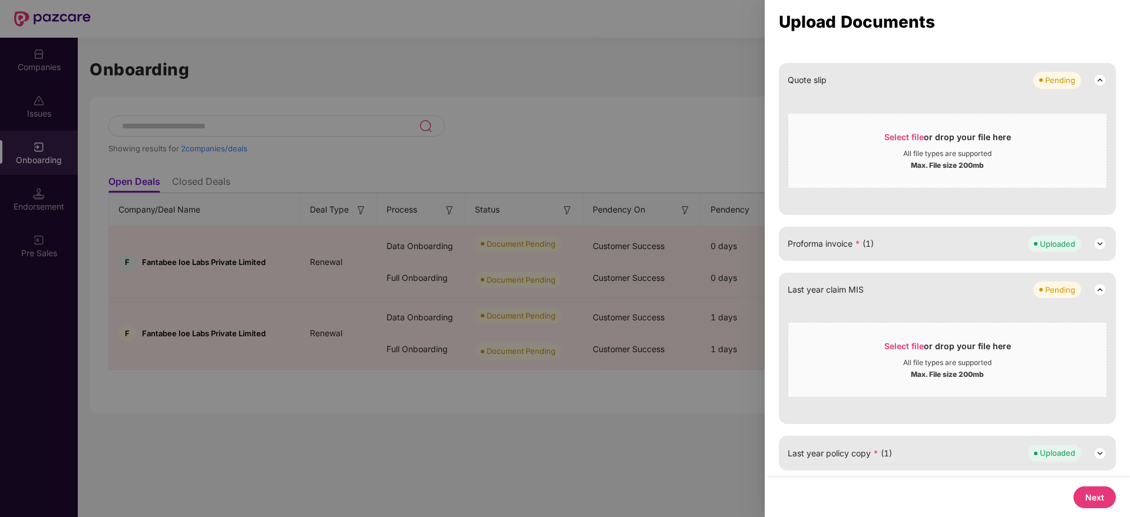
click at [1086, 503] on button "Next" at bounding box center [1094, 498] width 42 height 22
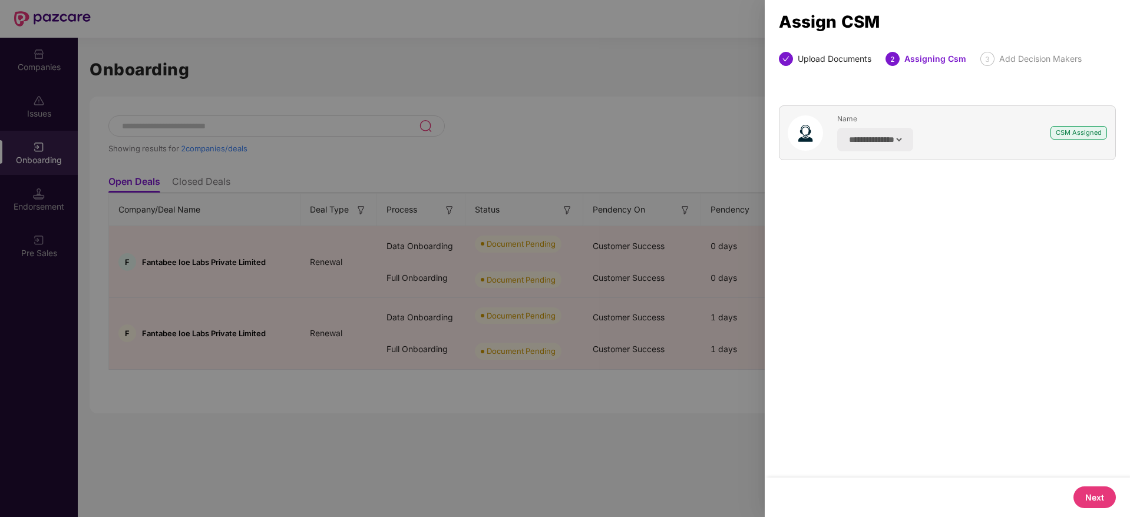
click at [1093, 481] on div "Next" at bounding box center [947, 497] width 365 height 39
click at [1094, 487] on button "Next" at bounding box center [1094, 498] width 42 height 22
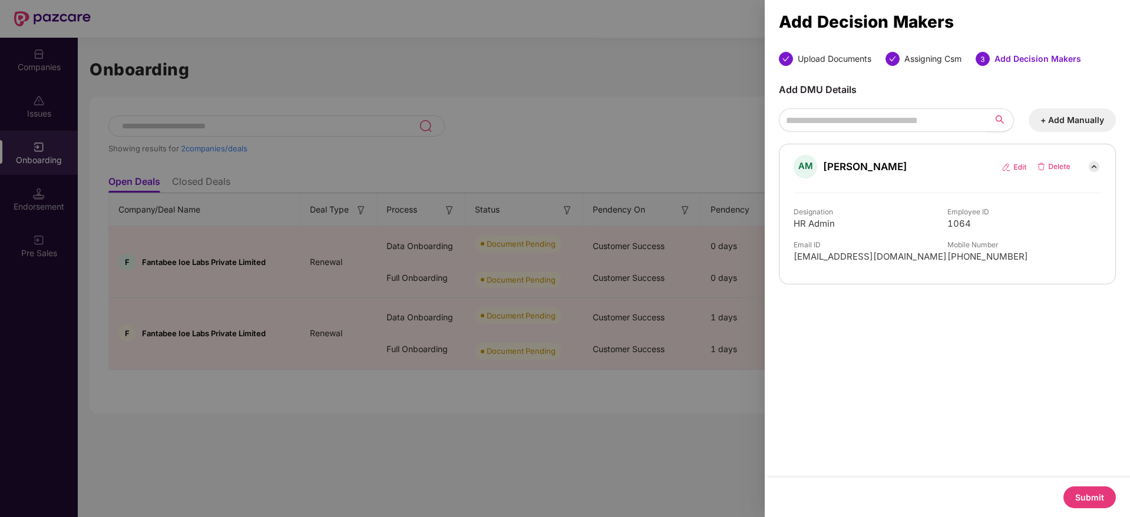
drag, startPoint x: 1094, startPoint y: 486, endPoint x: 1110, endPoint y: 421, distance: 67.4
click at [1120, 427] on div "Upload Documents Assigning Csm 3 Add Decision Makers Add DMU Details + Add Manu…" at bounding box center [947, 284] width 365 height 465
click at [1096, 498] on button "Submit" at bounding box center [1089, 498] width 52 height 22
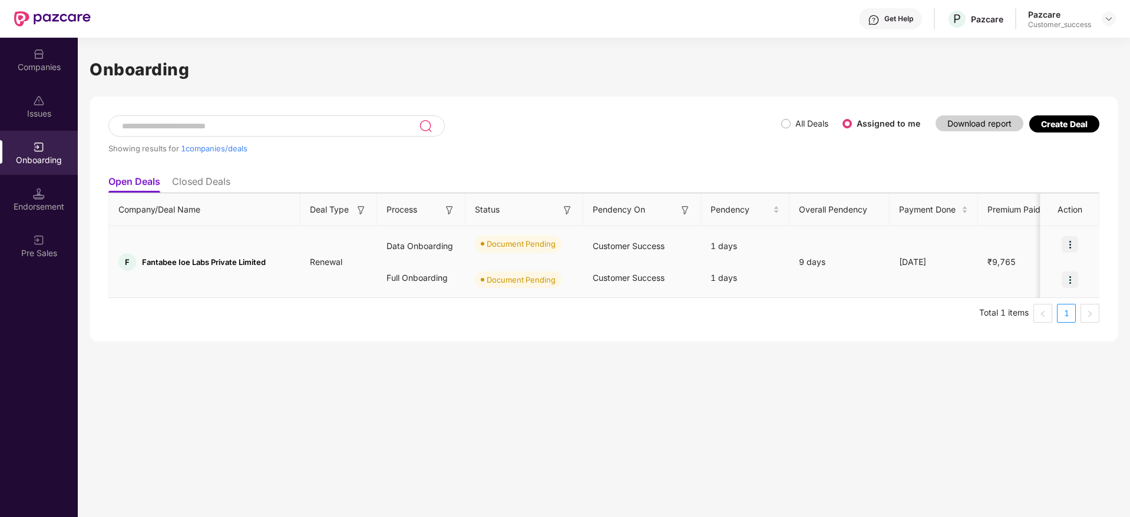
click at [1069, 243] on img at bounding box center [1069, 244] width 16 height 16
click at [1038, 289] on ul "Upload Documents" at bounding box center [1015, 274] width 127 height 37
click at [1038, 276] on span "Upload Documents" at bounding box center [1015, 274] width 97 height 13
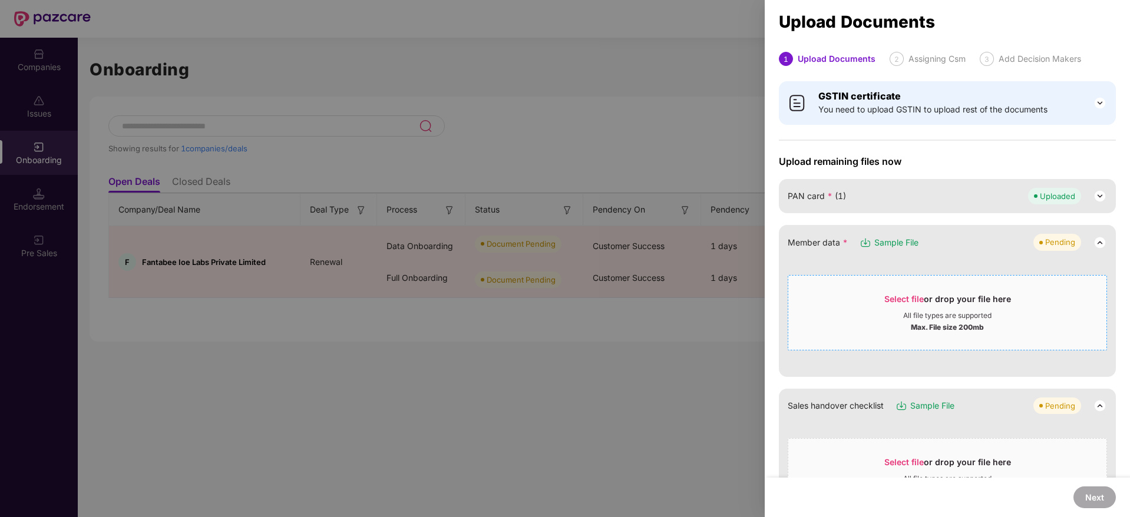
click at [907, 291] on span "Select file or drop your file here All file types are supported Max. File size …" at bounding box center [947, 313] width 318 height 57
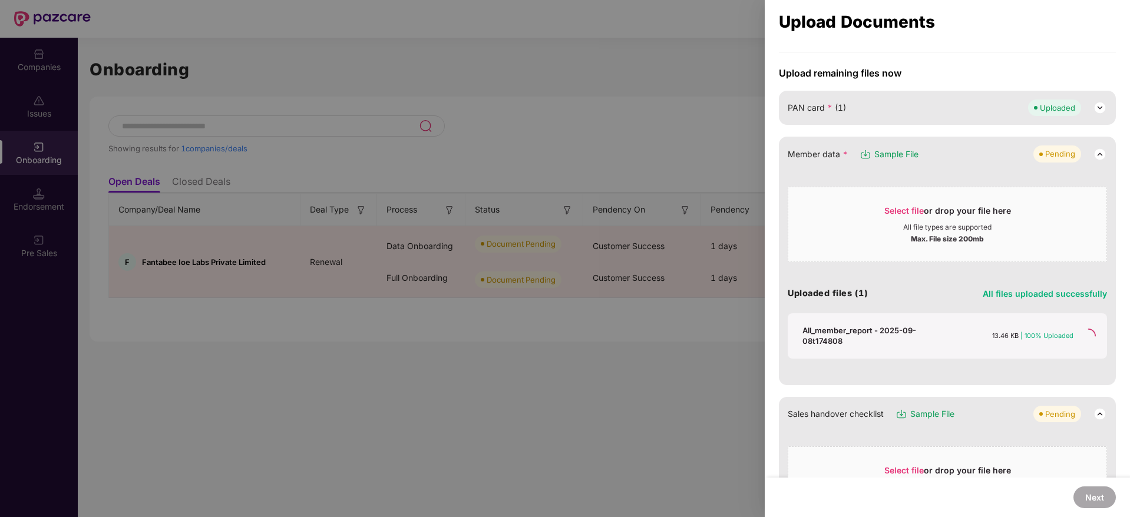
scroll to position [265, 0]
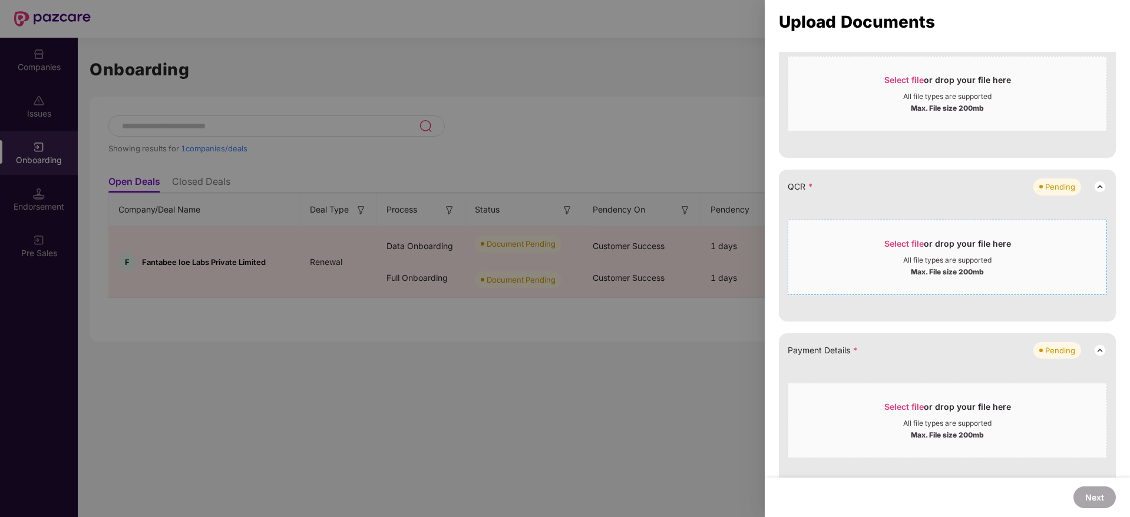
click at [909, 251] on div "Select file or drop your file here" at bounding box center [947, 247] width 127 height 18
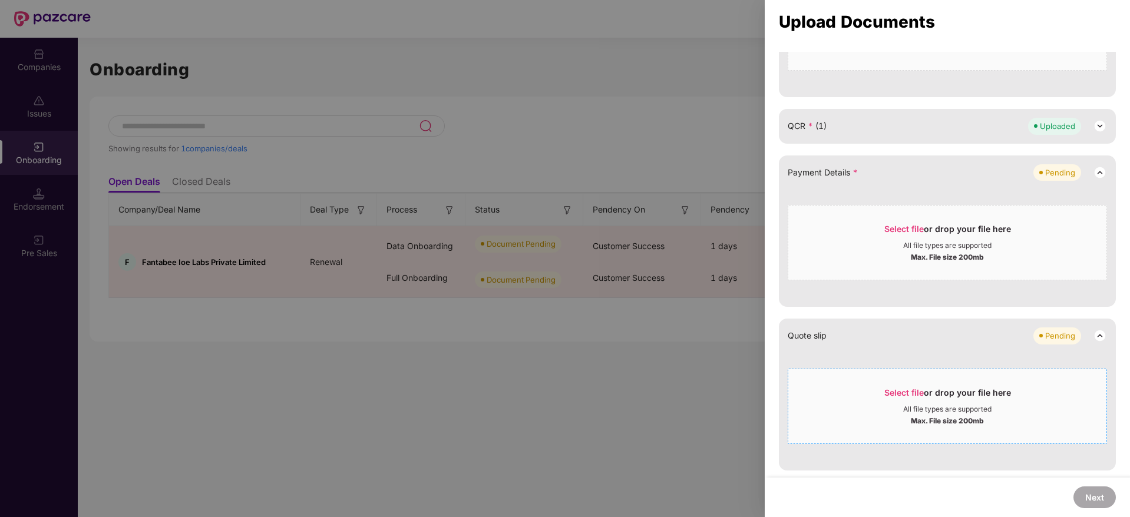
scroll to position [353, 0]
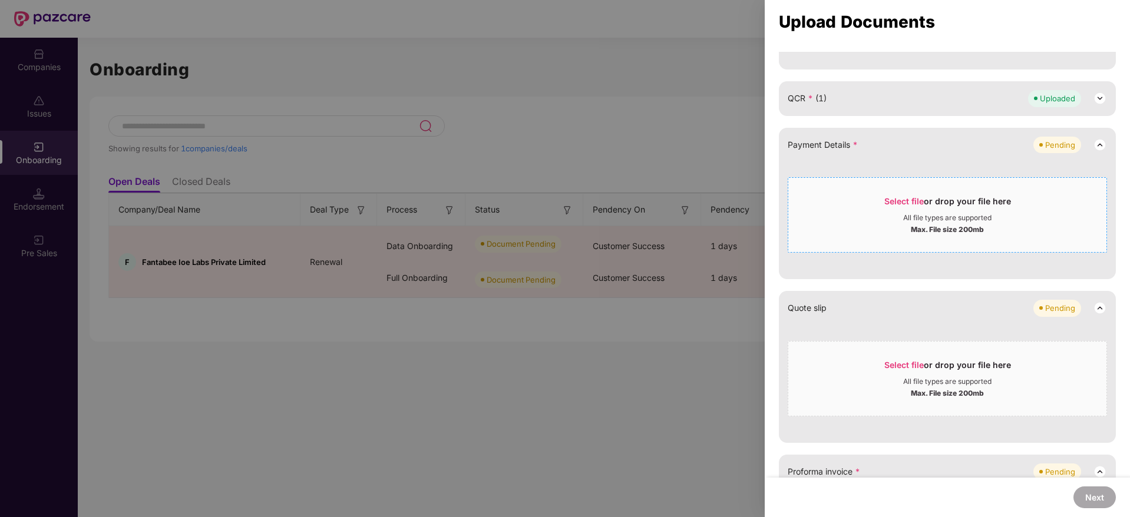
click at [904, 224] on div "Max. File size 200mb" at bounding box center [947, 229] width 318 height 12
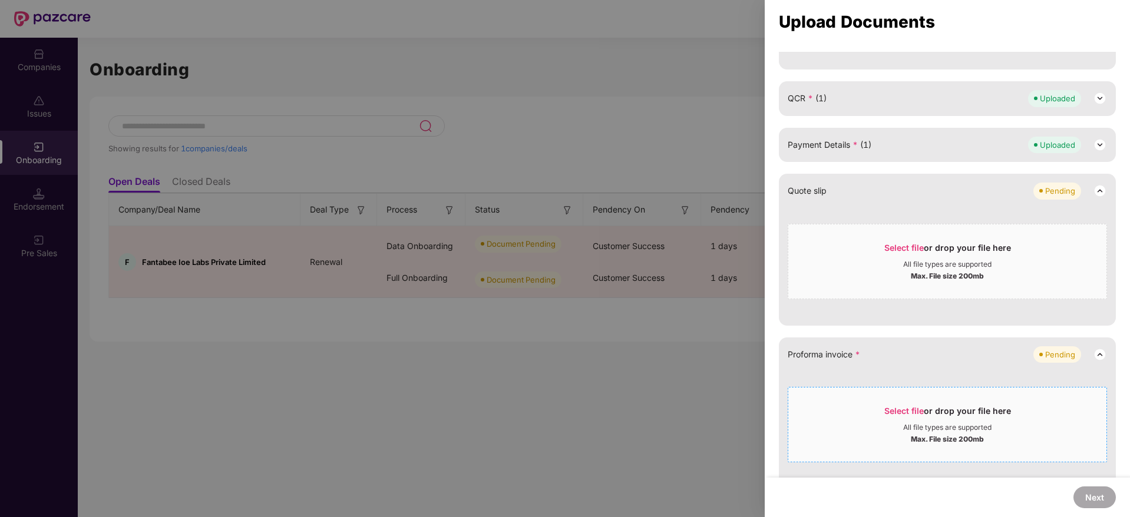
click at [934, 399] on span "Select file or drop your file here All file types are supported Max. File size …" at bounding box center [947, 424] width 318 height 57
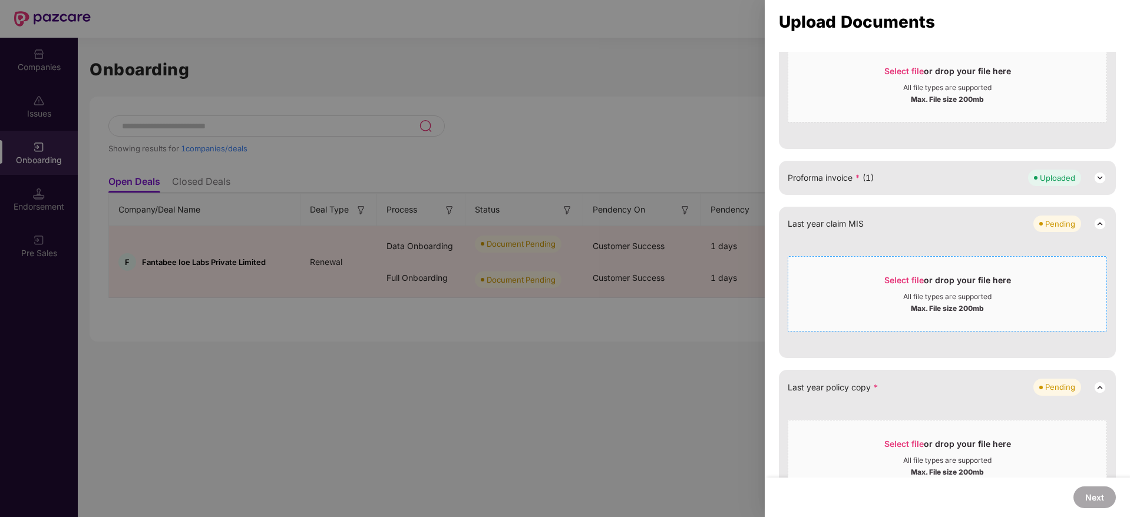
scroll to position [581, 0]
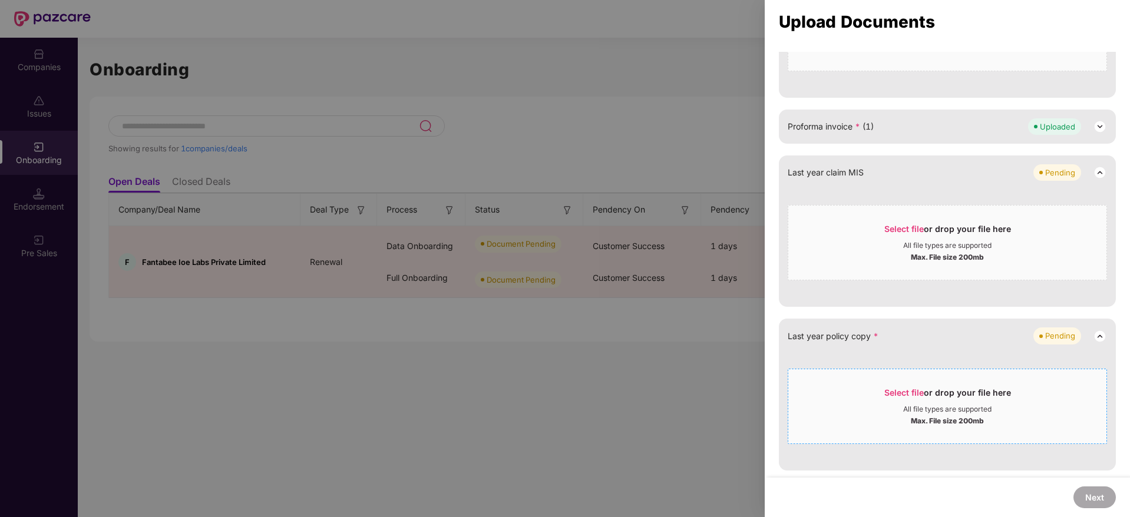
click at [925, 408] on div "All file types are supported" at bounding box center [947, 409] width 88 height 9
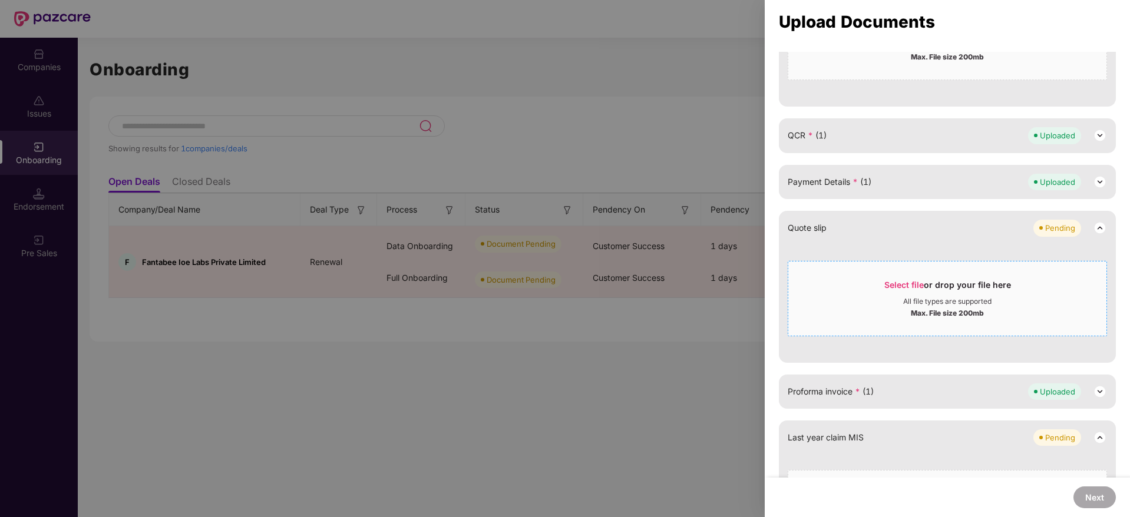
scroll to position [140, 0]
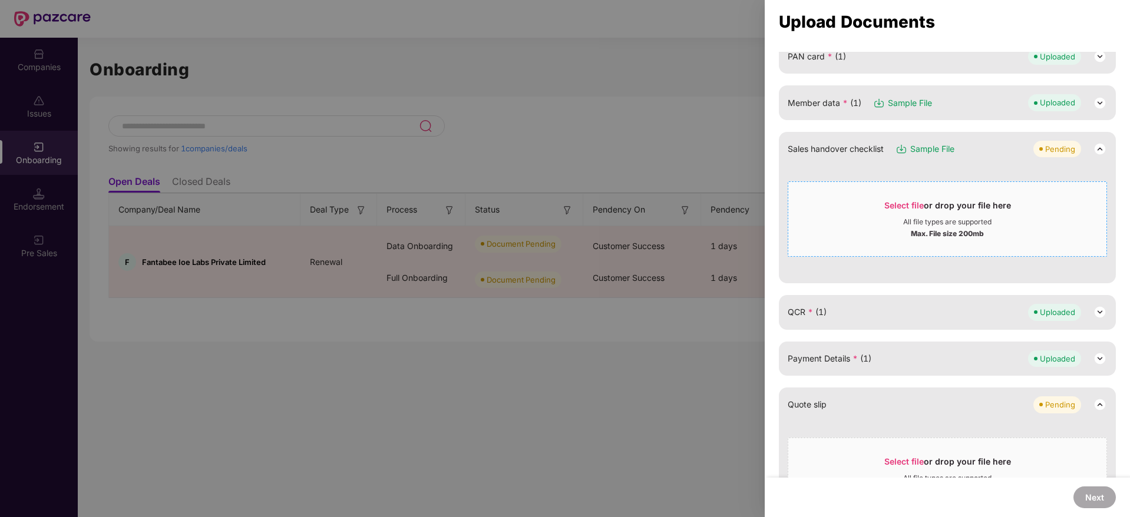
click at [874, 224] on div "All file types are supported" at bounding box center [947, 221] width 318 height 9
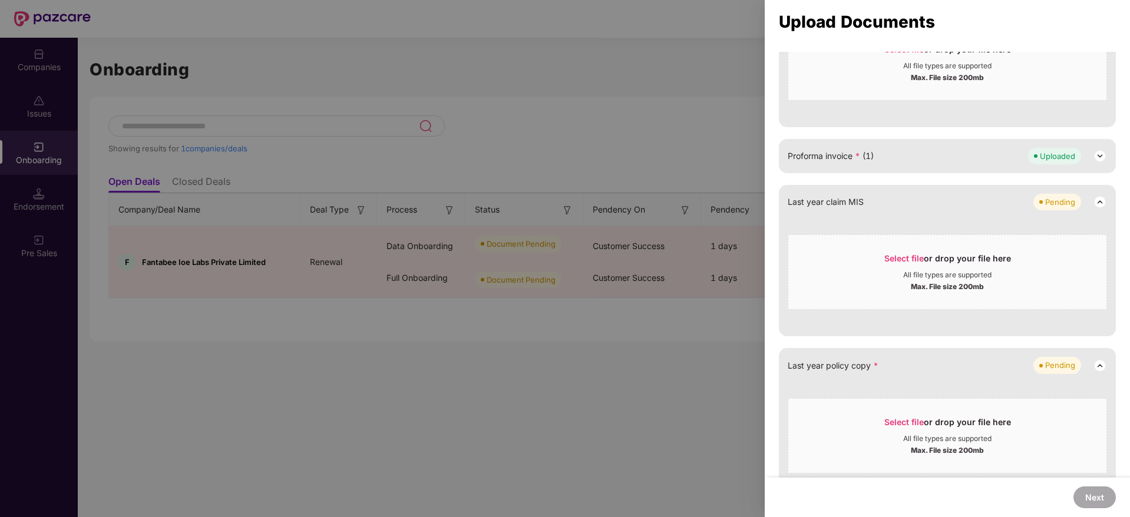
scroll to position [464, 0]
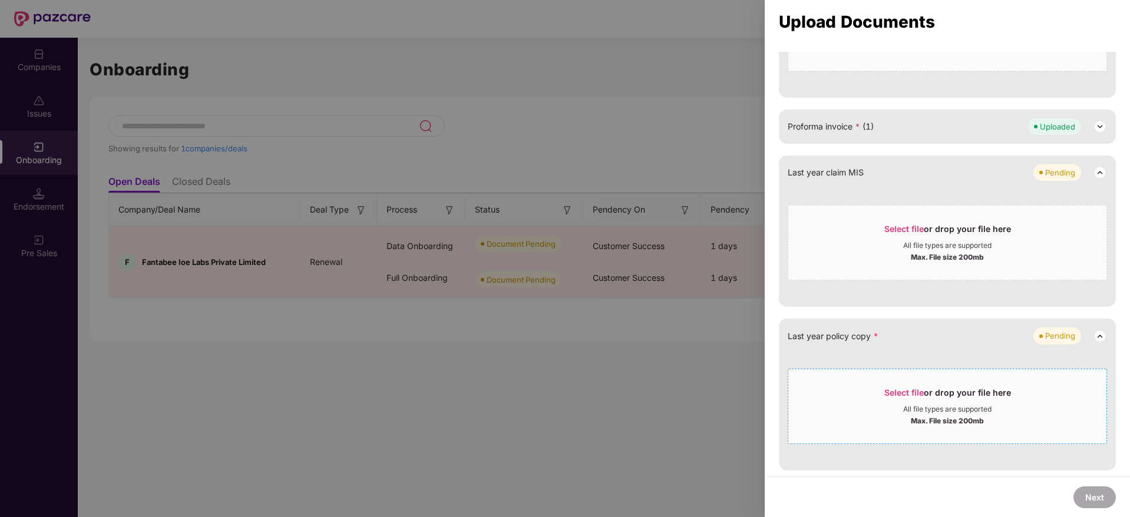
click at [899, 396] on span "Select file" at bounding box center [903, 393] width 39 height 10
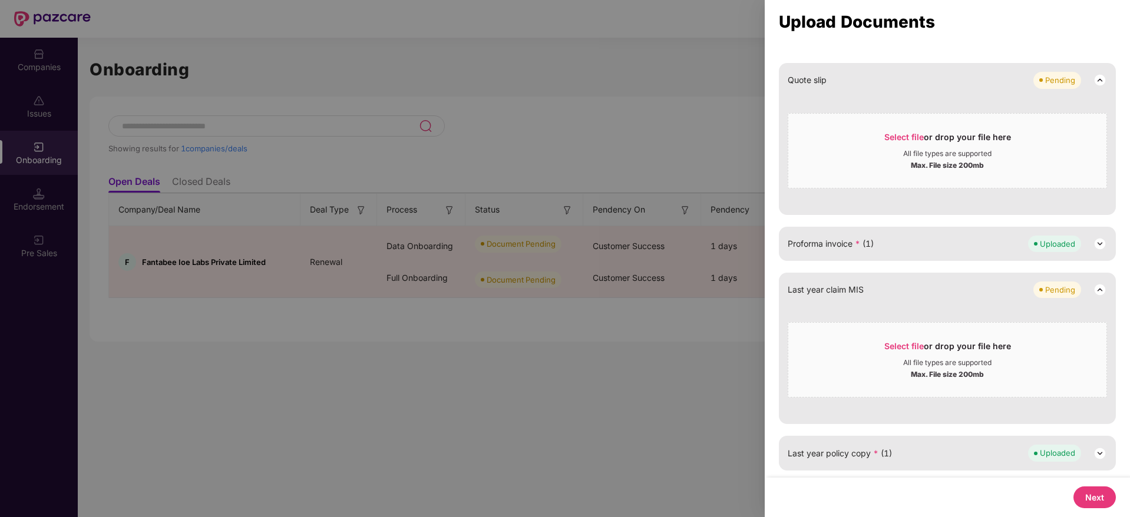
click at [1100, 499] on button "Next" at bounding box center [1094, 498] width 42 height 22
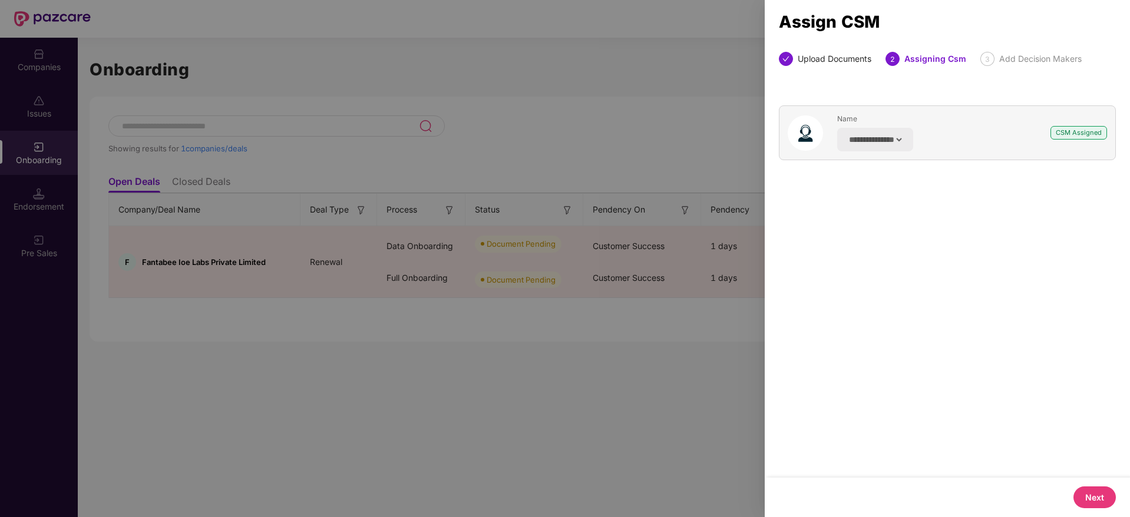
click at [1096, 497] on button "Next" at bounding box center [1094, 498] width 42 height 22
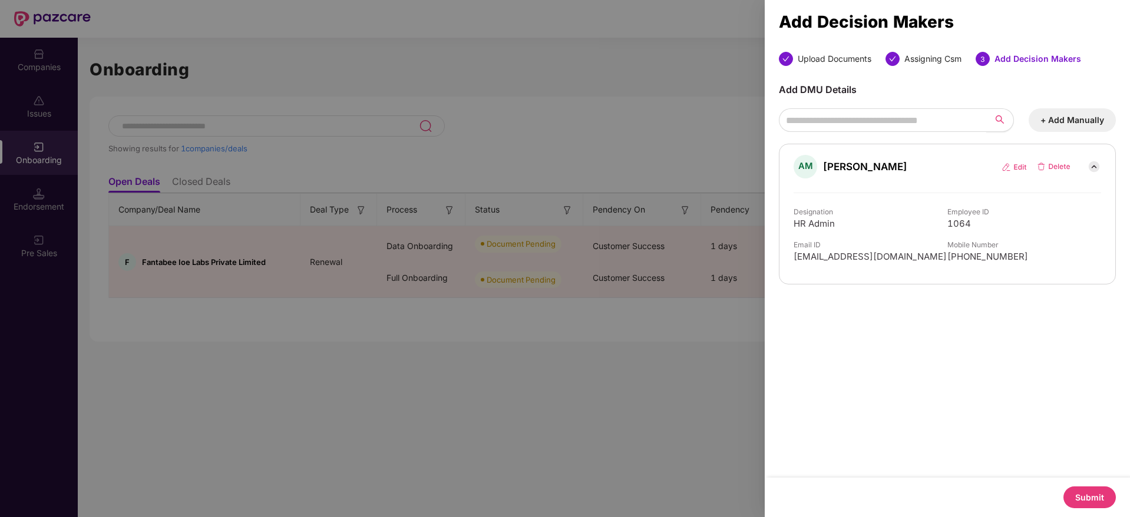
click at [1096, 497] on button "Submit" at bounding box center [1089, 498] width 52 height 22
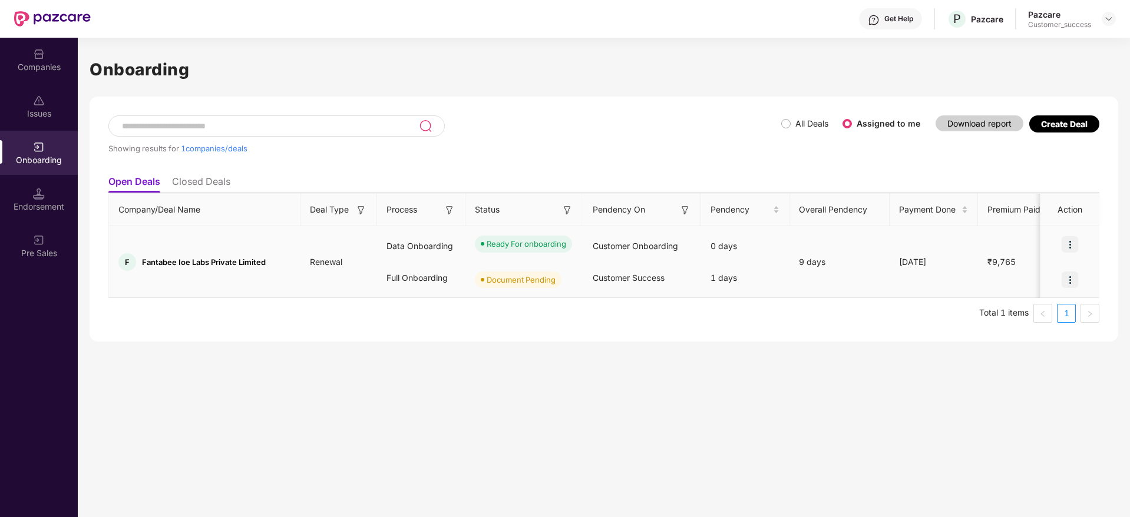
click at [1064, 273] on img at bounding box center [1069, 280] width 16 height 16
click at [1047, 302] on li "Upload Documents" at bounding box center [1015, 309] width 127 height 25
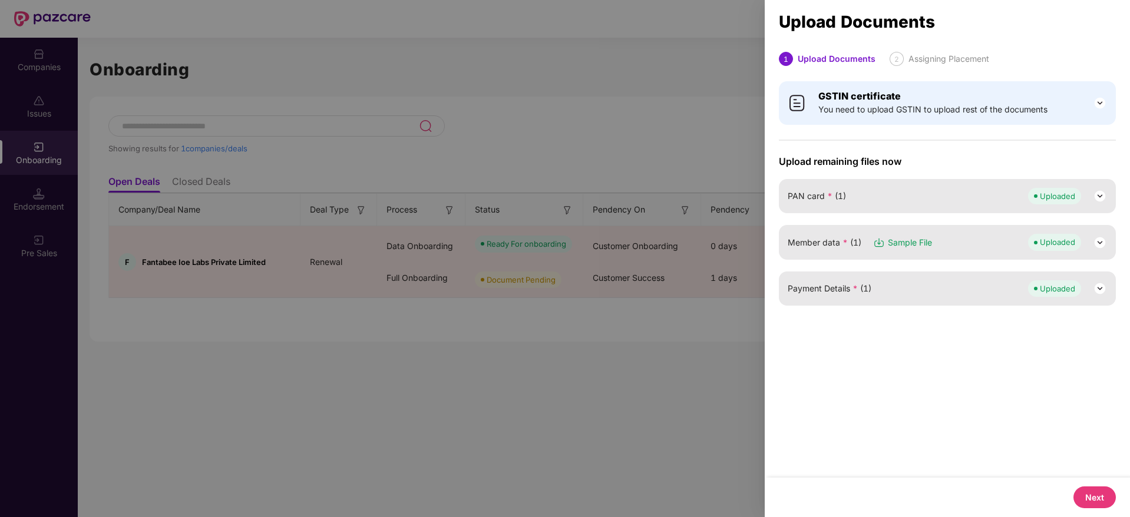
click at [1079, 497] on button "Next" at bounding box center [1094, 498] width 42 height 22
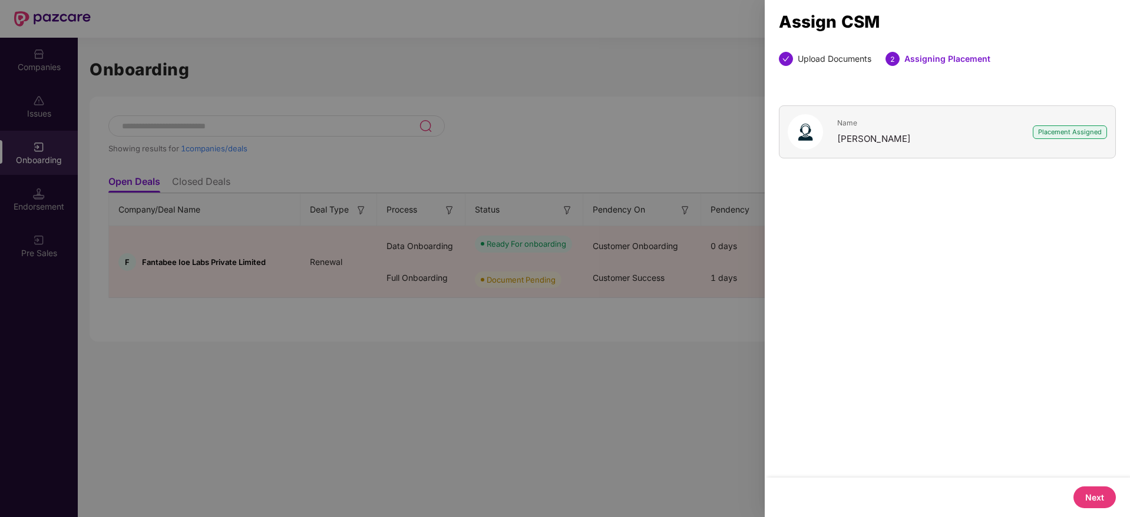
click at [1101, 492] on button "Next" at bounding box center [1094, 498] width 42 height 22
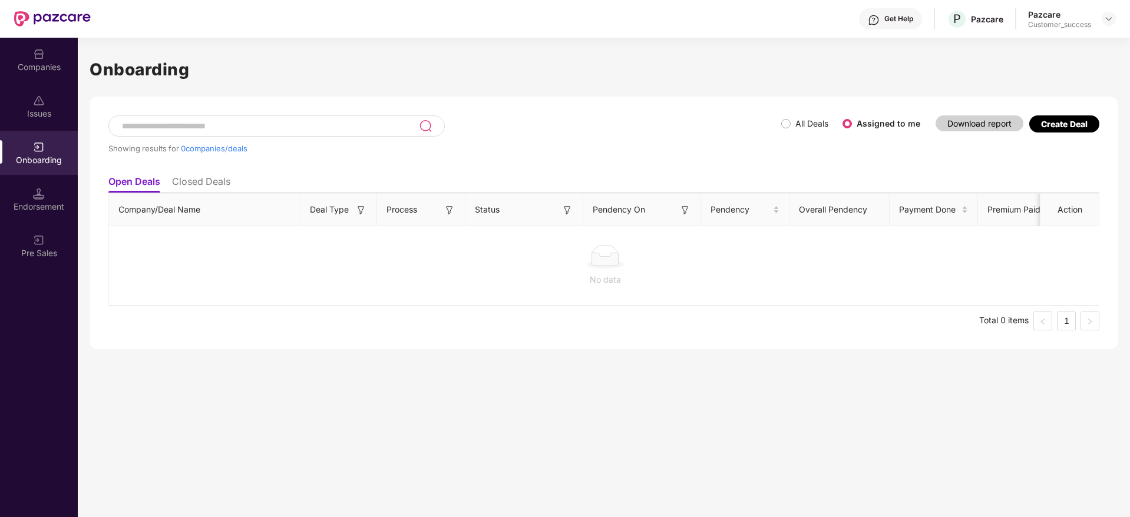
click at [31, 61] on div "Companies" at bounding box center [39, 67] width 78 height 12
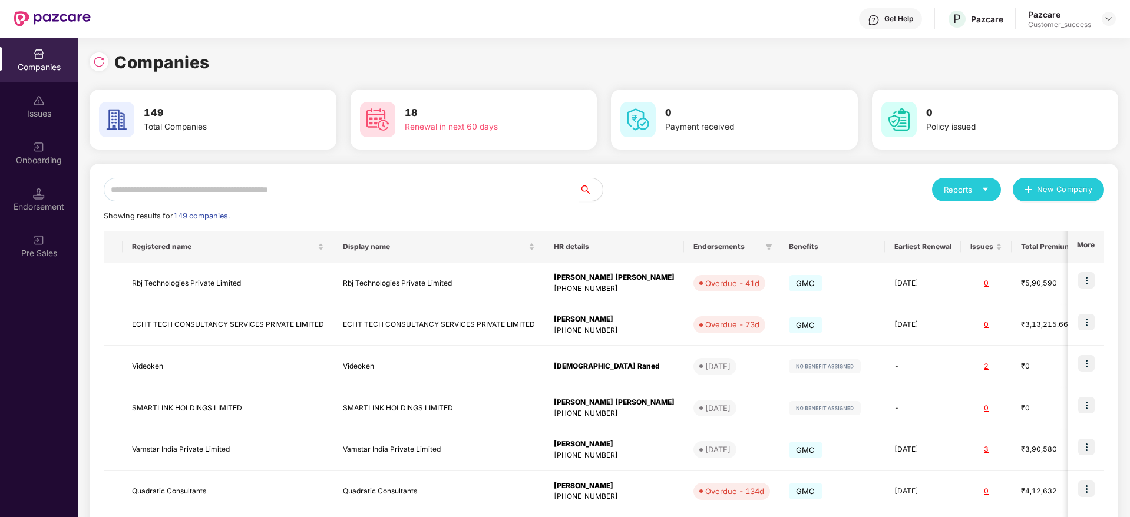
drag, startPoint x: 217, startPoint y: 174, endPoint x: 219, endPoint y: 181, distance: 7.5
click at [217, 175] on div "Reports New Company Showing results for 149 companies. Registered name Display …" at bounding box center [604, 450] width 1028 height 572
click at [221, 186] on input "text" at bounding box center [341, 190] width 475 height 24
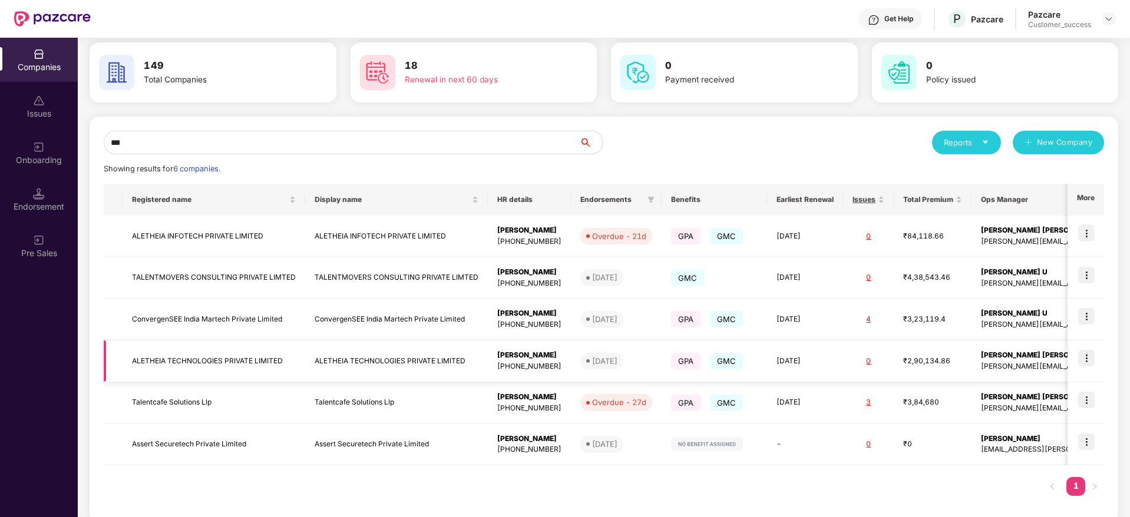
scroll to position [61, 0]
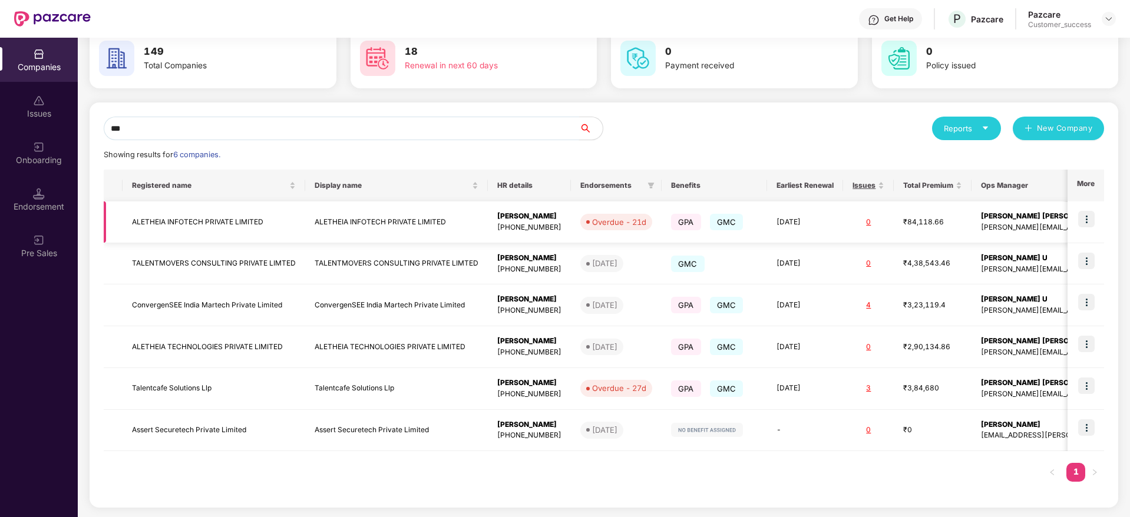
type input "***"
click at [1088, 217] on img at bounding box center [1086, 219] width 16 height 16
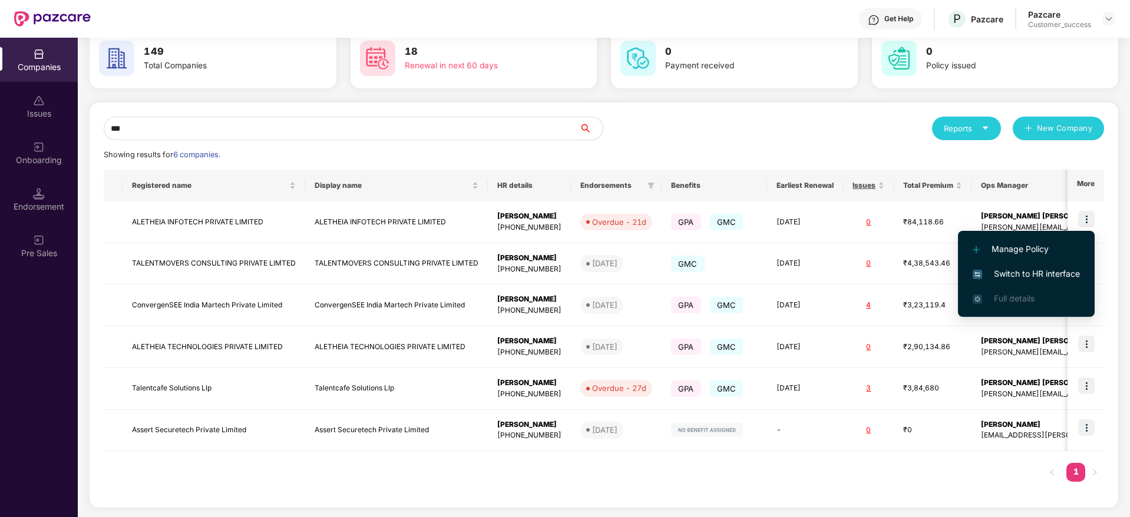
click at [1042, 279] on span "Switch to HR interface" at bounding box center [1025, 273] width 107 height 13
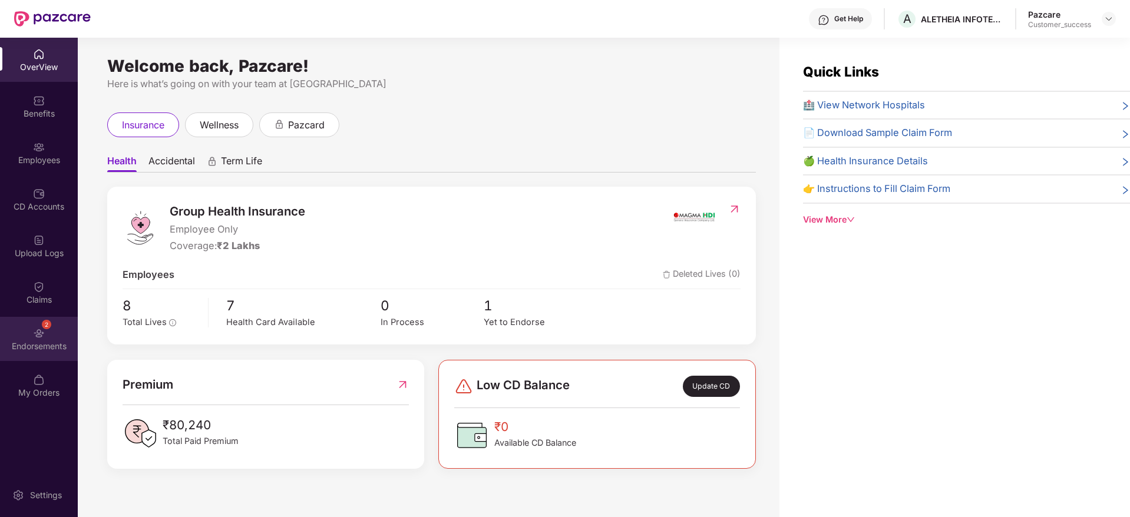
click at [14, 359] on div "2 Endorsements" at bounding box center [39, 339] width 78 height 44
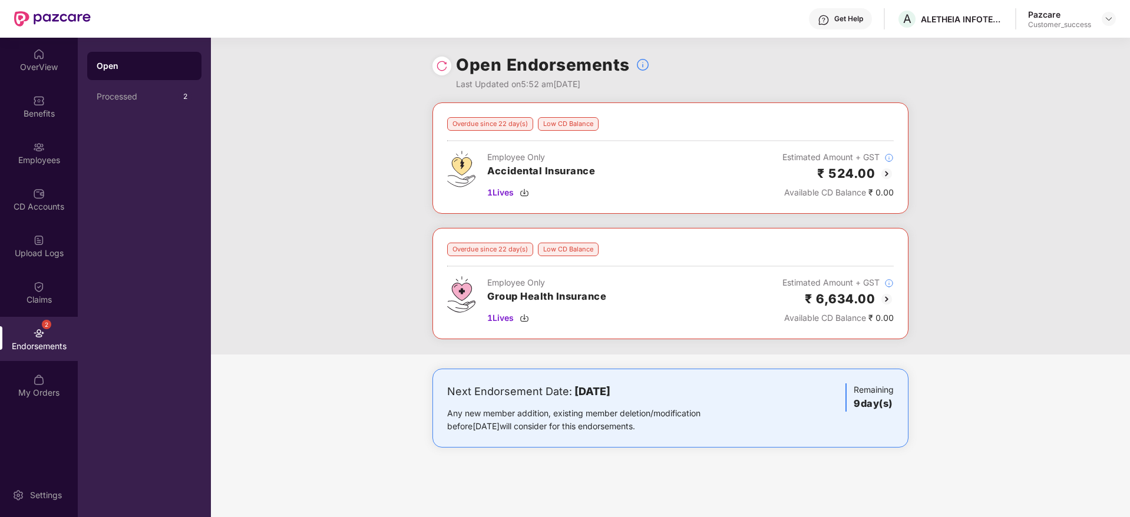
click at [888, 295] on img at bounding box center [886, 299] width 14 height 14
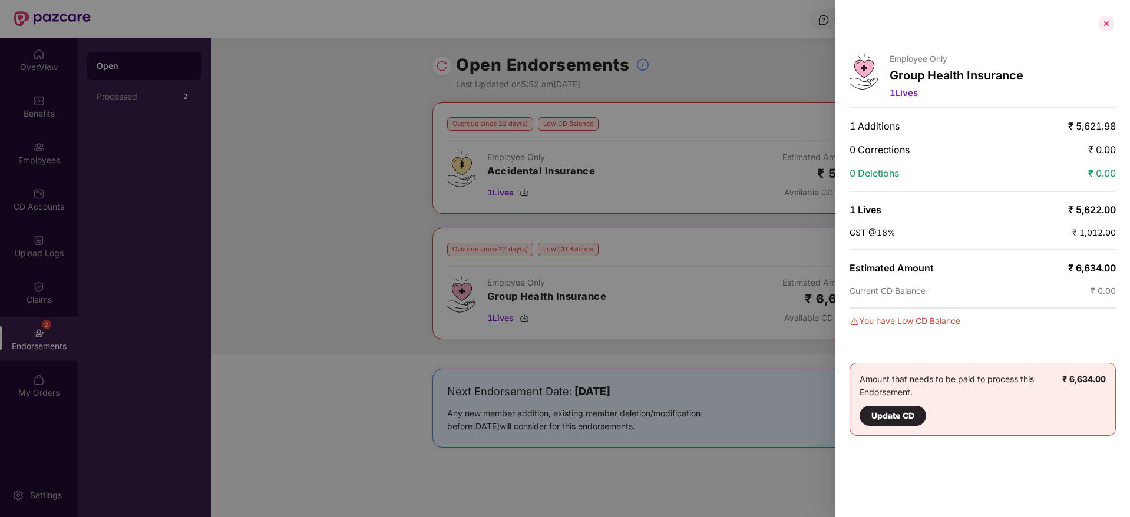
click at [1107, 22] on div at bounding box center [1106, 23] width 19 height 19
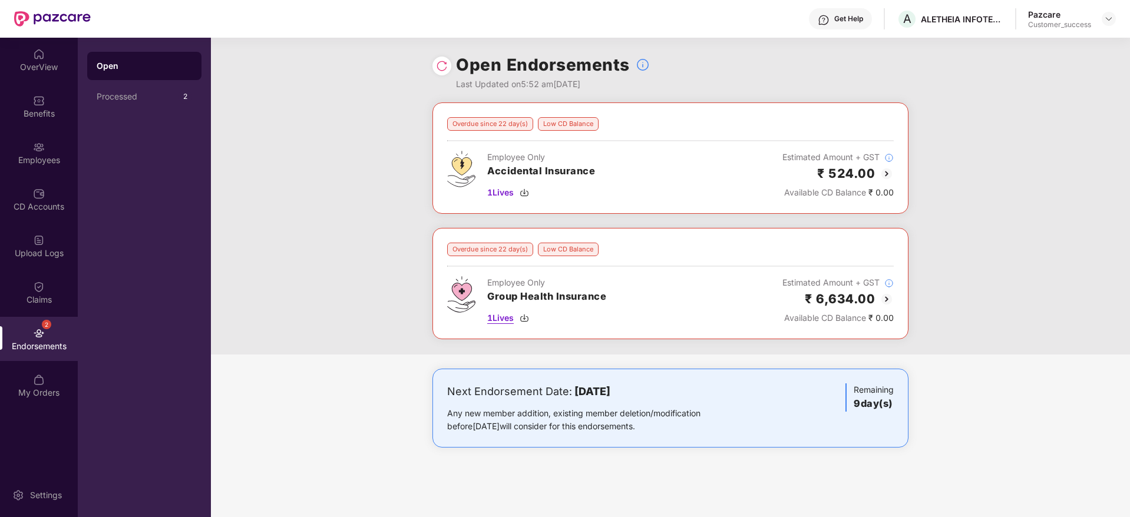
click at [525, 315] on img at bounding box center [524, 317] width 9 height 9
click at [527, 192] on img at bounding box center [524, 192] width 9 height 9
click at [941, 12] on div "A ALETHEIA INFOTECH PRIVATE LIMITED" at bounding box center [950, 19] width 107 height 21
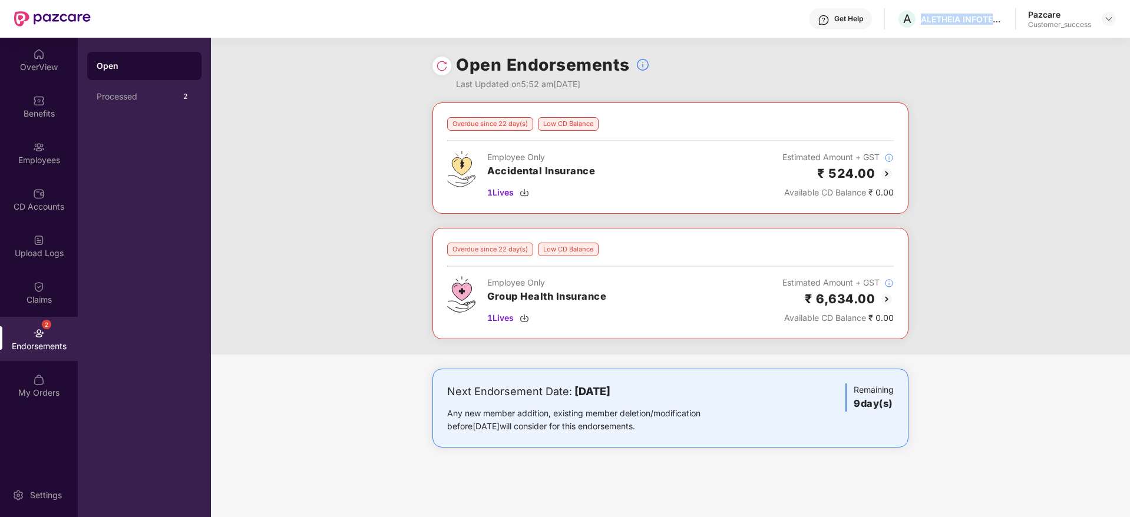
copy div "ALETHEIA INFOTECH PRIVATE LIMITED"
click at [891, 176] on img at bounding box center [886, 174] width 14 height 14
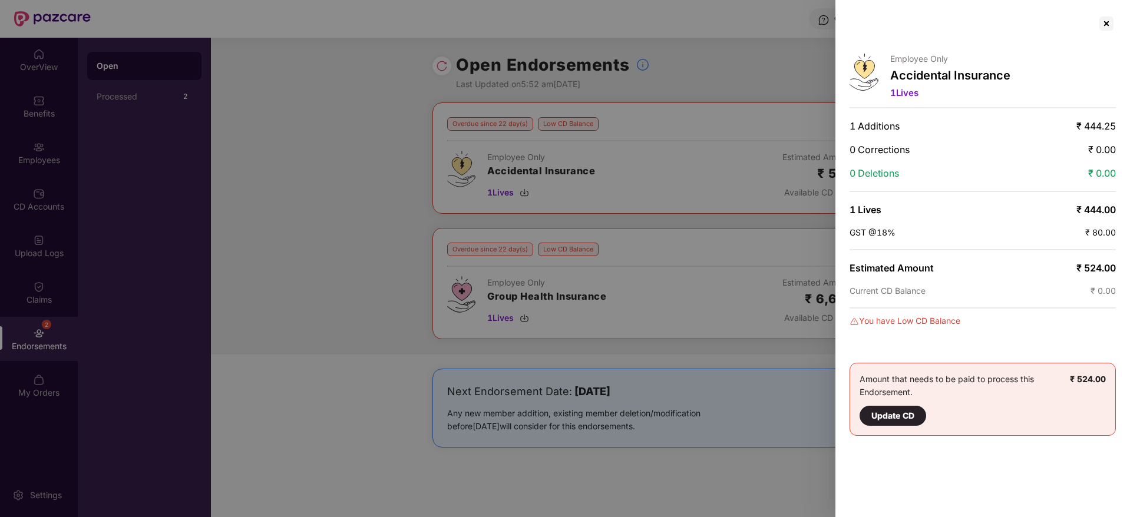
click at [974, 289] on div "Current CD Balance ₹ 0.00" at bounding box center [982, 291] width 266 height 10
click at [1104, 23] on div at bounding box center [1106, 23] width 19 height 19
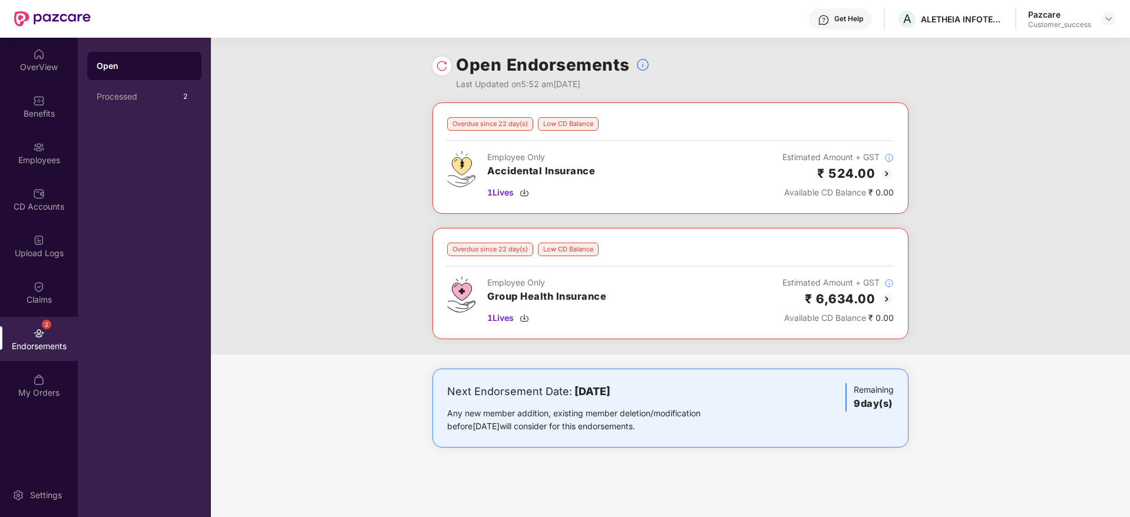
click at [888, 300] on img at bounding box center [886, 299] width 14 height 14
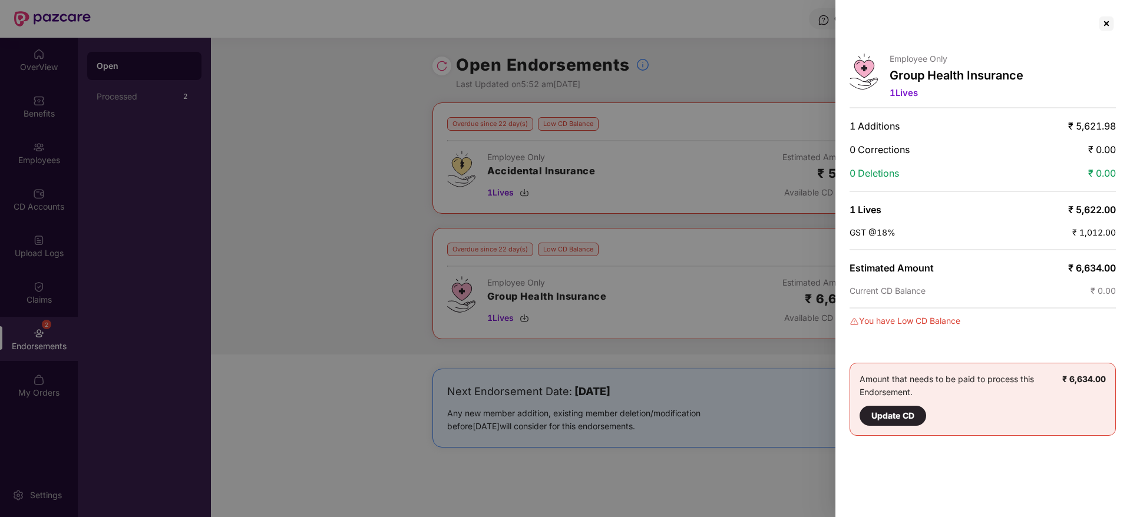
drag, startPoint x: 1107, startPoint y: 25, endPoint x: 1102, endPoint y: 33, distance: 9.5
click at [1107, 26] on div at bounding box center [1106, 23] width 19 height 19
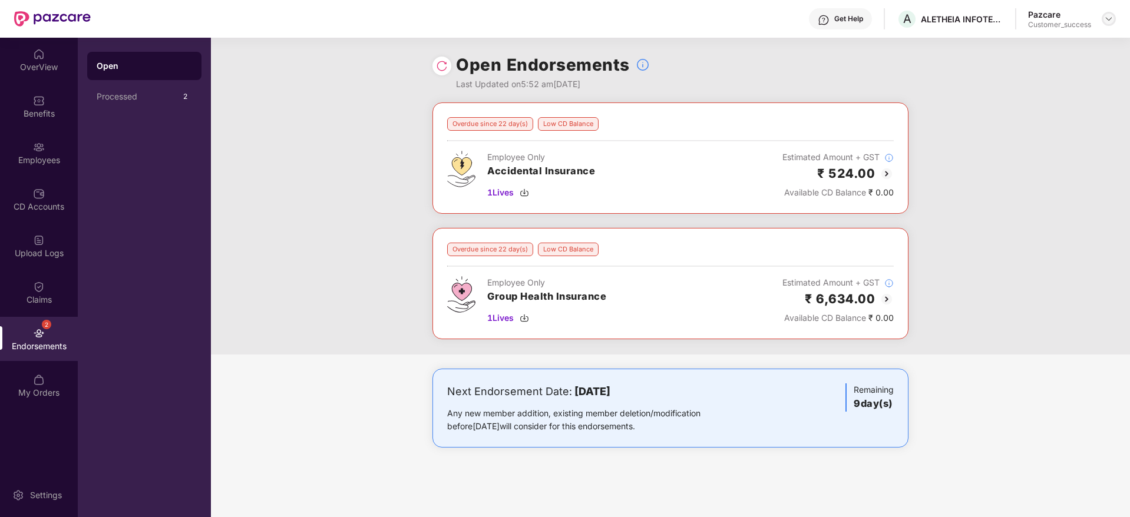
click at [1109, 17] on img at bounding box center [1108, 18] width 9 height 9
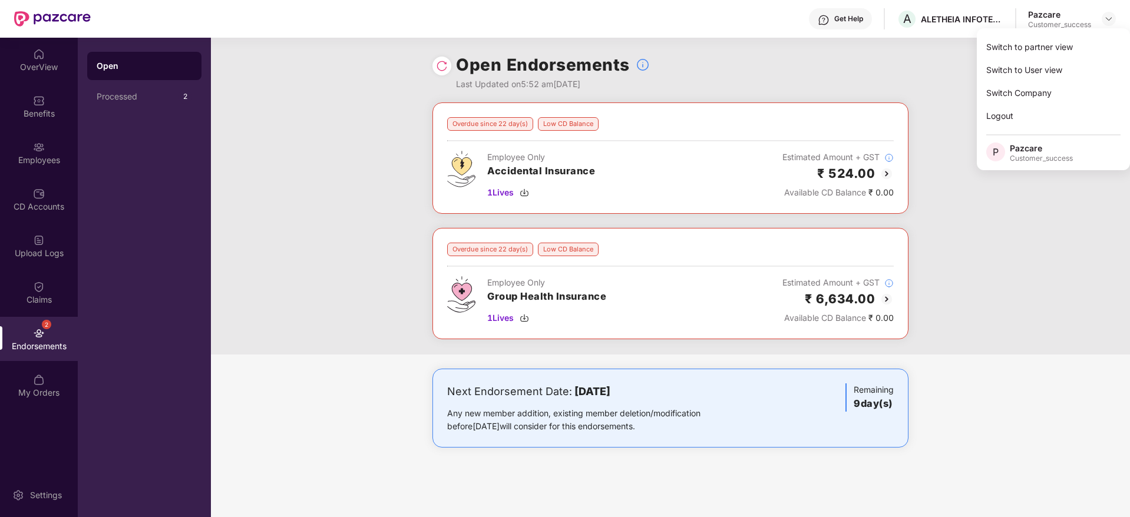
click at [1106, 32] on div "Switch to partner view Switch to User view Switch Company Logout P Pazcare Cust…" at bounding box center [1053, 99] width 153 height 142
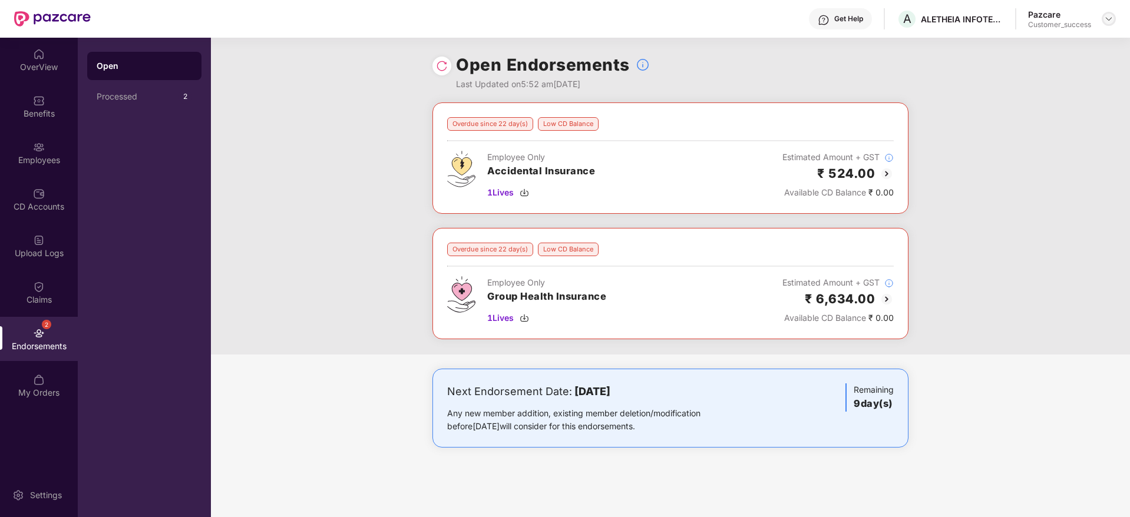
click at [1107, 24] on div at bounding box center [1108, 19] width 14 height 14
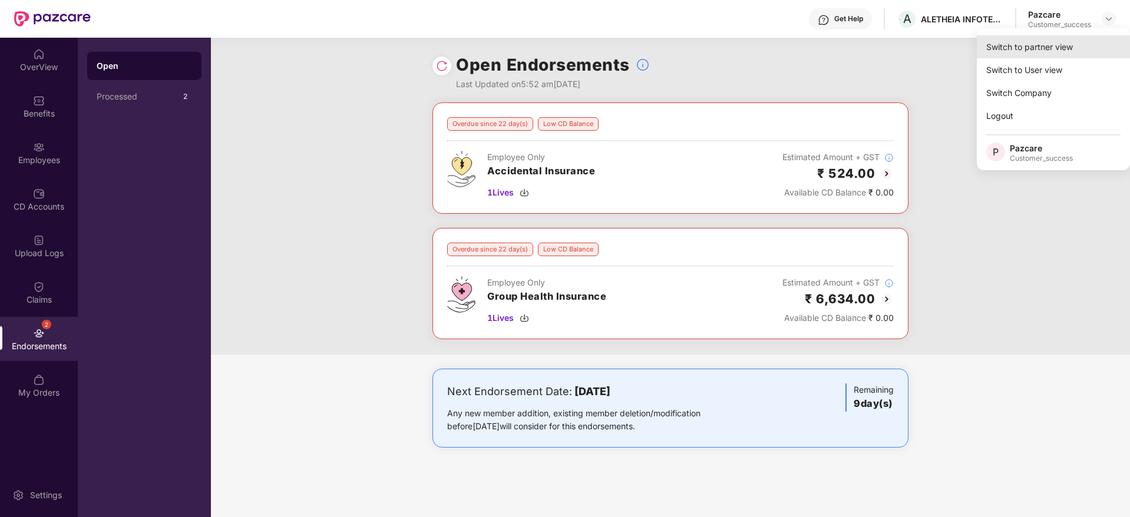
click at [1094, 47] on div "Switch to partner view" at bounding box center [1053, 46] width 153 height 23
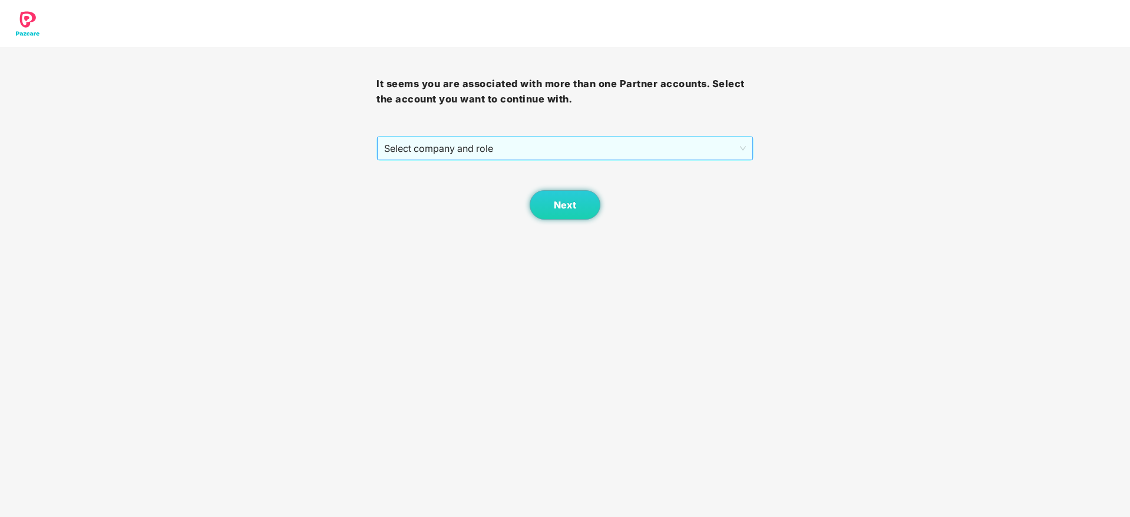
click at [651, 152] on span "Select company and role" at bounding box center [564, 148] width 361 height 22
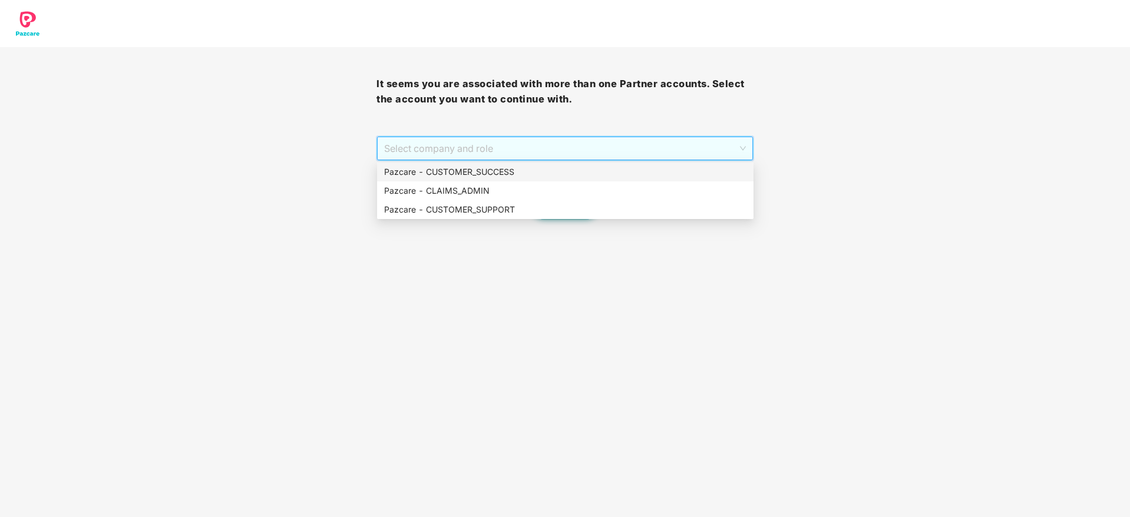
click at [654, 173] on div "Pazcare - CUSTOMER_SUCCESS" at bounding box center [565, 172] width 362 height 13
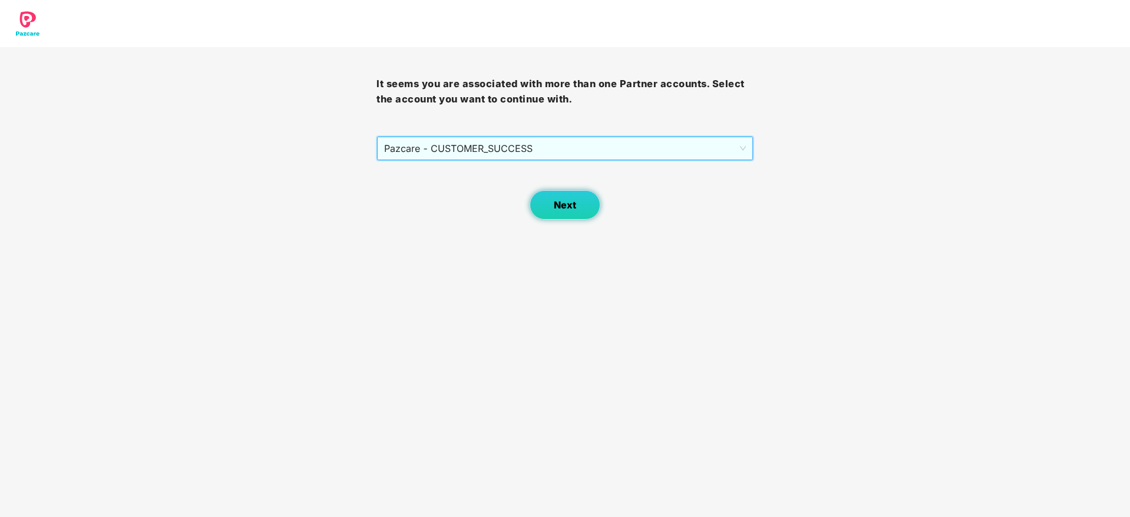
click at [545, 210] on button "Next" at bounding box center [565, 204] width 71 height 29
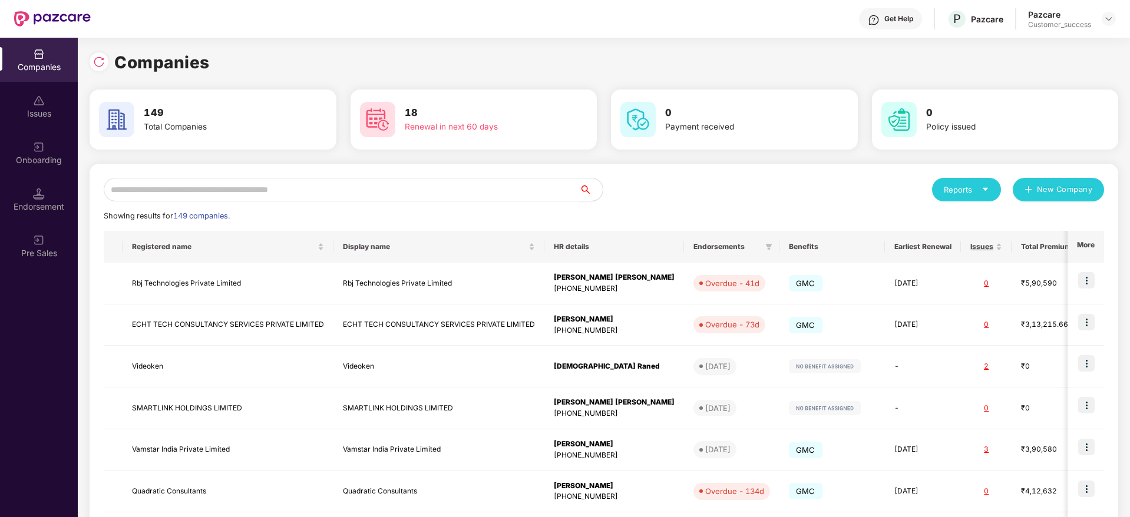
click at [511, 198] on input "text" at bounding box center [341, 190] width 475 height 24
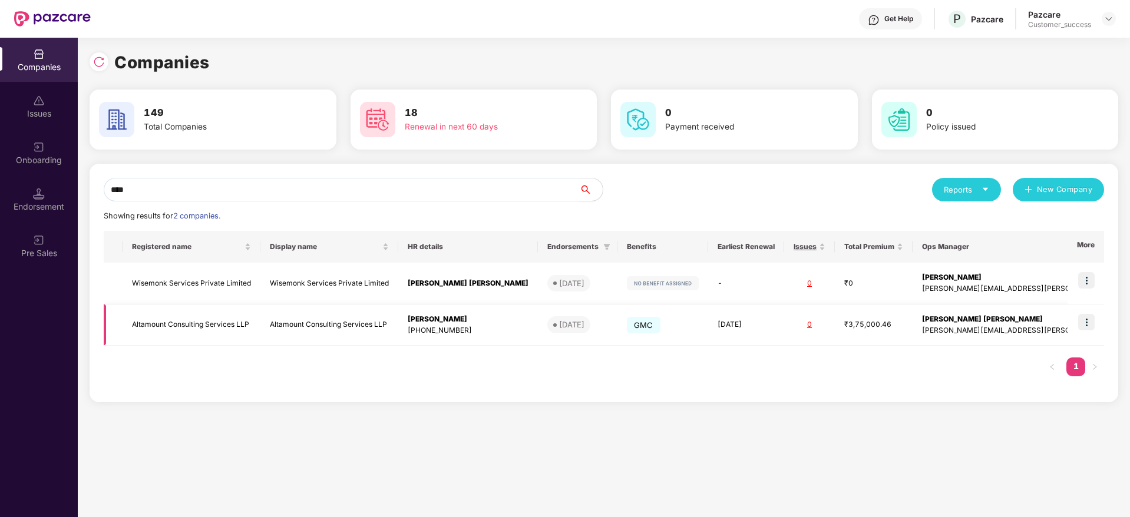
type input "****"
click at [1087, 323] on img at bounding box center [1086, 322] width 16 height 16
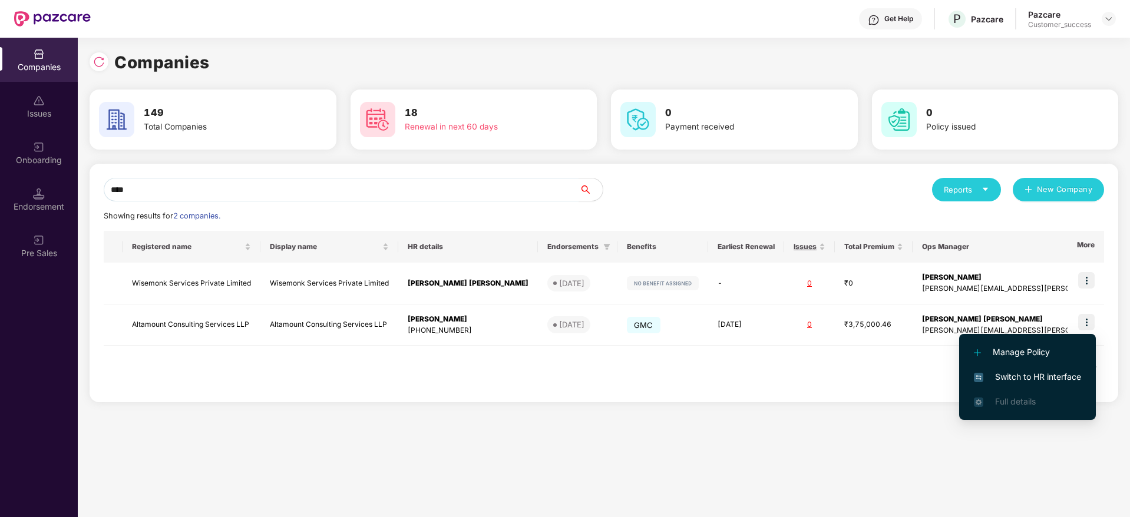
click at [1070, 358] on span "Manage Policy" at bounding box center [1027, 352] width 107 height 13
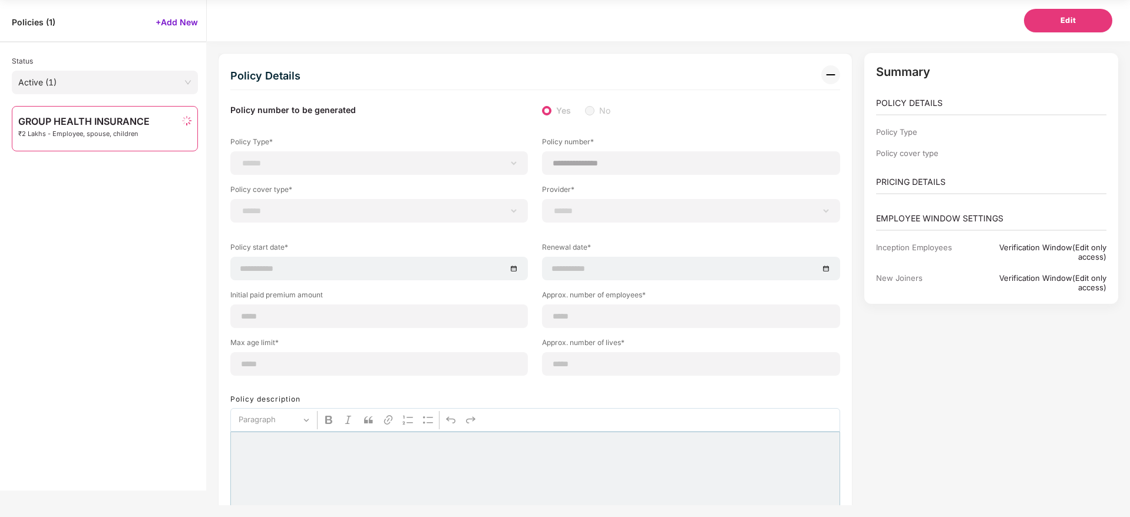
click at [26, 16] on span "Policies ( 1 )" at bounding box center [34, 21] width 44 height 11
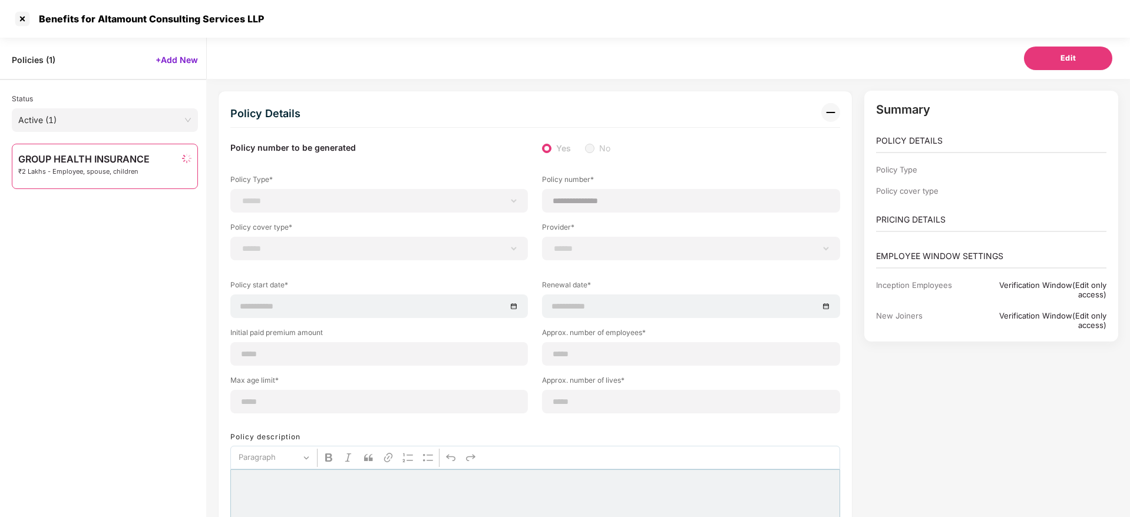
click at [22, 17] on div at bounding box center [22, 18] width 19 height 19
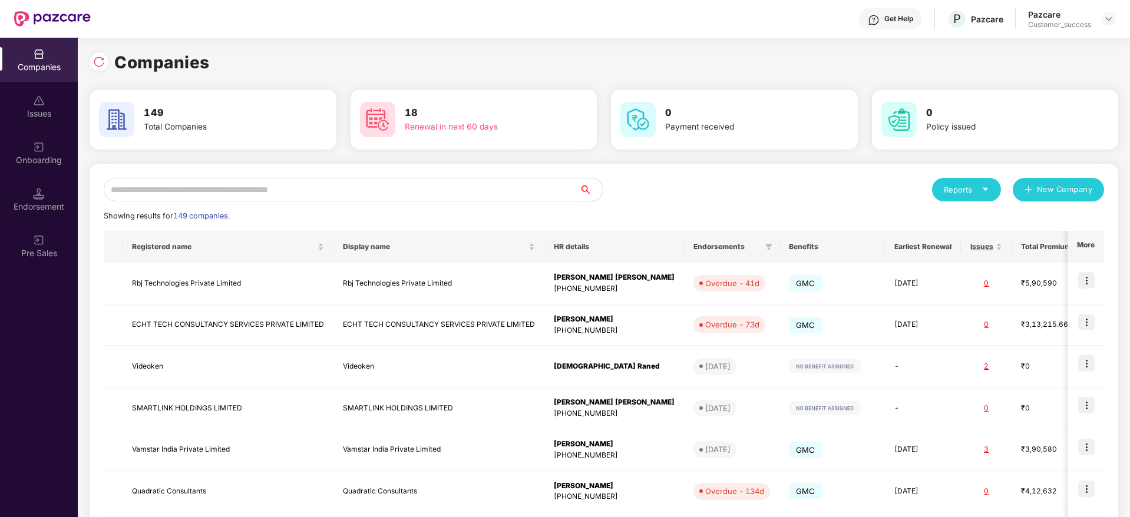
drag, startPoint x: 323, startPoint y: 178, endPoint x: 325, endPoint y: 186, distance: 8.4
click at [323, 178] on input "text" at bounding box center [341, 190] width 475 height 24
drag, startPoint x: 325, startPoint y: 186, endPoint x: 330, endPoint y: 191, distance: 7.5
click at [328, 190] on input "text" at bounding box center [341, 190] width 475 height 24
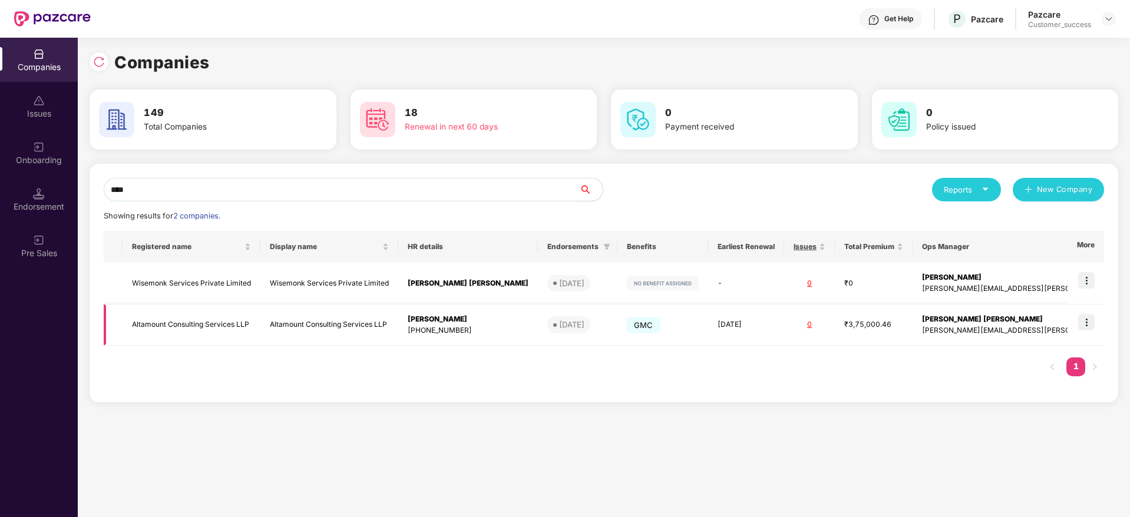
type input "****"
drag, startPoint x: 1085, startPoint y: 323, endPoint x: 1083, endPoint y: 332, distance: 9.7
click at [1086, 322] on img at bounding box center [1086, 322] width 16 height 16
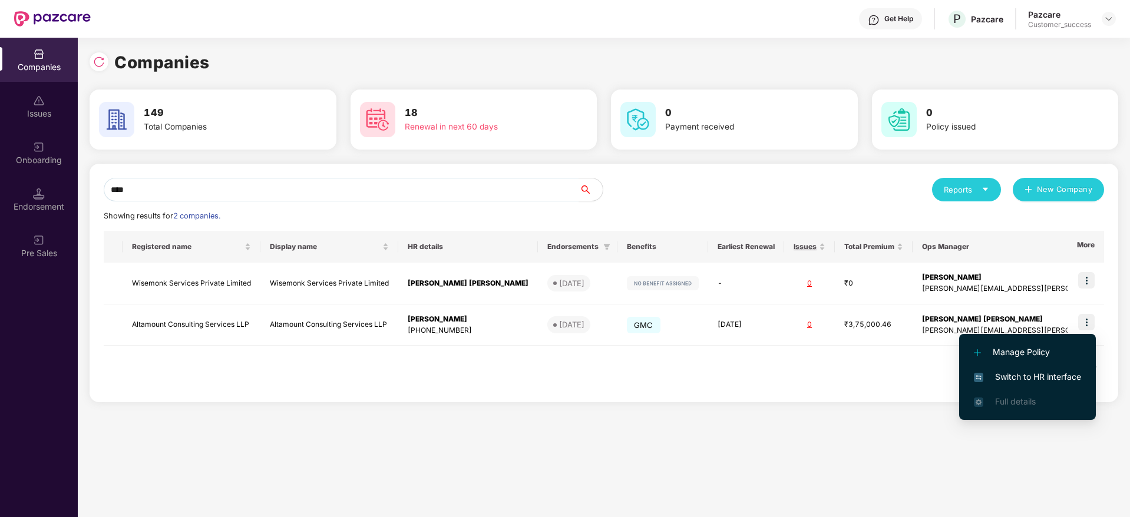
click at [1064, 375] on span "Switch to HR interface" at bounding box center [1027, 377] width 107 height 13
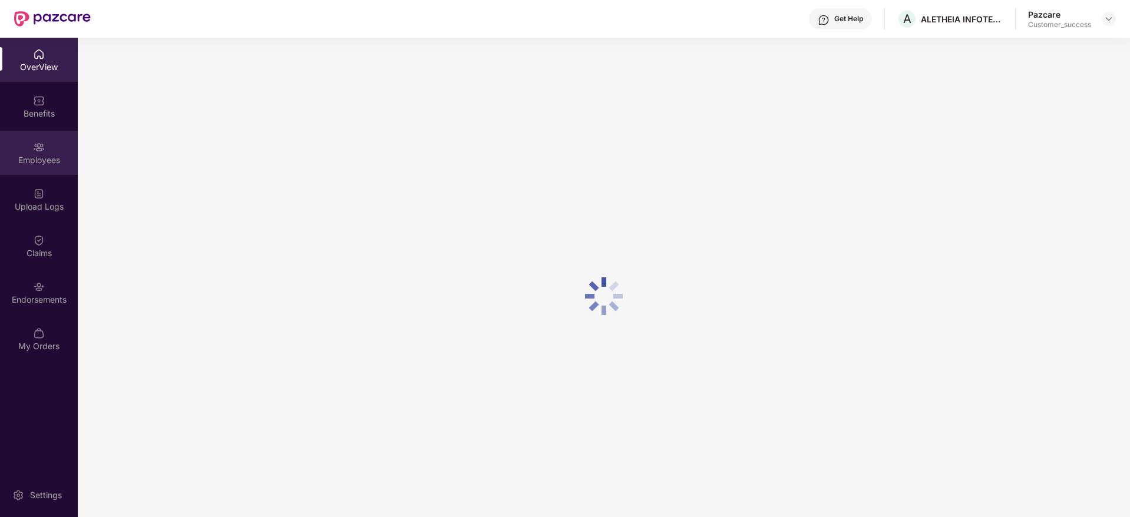
click at [49, 157] on div "Employees" at bounding box center [39, 160] width 78 height 12
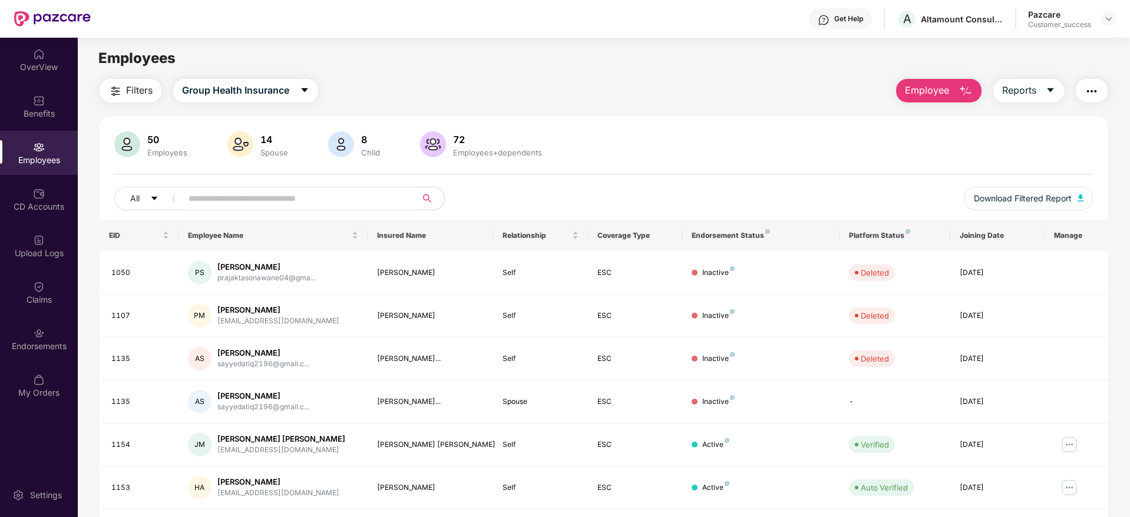
drag, startPoint x: 291, startPoint y: 194, endPoint x: 403, endPoint y: 214, distance: 114.3
click at [291, 196] on input "text" at bounding box center [293, 199] width 211 height 18
paste input "**********"
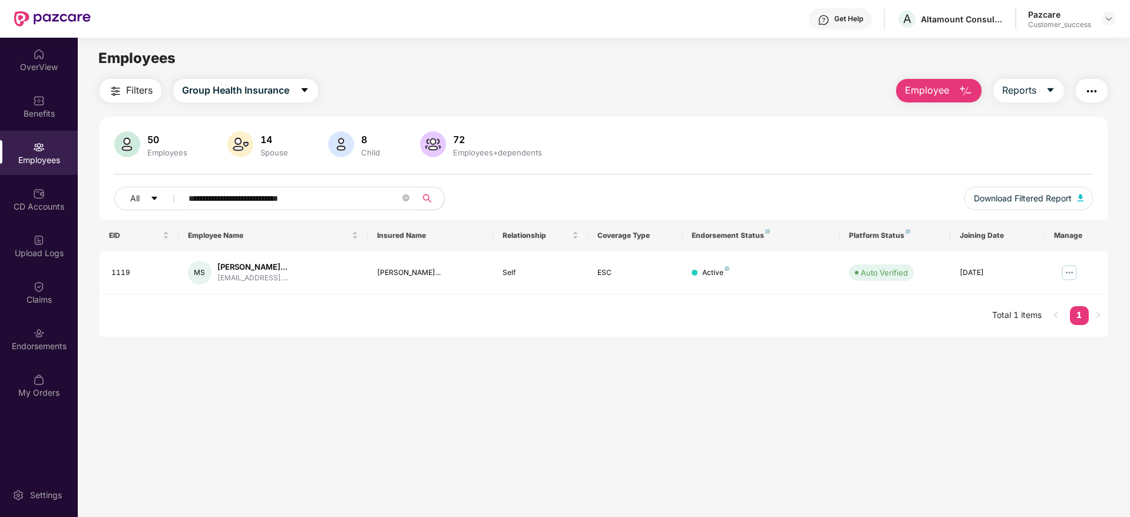
type input "**********"
click at [413, 350] on main "**********" at bounding box center [603, 296] width 1051 height 517
click at [939, 87] on span "Employee" at bounding box center [927, 90] width 44 height 15
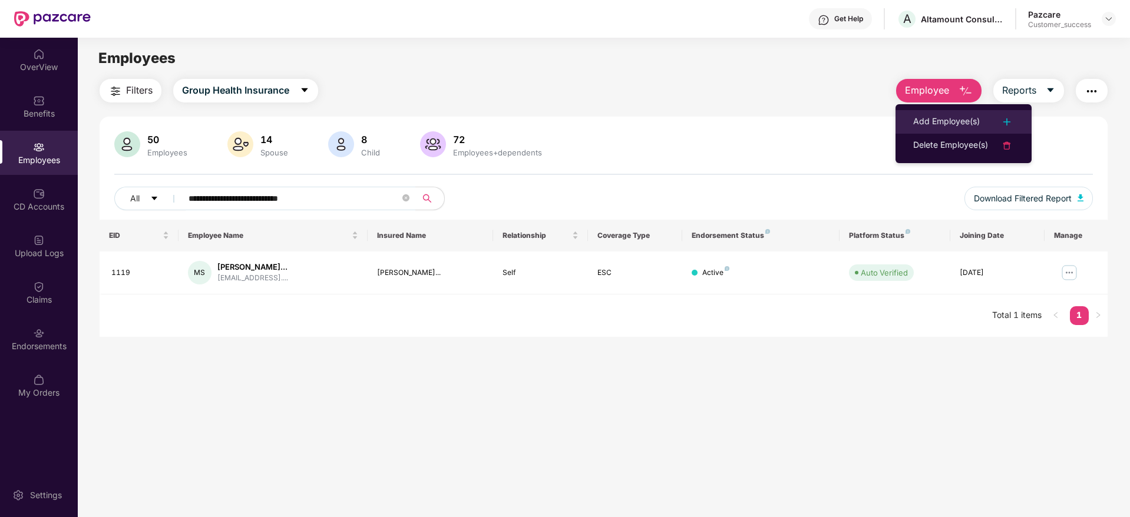
click at [940, 117] on div "Add Employee(s)" at bounding box center [946, 122] width 67 height 14
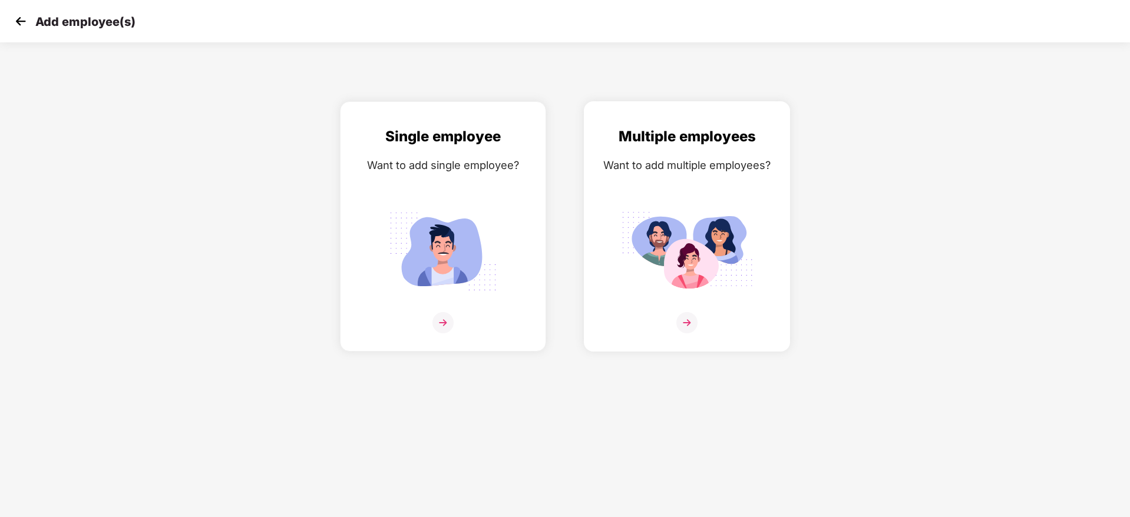
click at [709, 197] on div "Multiple employees Want to add multiple employees?" at bounding box center [686, 236] width 181 height 223
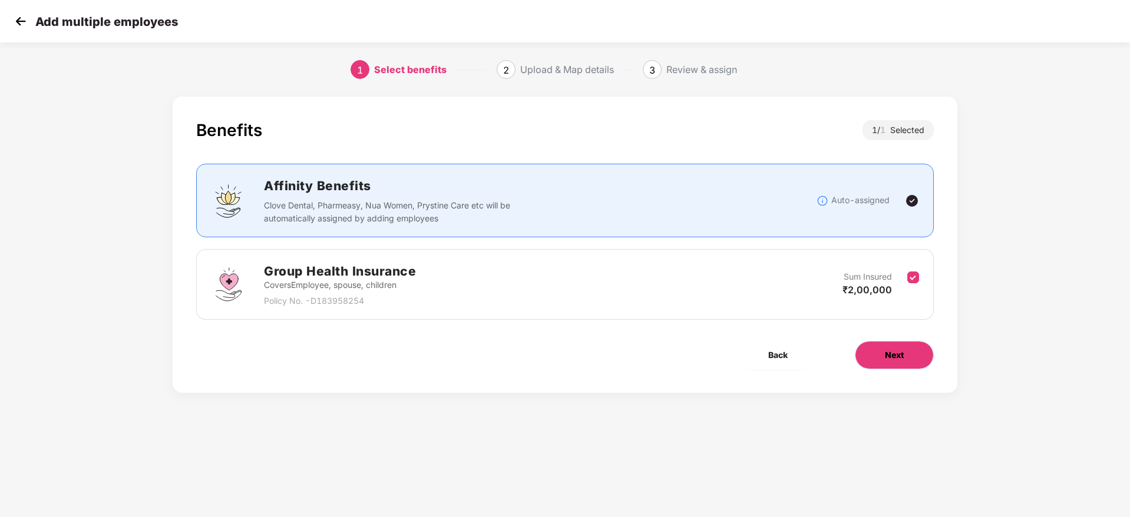
click at [879, 353] on button "Next" at bounding box center [894, 355] width 79 height 28
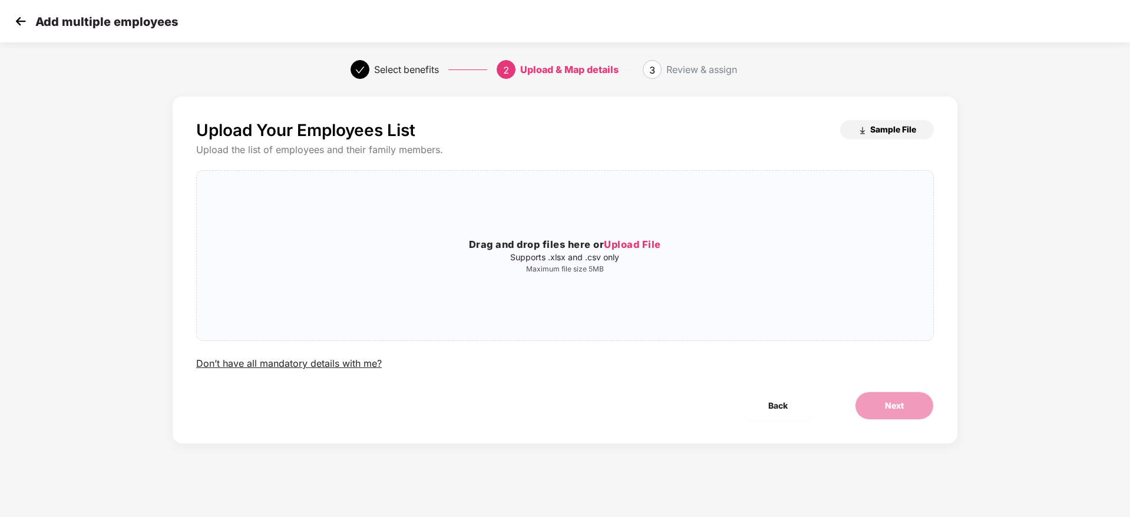
click at [883, 133] on span "Sample File" at bounding box center [893, 129] width 46 height 11
click at [20, 18] on img at bounding box center [21, 21] width 18 height 18
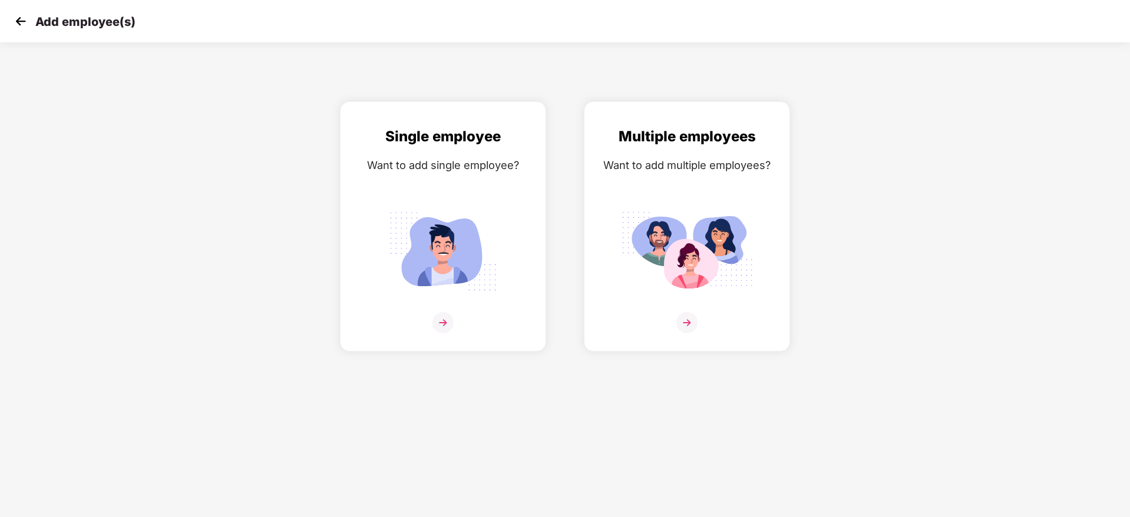
click at [0, 19] on div "Add employee(s)" at bounding box center [565, 21] width 1130 height 42
click at [13, 19] on img at bounding box center [21, 21] width 18 height 18
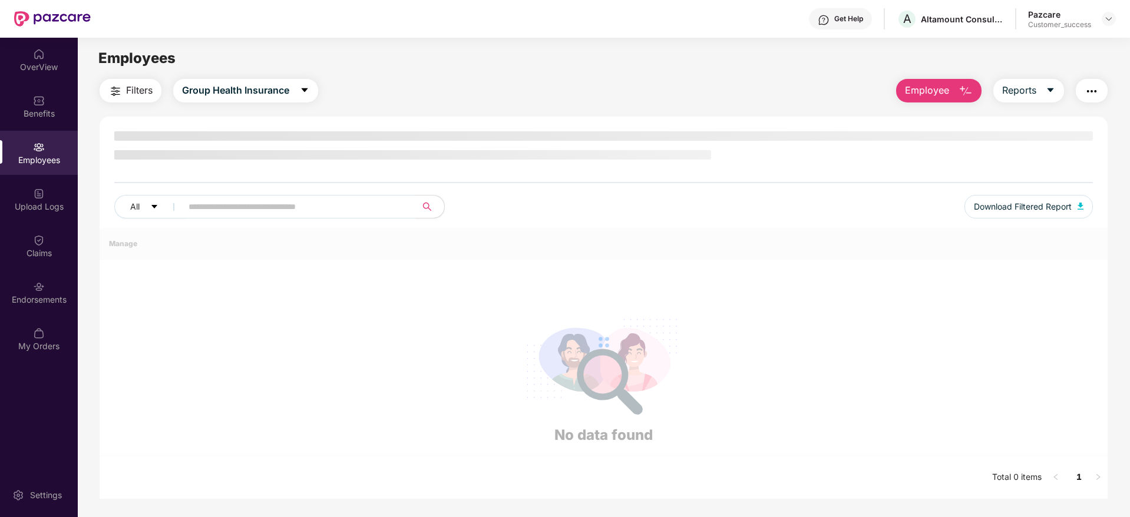
drag, startPoint x: 965, startPoint y: 85, endPoint x: 952, endPoint y: 112, distance: 29.5
click at [964, 87] on img "button" at bounding box center [965, 91] width 14 height 14
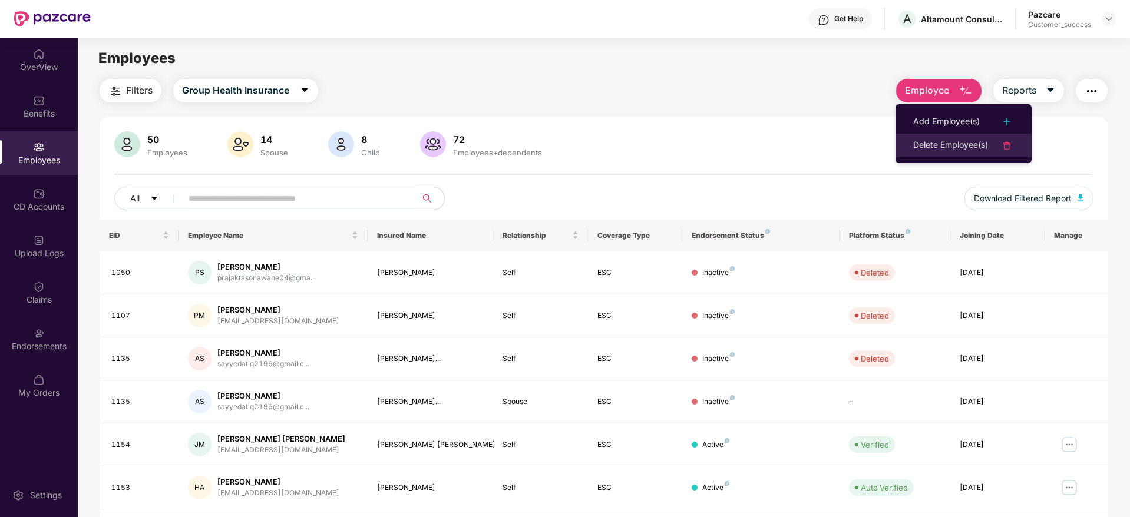
click at [948, 135] on li "Delete Employee(s)" at bounding box center [963, 146] width 136 height 24
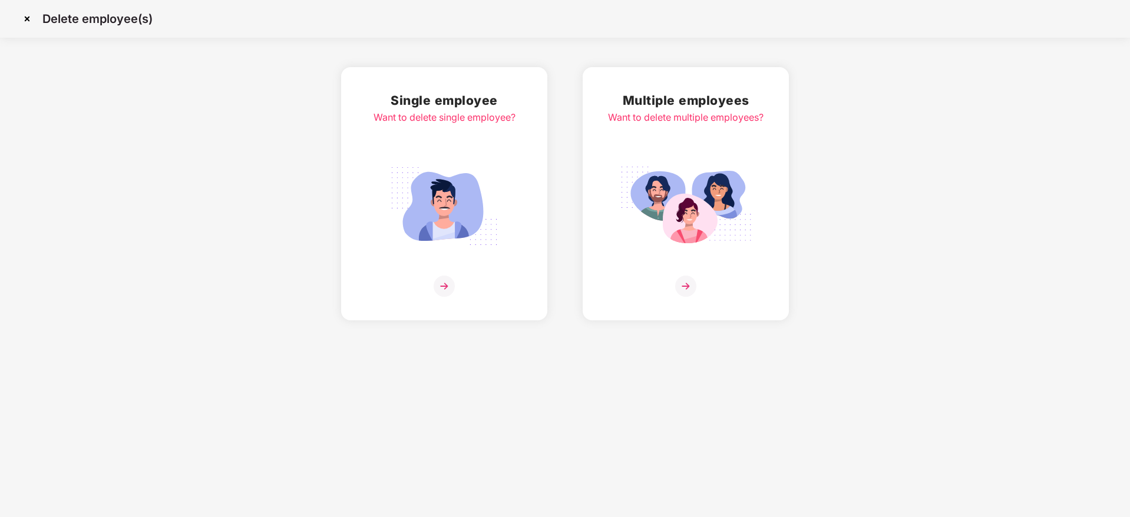
click at [677, 177] on img at bounding box center [686, 206] width 132 height 92
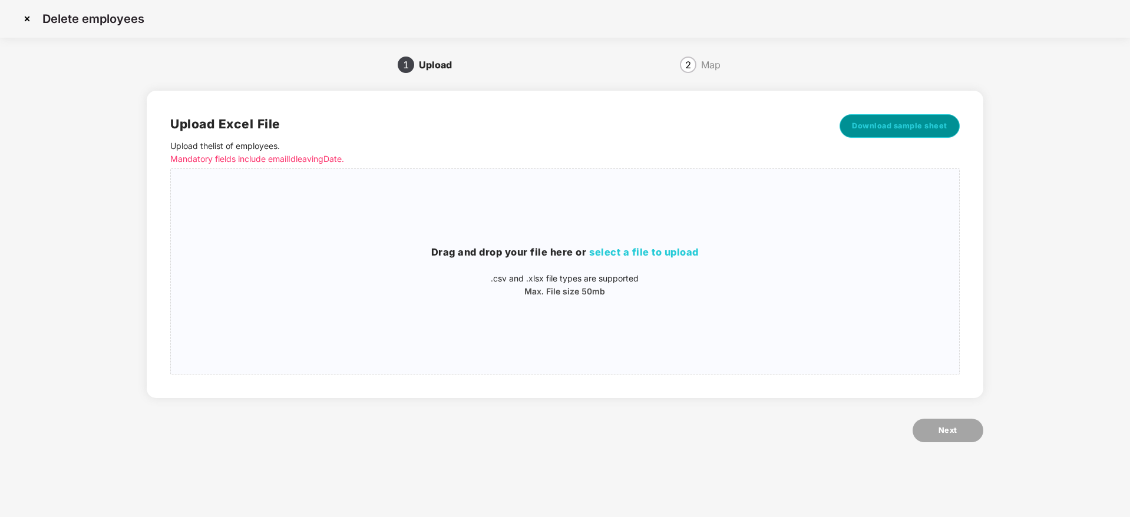
click at [899, 130] on span "Download sample sheet" at bounding box center [899, 126] width 95 height 12
click at [29, 21] on img at bounding box center [27, 18] width 19 height 19
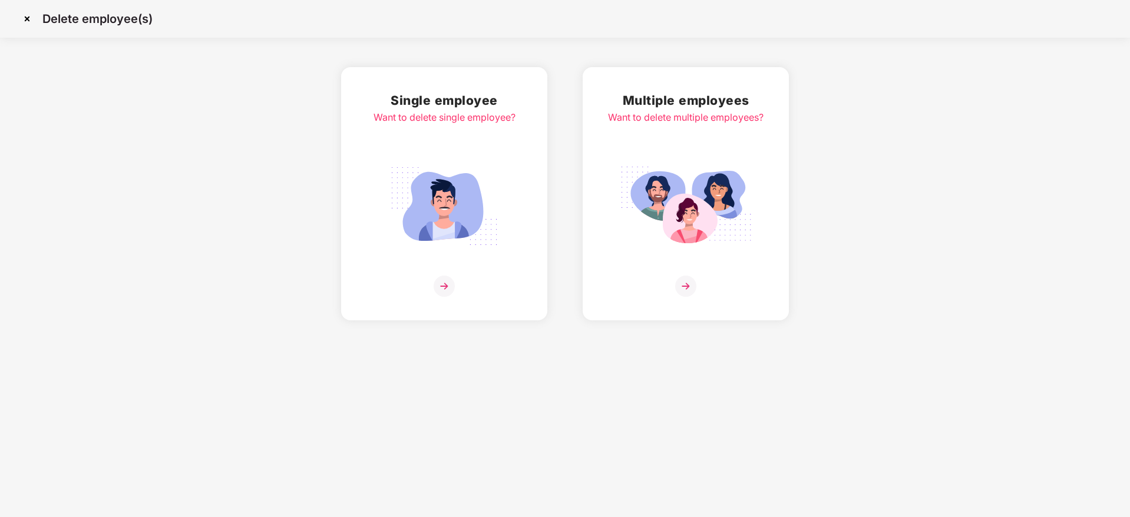
click at [29, 21] on img at bounding box center [27, 18] width 19 height 19
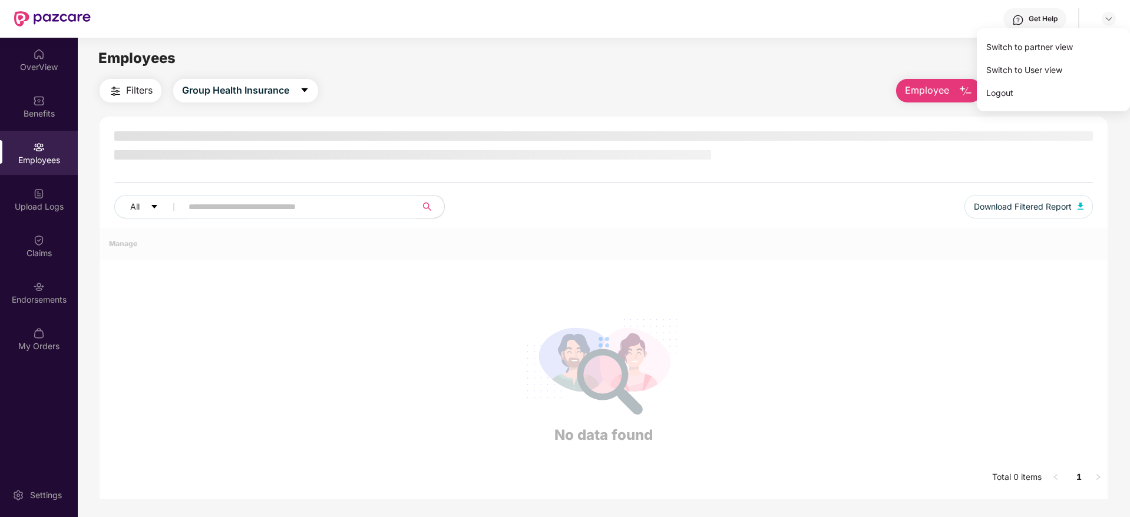
click at [1079, 47] on div "Switch to partner view" at bounding box center [1053, 46] width 153 height 23
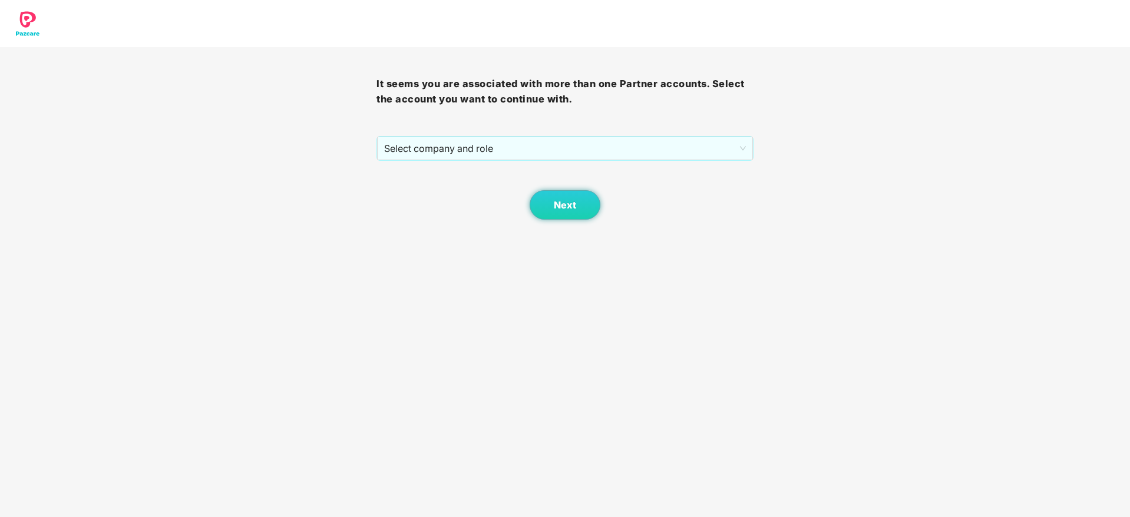
click at [586, 134] on div "It seems you are associated with more than one Partner accounts. Select the acc…" at bounding box center [564, 133] width 376 height 173
drag, startPoint x: 586, startPoint y: 149, endPoint x: 586, endPoint y: 159, distance: 10.0
click at [586, 156] on span "Select company and role" at bounding box center [564, 148] width 361 height 22
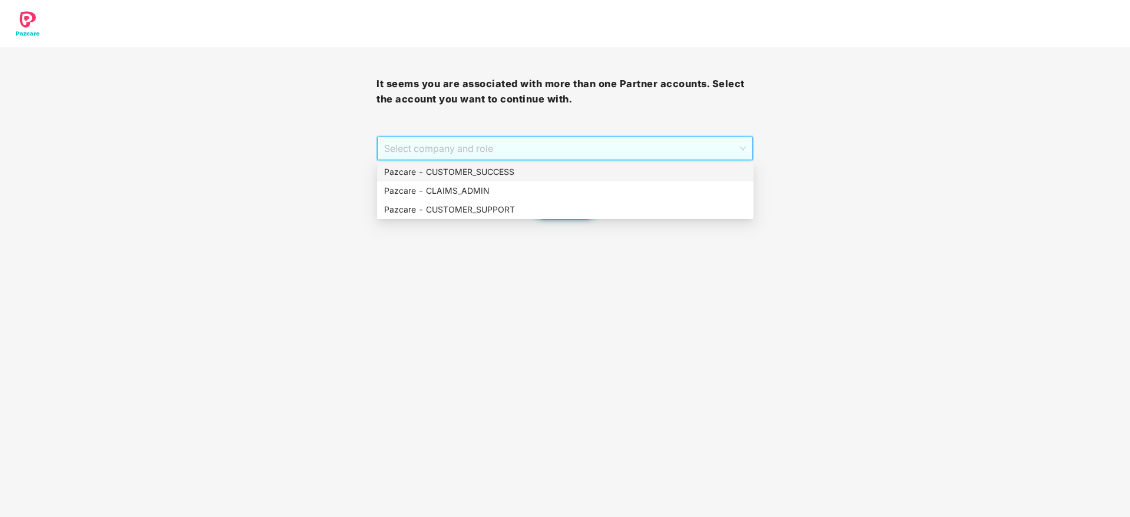
click at [585, 171] on div "Pazcare - CUSTOMER_SUCCESS" at bounding box center [565, 172] width 362 height 13
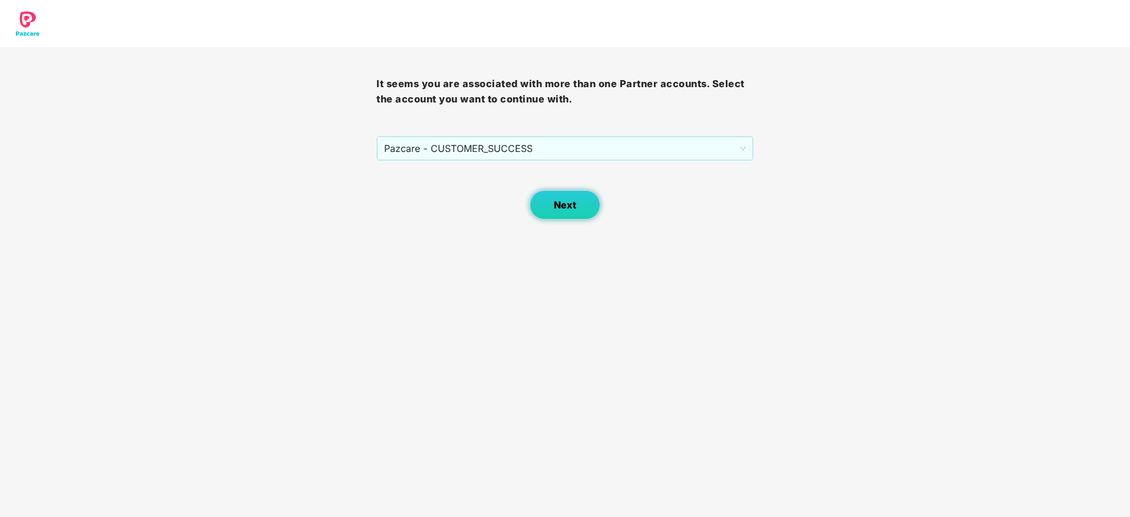
click at [568, 197] on button "Next" at bounding box center [565, 204] width 71 height 29
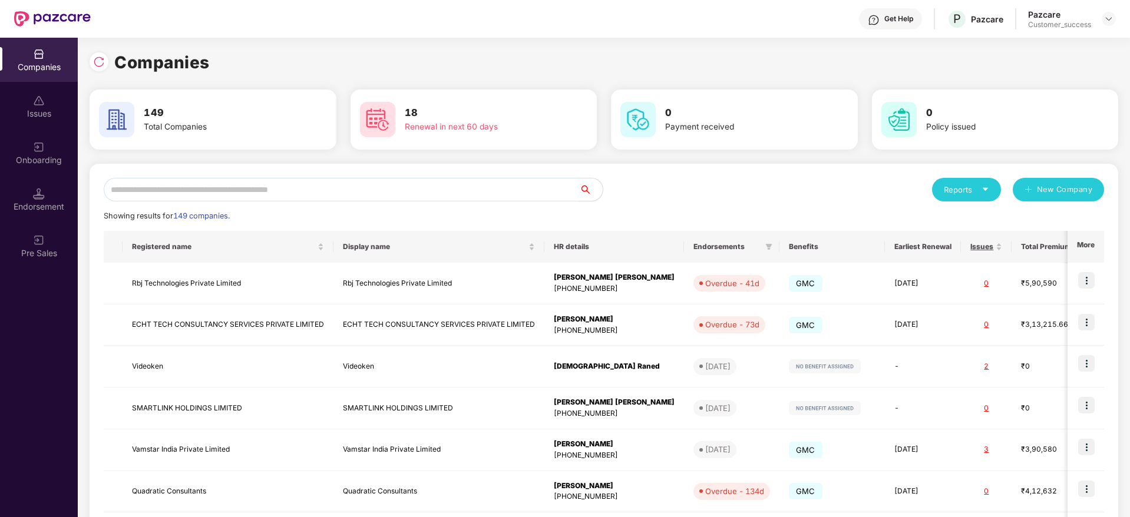
click at [193, 203] on div "Reports New Company Showing results for 149 companies. Registered name Display …" at bounding box center [604, 450] width 1000 height 544
click at [196, 196] on input "text" at bounding box center [341, 190] width 475 height 24
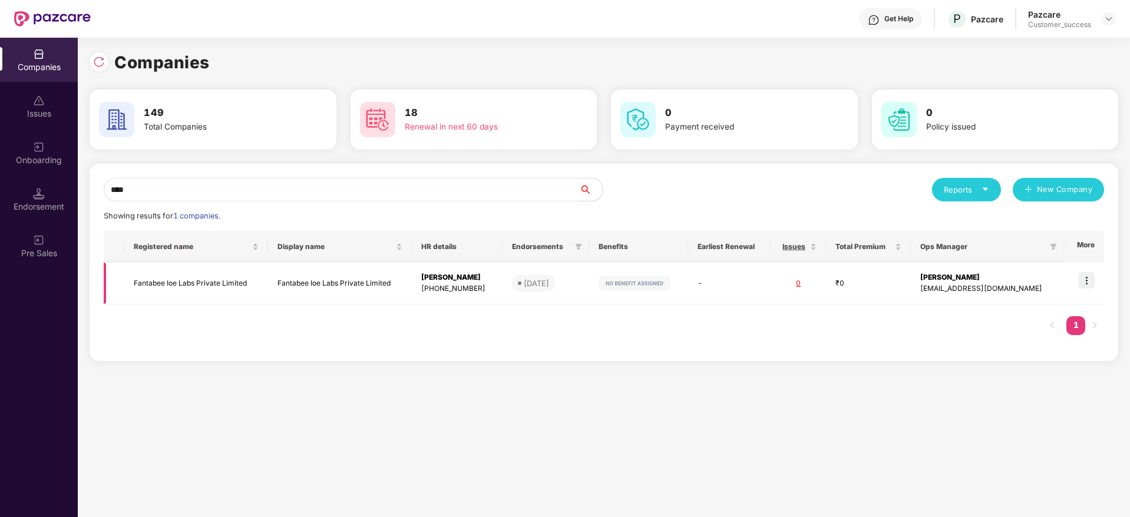
type input "****"
click at [199, 295] on td "Fantabee Ioe Labs Private Limited" at bounding box center [196, 284] width 144 height 42
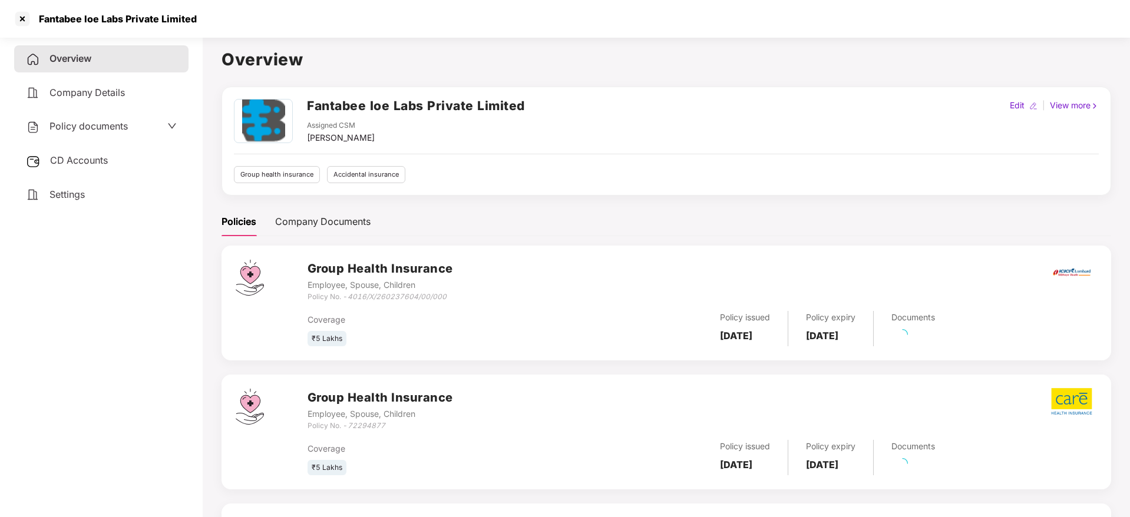
click at [118, 130] on span "Policy documents" at bounding box center [88, 126] width 78 height 12
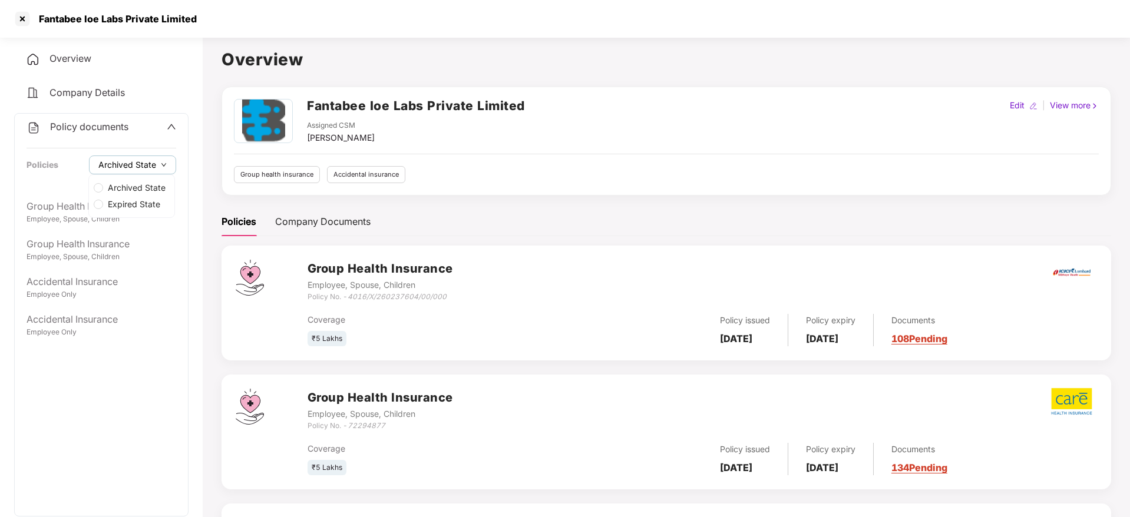
click at [125, 165] on span "Archived State" at bounding box center [127, 164] width 58 height 13
click at [134, 204] on span "Expired State" at bounding box center [134, 204] width 62 height 13
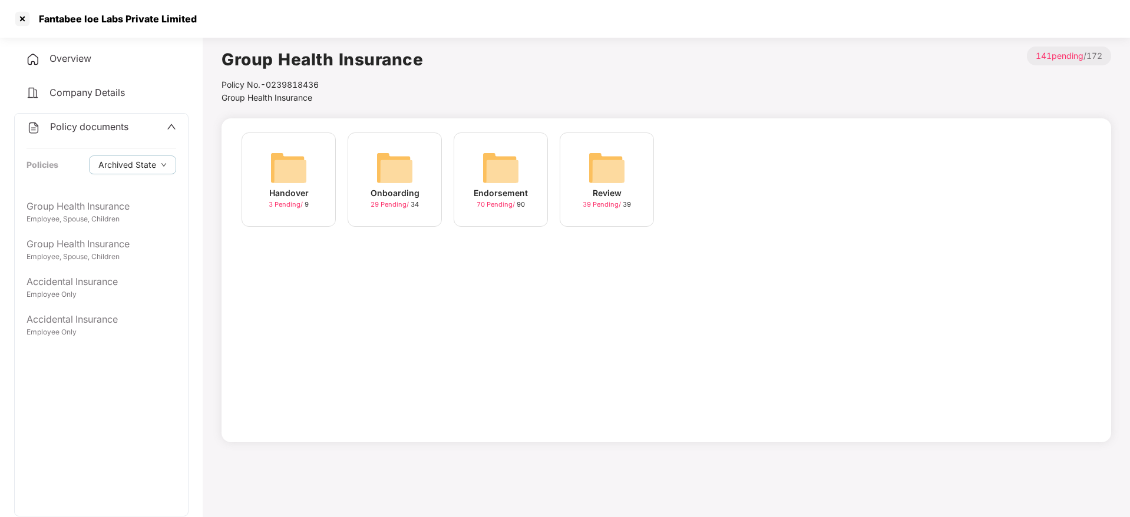
click at [74, 21] on div "Fantabee Ioe Labs Private Limited" at bounding box center [114, 19] width 165 height 12
copy div "Fantabee Ioe Labs Private Limited"
click at [22, 14] on div at bounding box center [22, 18] width 19 height 19
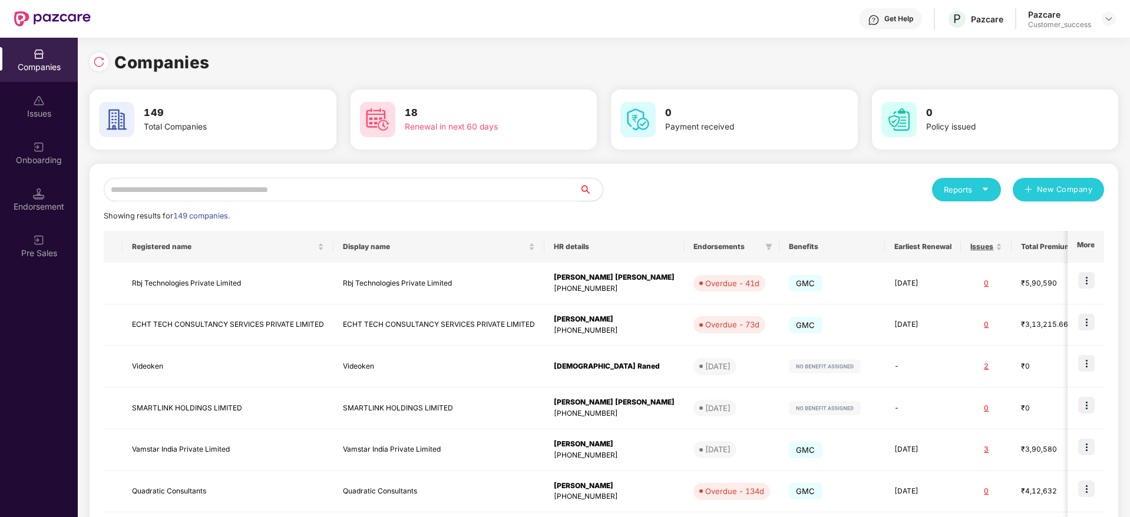
click at [342, 201] on div "Reports New Company Showing results for 149 companies. Registered name Display …" at bounding box center [604, 450] width 1000 height 544
click at [346, 191] on input "text" at bounding box center [341, 190] width 475 height 24
paste input "**********"
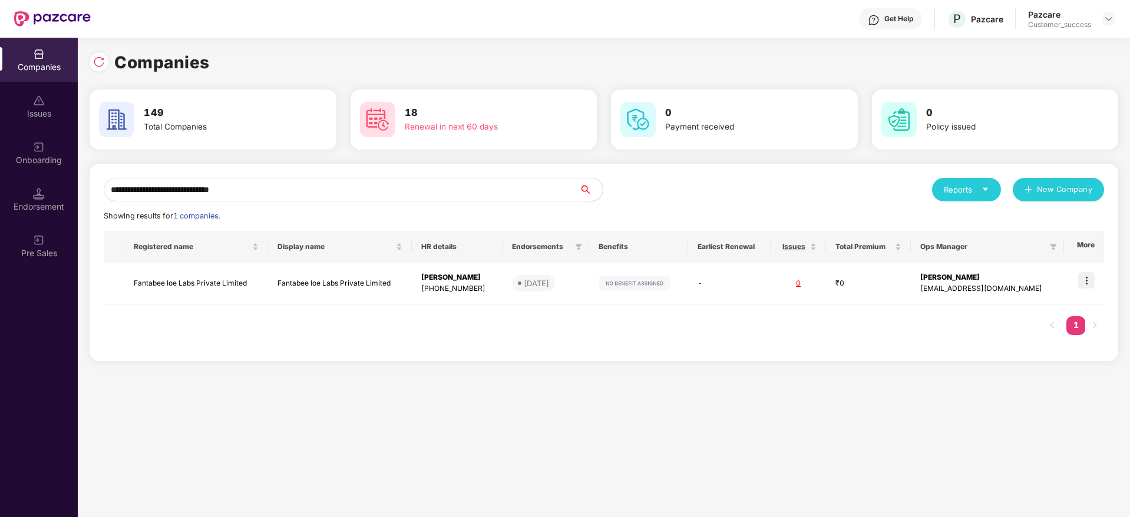
type input "**********"
click at [211, 182] on input "**********" at bounding box center [341, 190] width 475 height 24
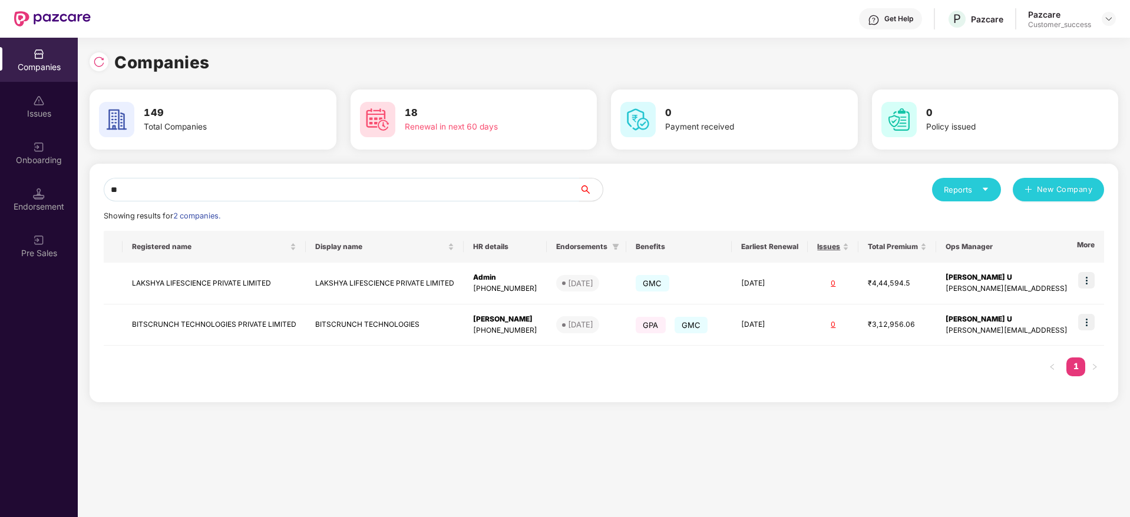
type input "*"
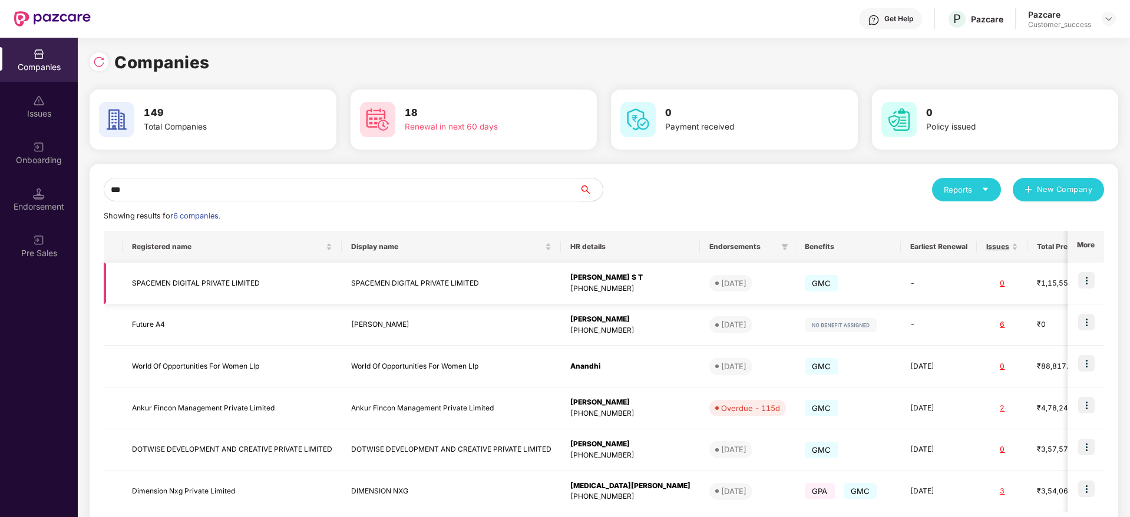
type input "***"
click at [389, 292] on td "SPACEMEN DIGITAL PRIVATE LIMITED" at bounding box center [451, 284] width 219 height 42
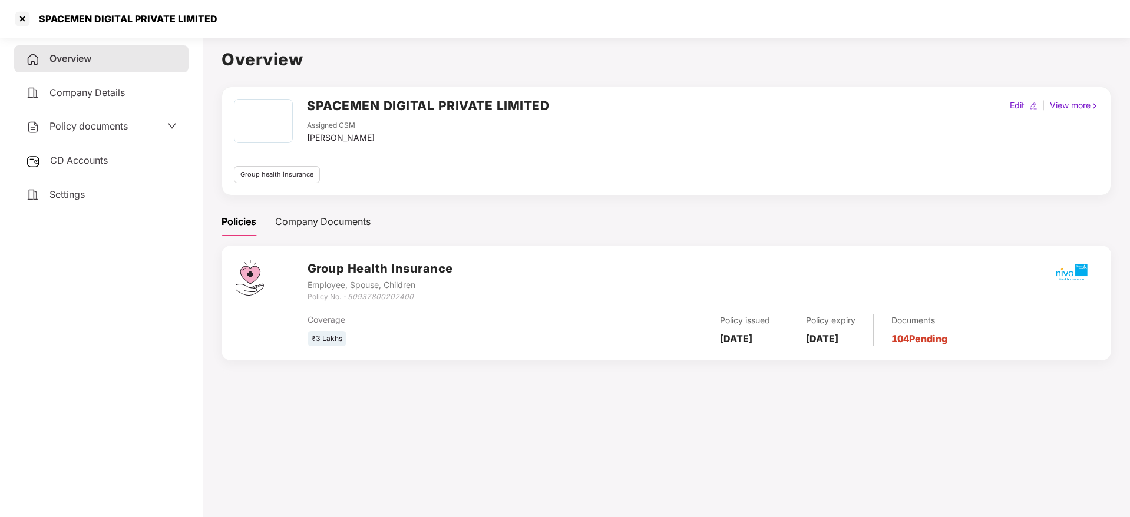
click at [92, 127] on span "Policy documents" at bounding box center [88, 126] width 78 height 12
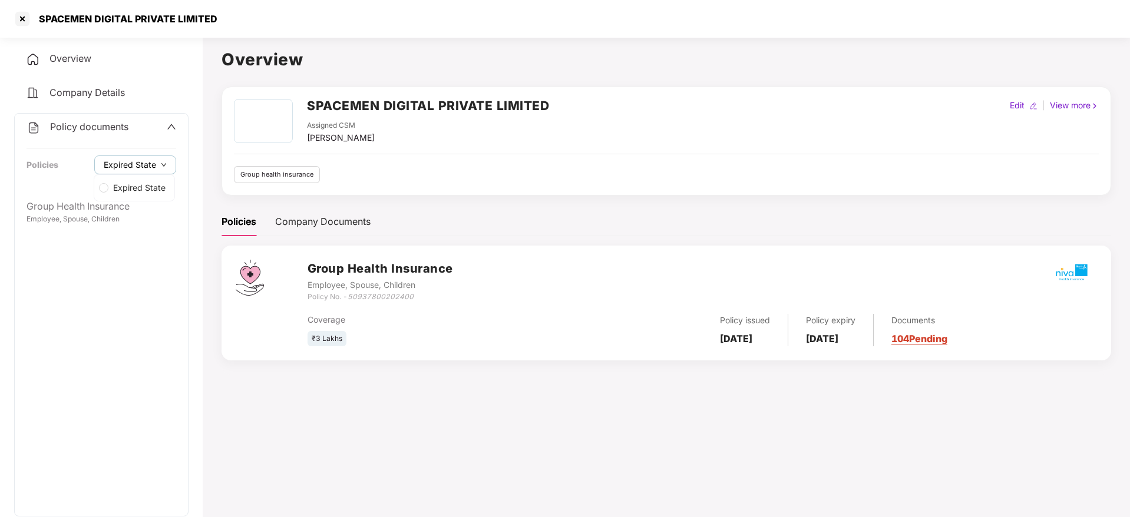
click at [111, 162] on span "Expired State" at bounding box center [130, 164] width 52 height 13
click at [120, 189] on span "Expired State" at bounding box center [139, 187] width 62 height 13
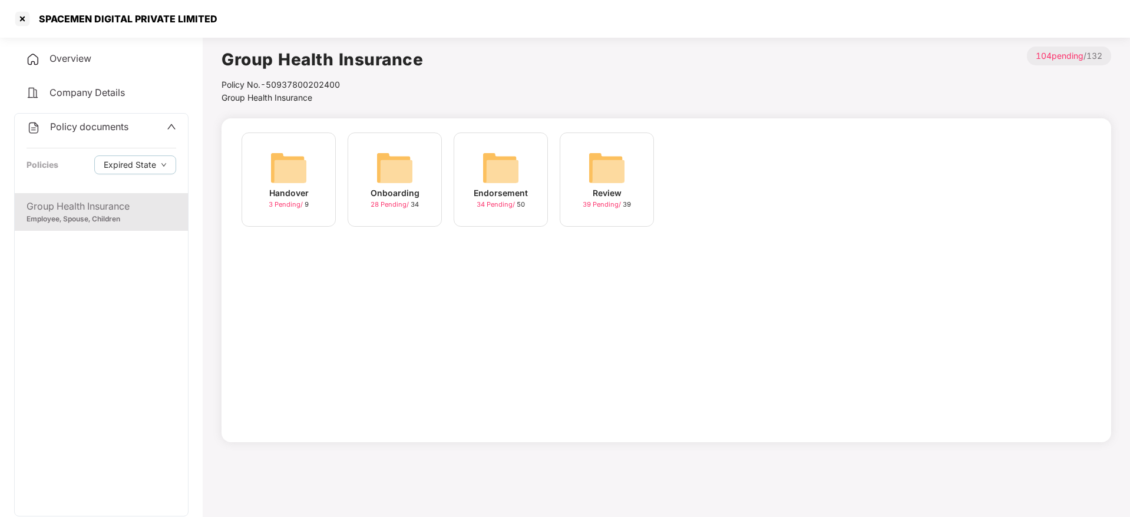
click at [113, 35] on div "SPACEMEN DIGITAL PRIVATE LIMITED" at bounding box center [565, 19] width 1130 height 38
click at [113, 32] on div "SPACEMEN DIGITAL PRIVATE LIMITED" at bounding box center [565, 19] width 1130 height 38
copy div "SPACEMEN DIGITAL PRIVATE LIMITED"
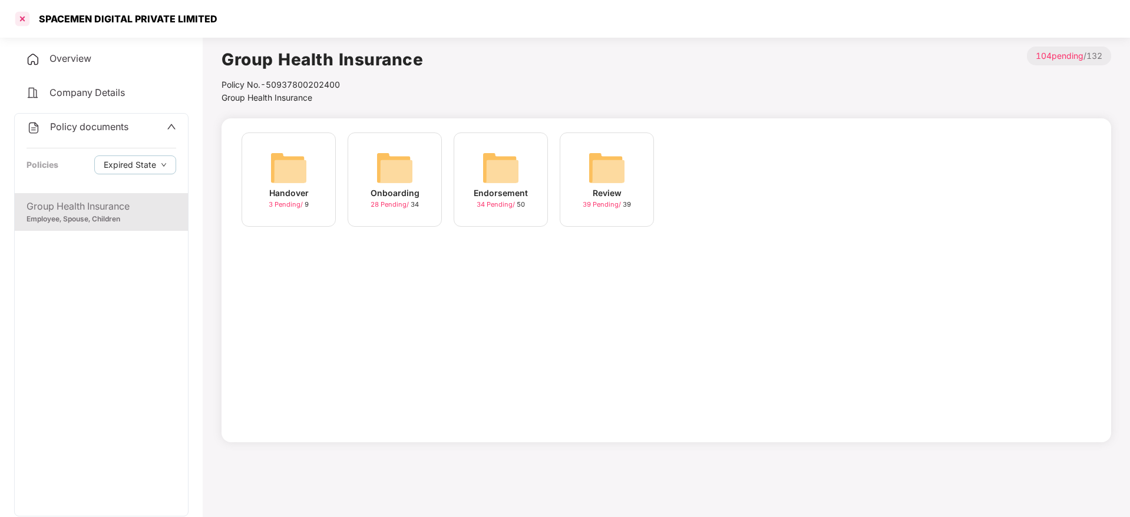
click at [21, 25] on div at bounding box center [22, 18] width 19 height 19
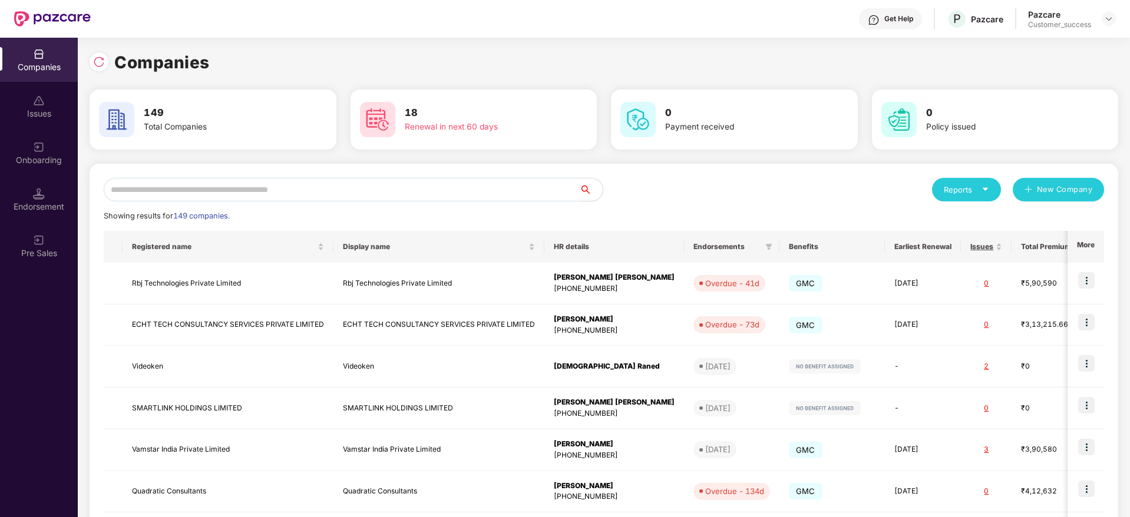
click at [332, 188] on input "text" at bounding box center [341, 190] width 475 height 24
paste input "**********"
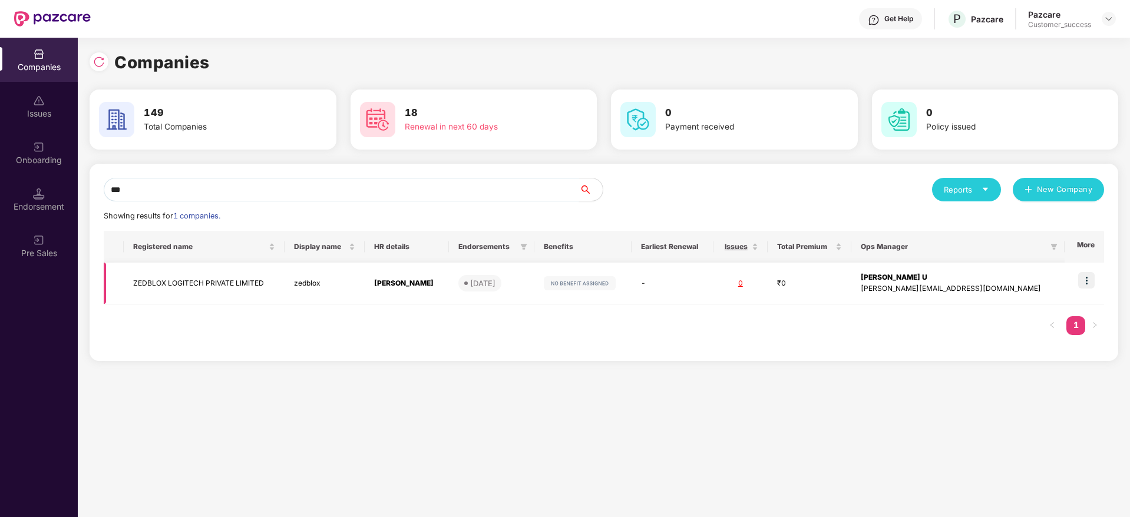
type input "***"
copy tr "ZEDBLOX LOGITECH PRIVATE LIMITED"
drag, startPoint x: 290, startPoint y: 285, endPoint x: 125, endPoint y: 285, distance: 165.5
click at [125, 285] on tr "ZEDBLOX LOGITECH PRIVATE LIMITED zedblox Rao Korupolu 15 Sep 2025 - 0 ₹0 Nischi…" at bounding box center [604, 284] width 1000 height 42
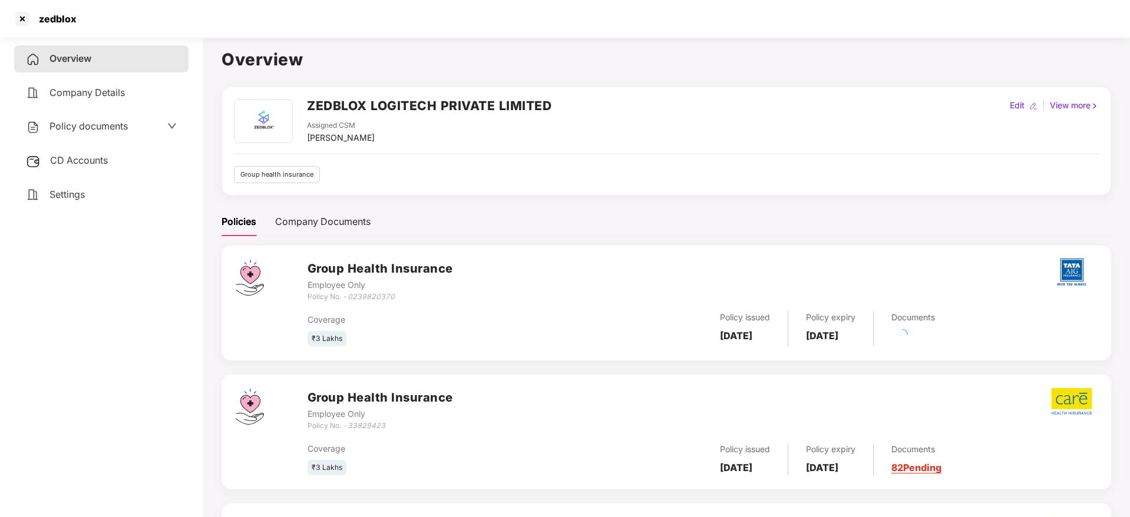
click at [92, 120] on span "Policy documents" at bounding box center [88, 126] width 78 height 12
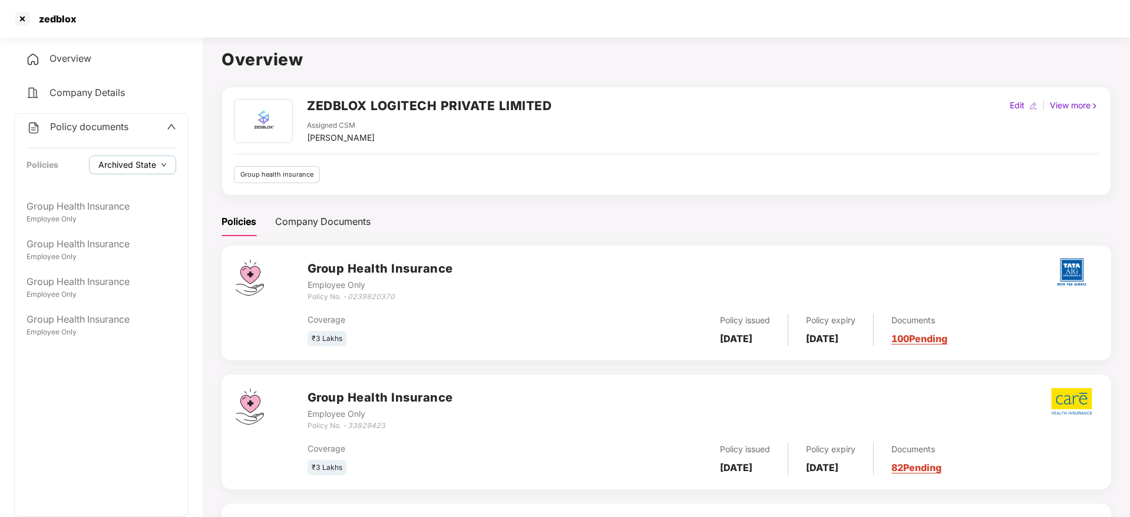
click at [117, 158] on span "Archived State" at bounding box center [127, 164] width 58 height 13
click at [13, 22] on div at bounding box center [22, 18] width 19 height 19
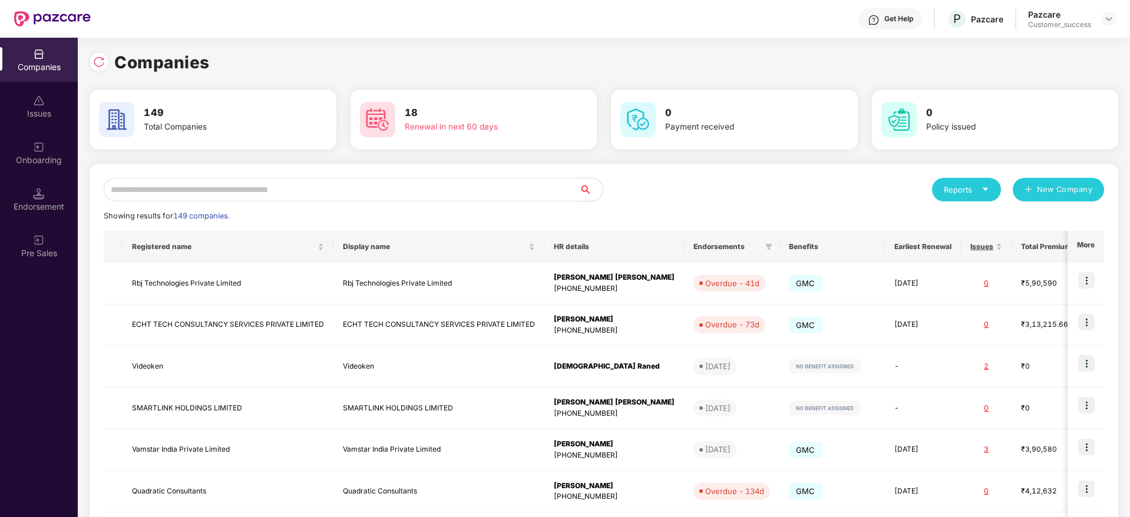
click at [383, 191] on input "text" at bounding box center [341, 190] width 475 height 24
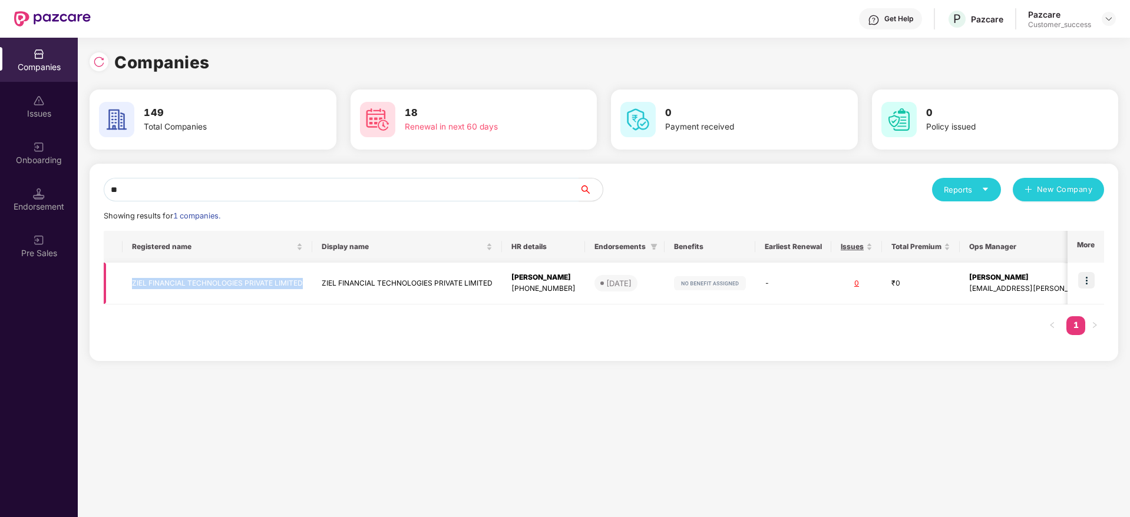
copy tr "ZIEL FINANCIAL TECHNOLOGIES PRIVATE LIMITED"
click at [433, 199] on input "**" at bounding box center [341, 190] width 475 height 24
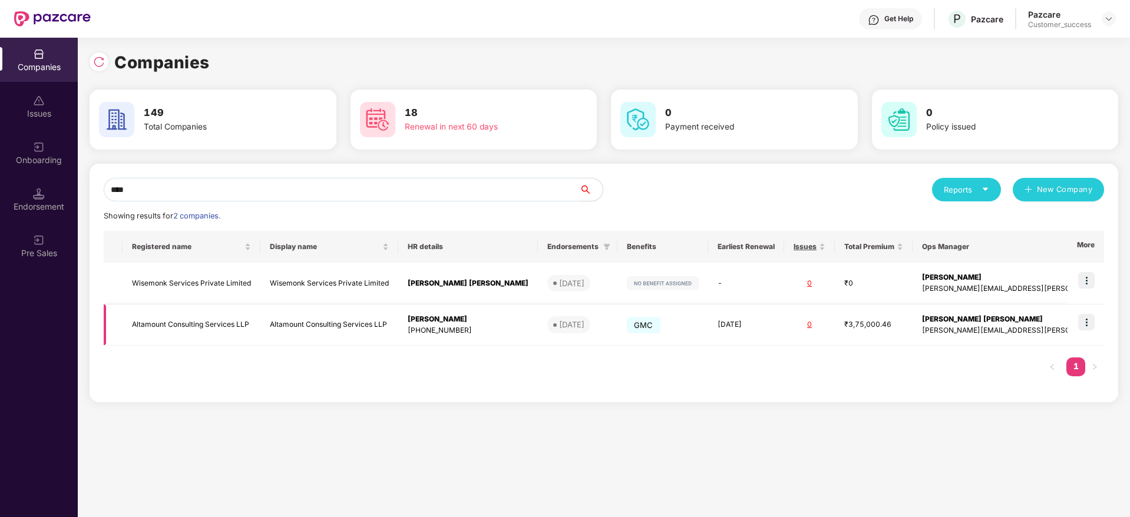
type input "****"
click at [1093, 317] on img at bounding box center [1086, 322] width 16 height 16
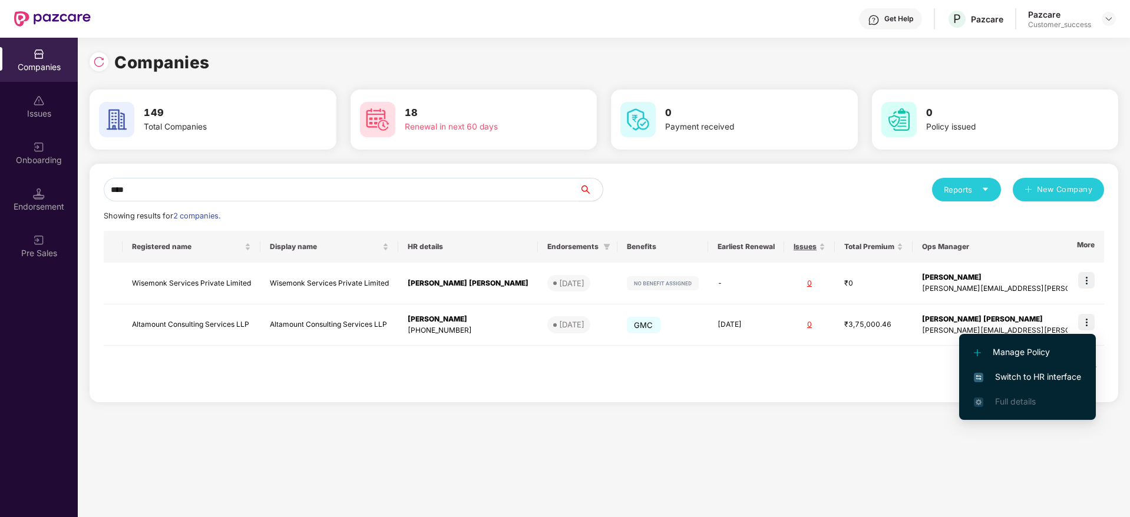
click at [1073, 375] on span "Switch to HR interface" at bounding box center [1027, 377] width 107 height 13
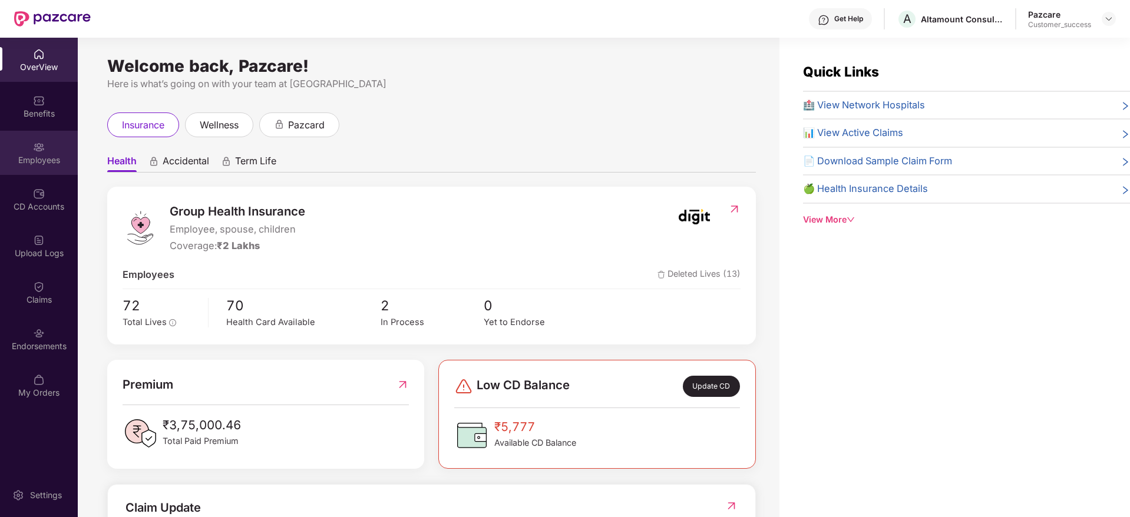
click at [61, 161] on div "Employees" at bounding box center [39, 160] width 78 height 12
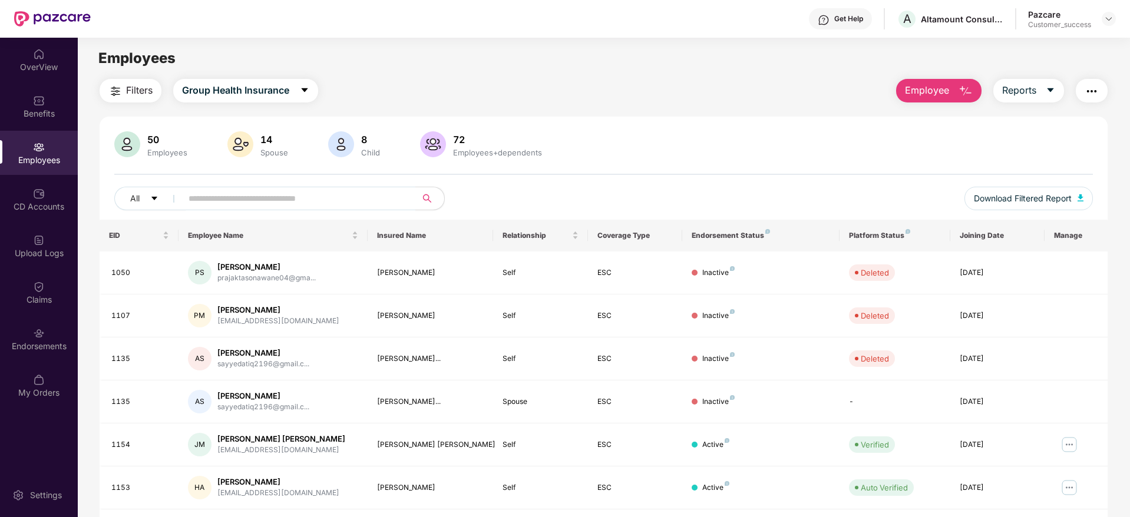
click at [961, 102] on div "Filters Group Health Insurance Employee Reports 50 Employees 14 Spouse 8 Child …" at bounding box center [604, 401] width 1008 height 645
click at [961, 95] on img "button" at bounding box center [965, 91] width 14 height 14
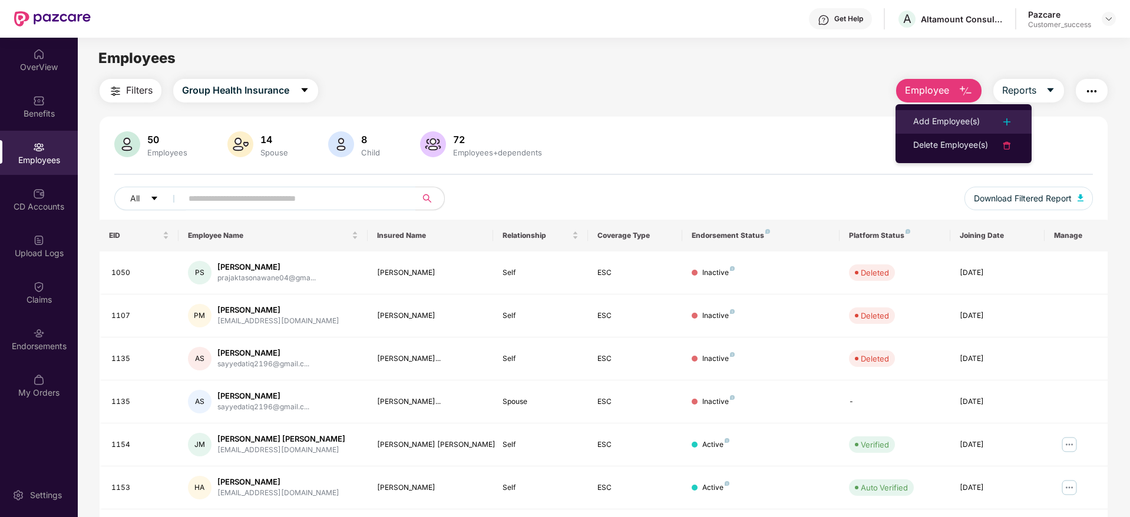
click at [953, 115] on div "Add Employee(s)" at bounding box center [946, 122] width 67 height 14
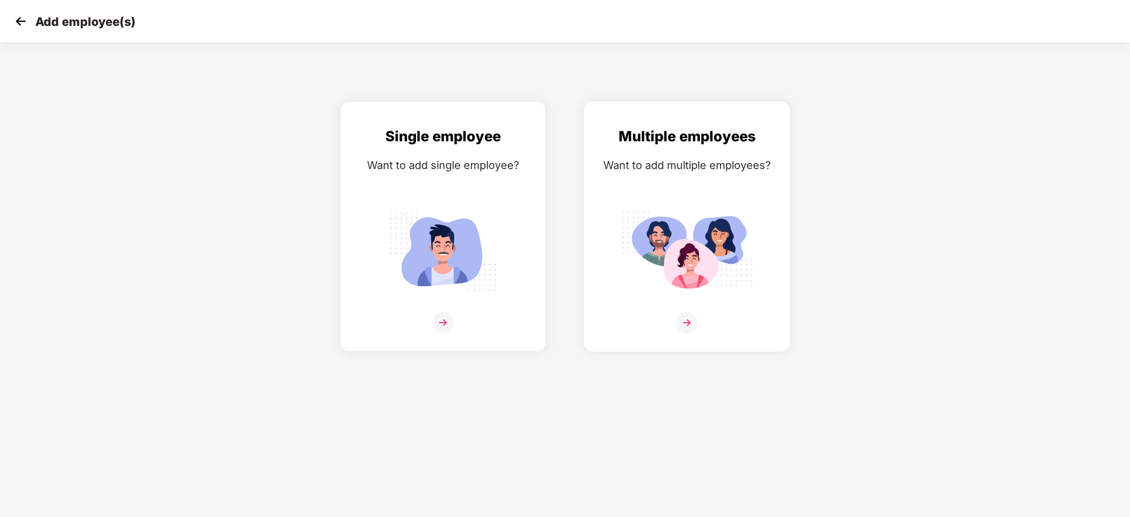
click at [666, 200] on div "Multiple employees Want to add multiple employees?" at bounding box center [686, 236] width 181 height 223
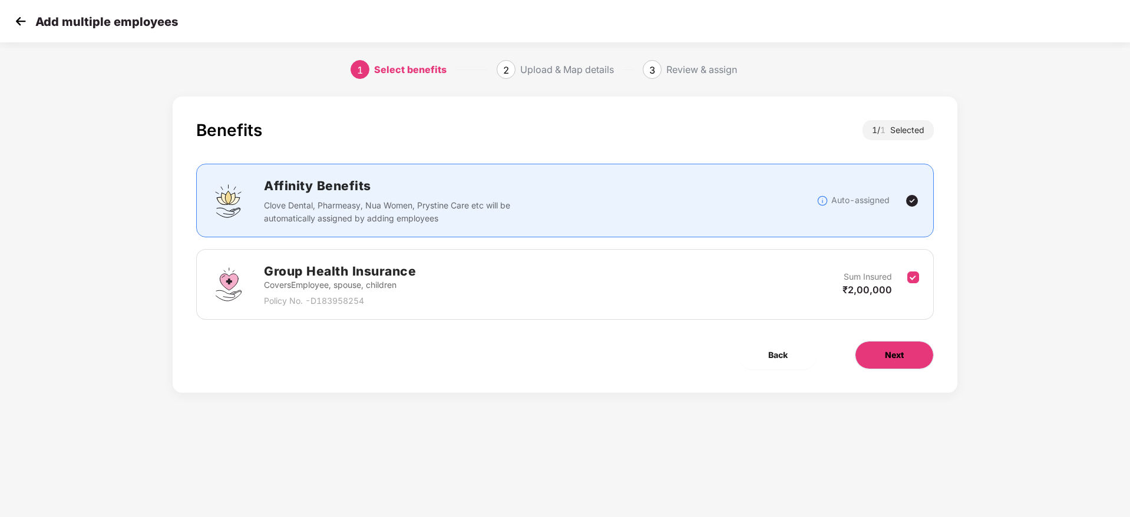
click at [885, 357] on span "Next" at bounding box center [894, 355] width 19 height 13
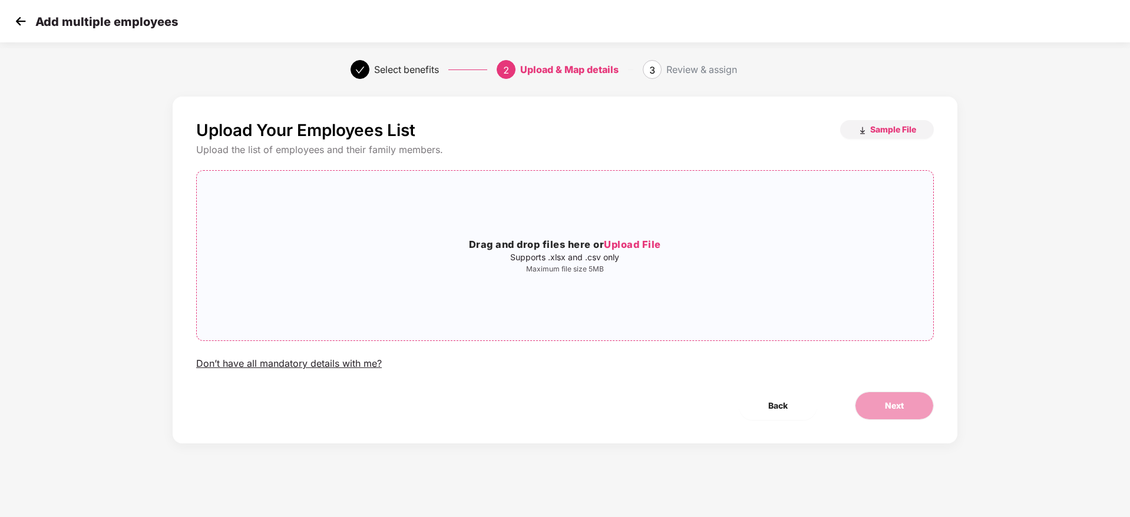
click at [517, 223] on div "Drag and drop files here or Upload File Supports .xlsx and .csv only Maximum fi…" at bounding box center [565, 255] width 736 height 151
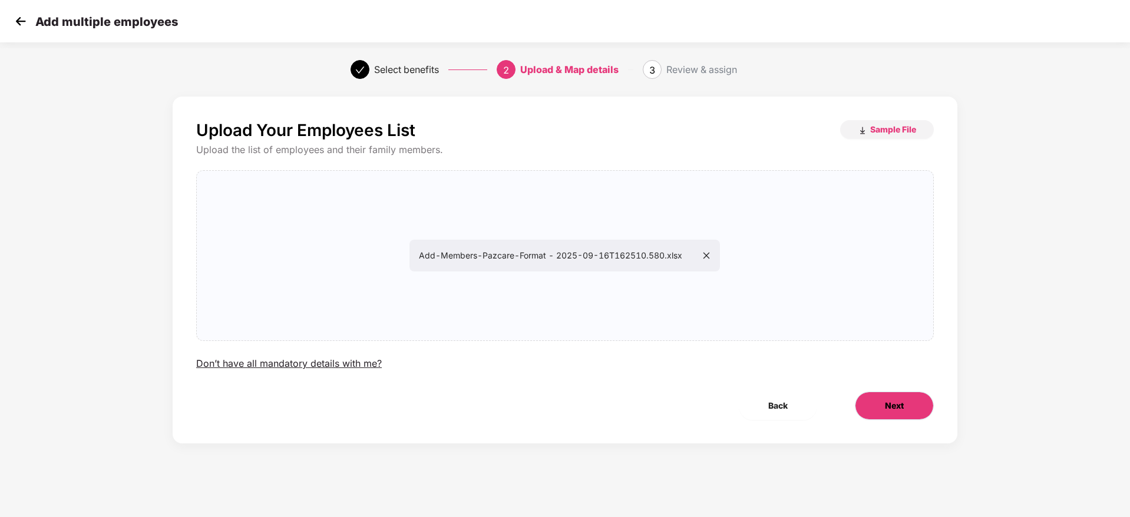
click at [889, 408] on span "Next" at bounding box center [894, 405] width 19 height 13
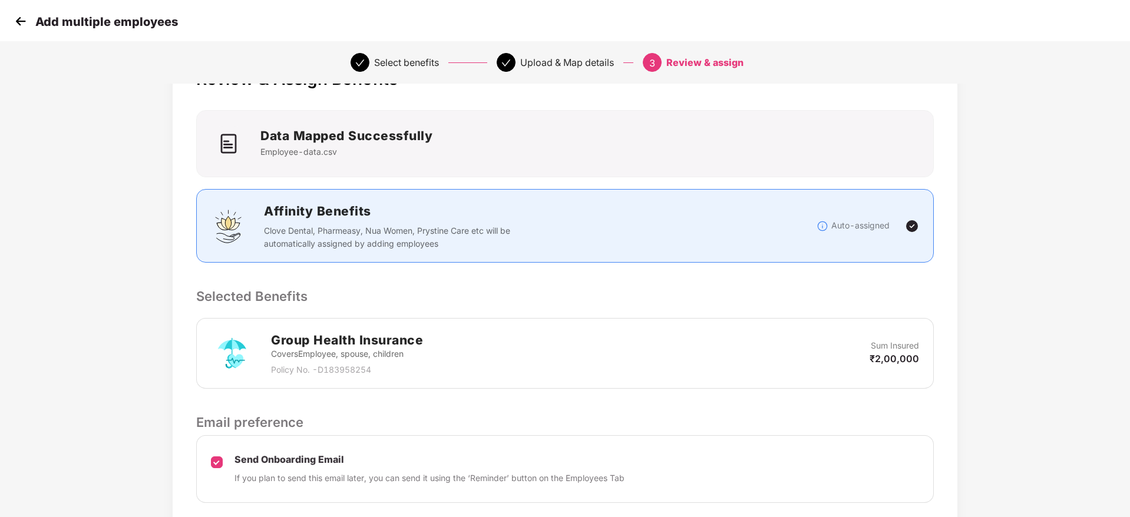
scroll to position [140, 0]
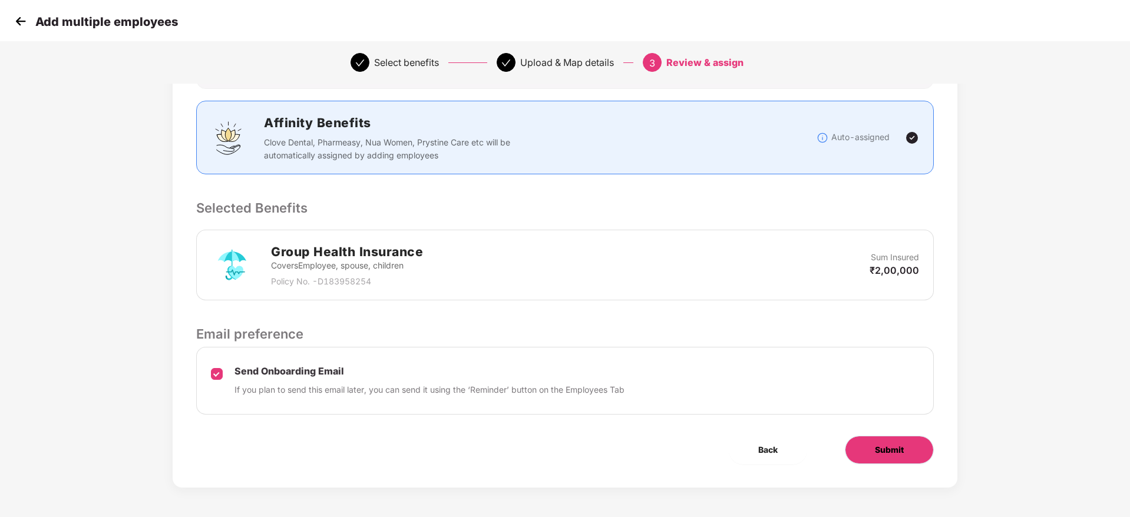
click at [885, 448] on span "Submit" at bounding box center [889, 450] width 29 height 13
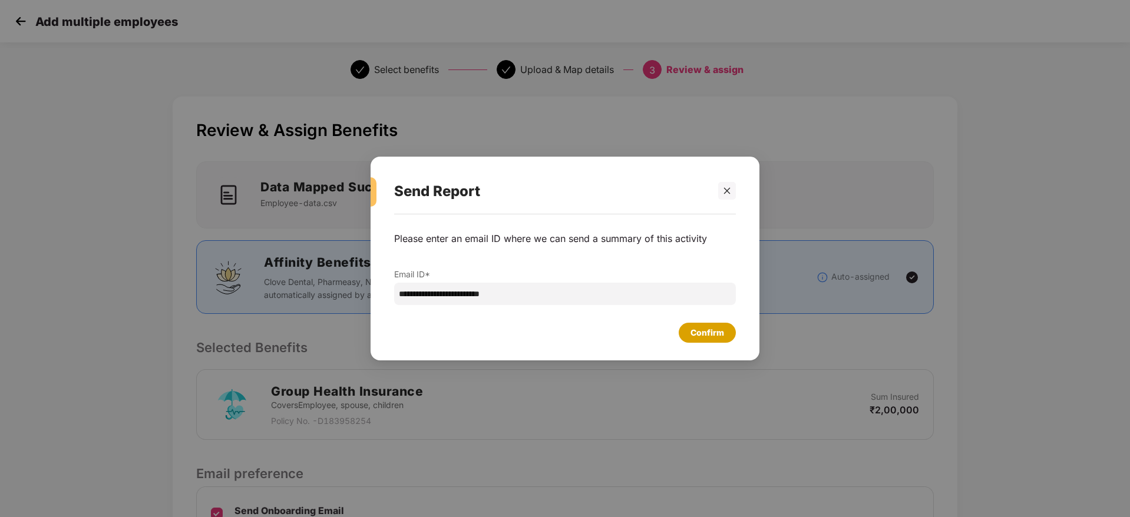
click at [723, 326] on div "Confirm" at bounding box center [707, 332] width 34 height 13
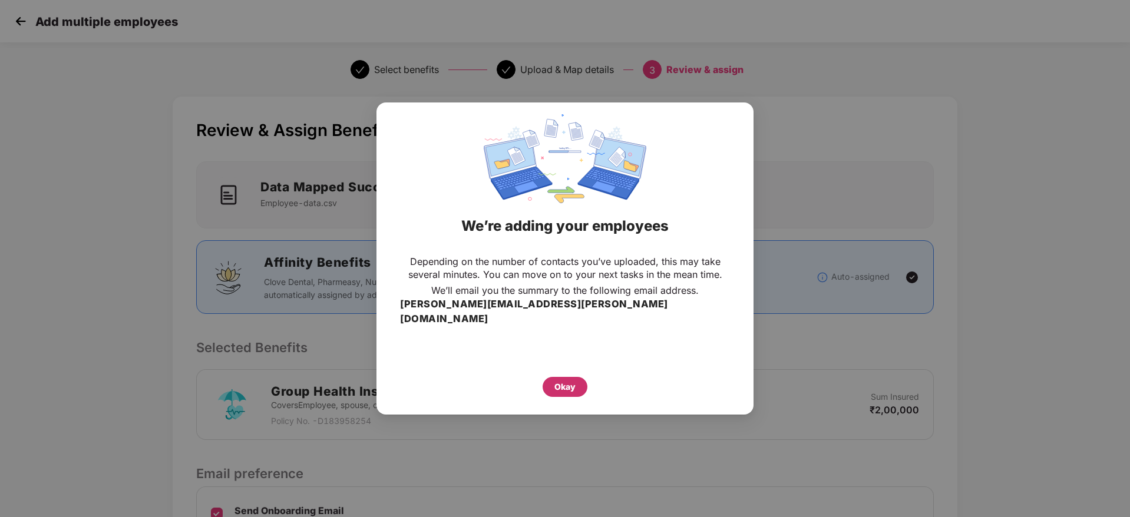
click at [575, 379] on div "Okay" at bounding box center [564, 387] width 45 height 20
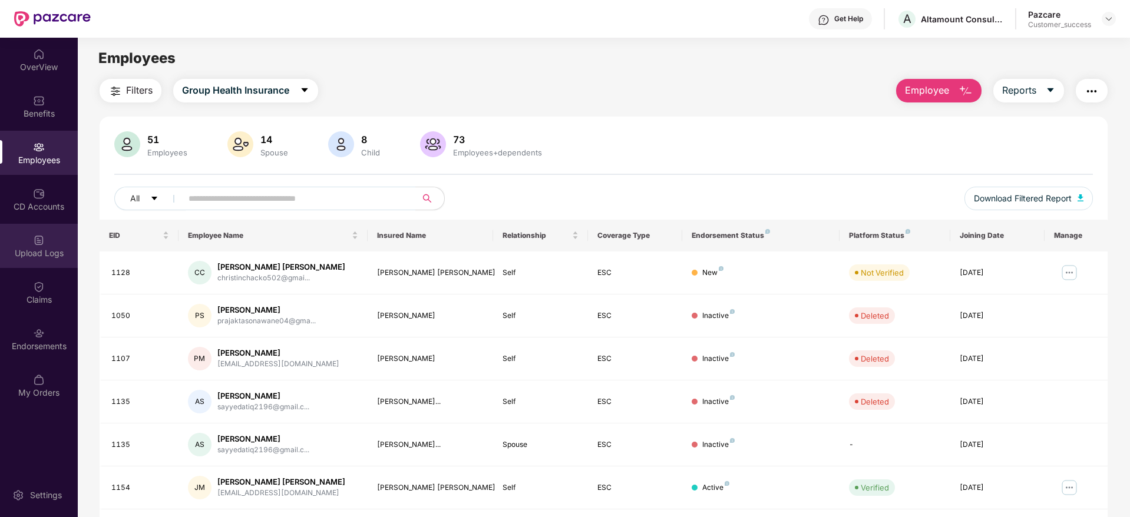
click at [49, 266] on div "Upload Logs" at bounding box center [39, 246] width 78 height 44
